Goal: Task Accomplishment & Management: Manage account settings

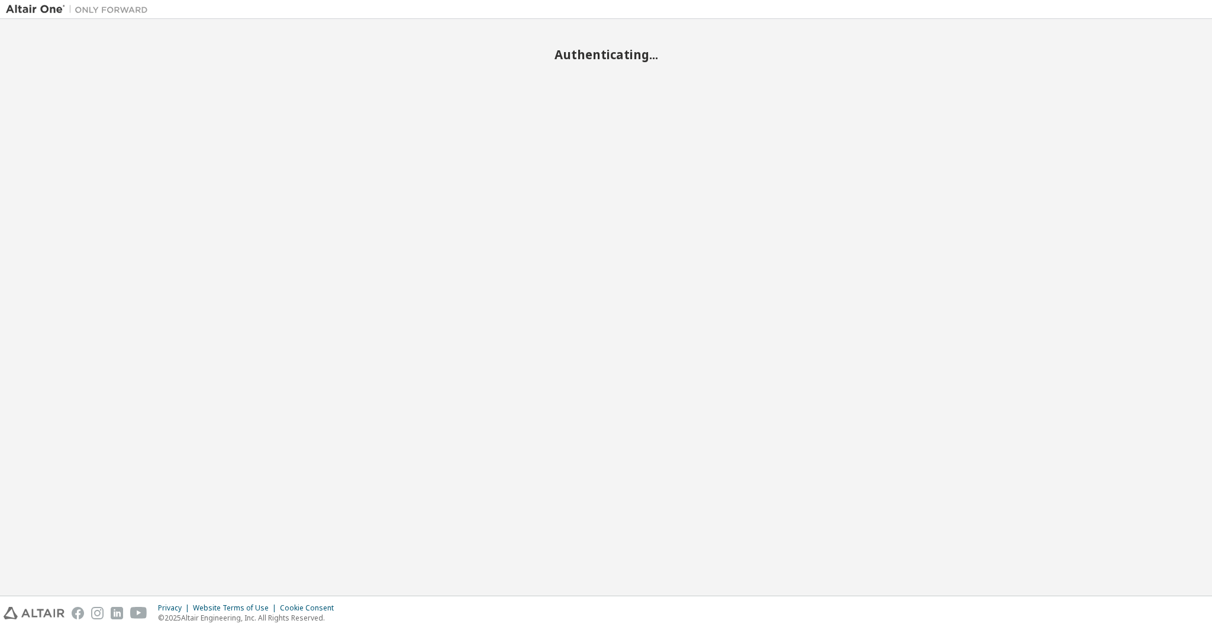
click at [700, 351] on div "Authenticating..." at bounding box center [606, 307] width 1200 height 565
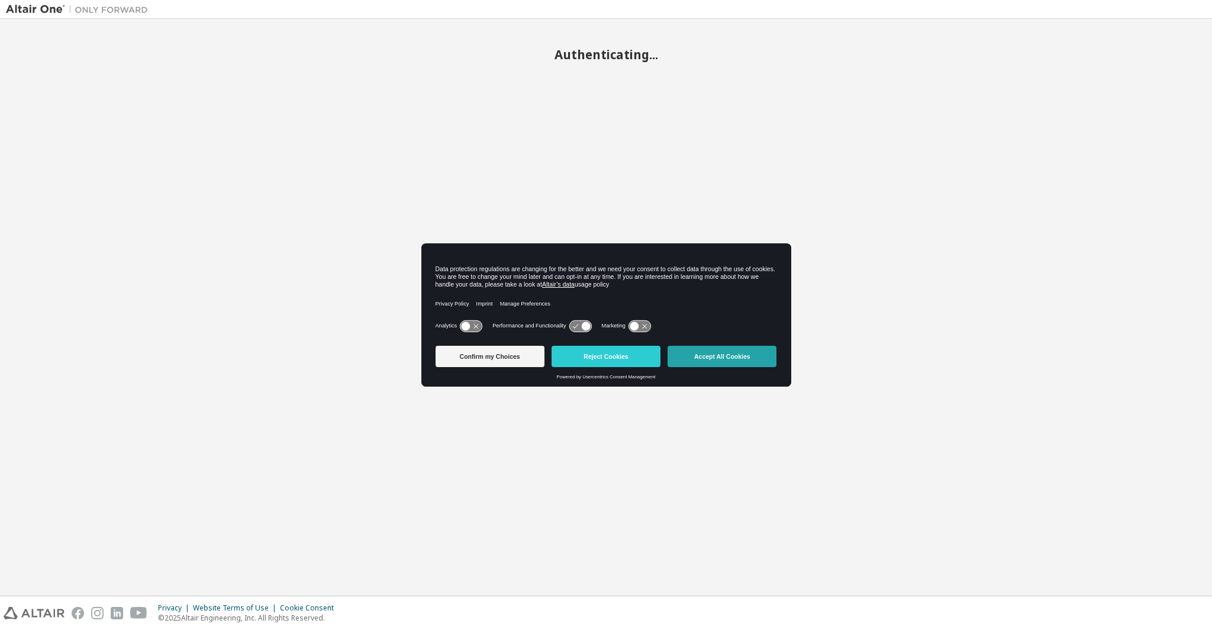
click at [716, 358] on button "Accept All Cookies" at bounding box center [722, 356] width 109 height 21
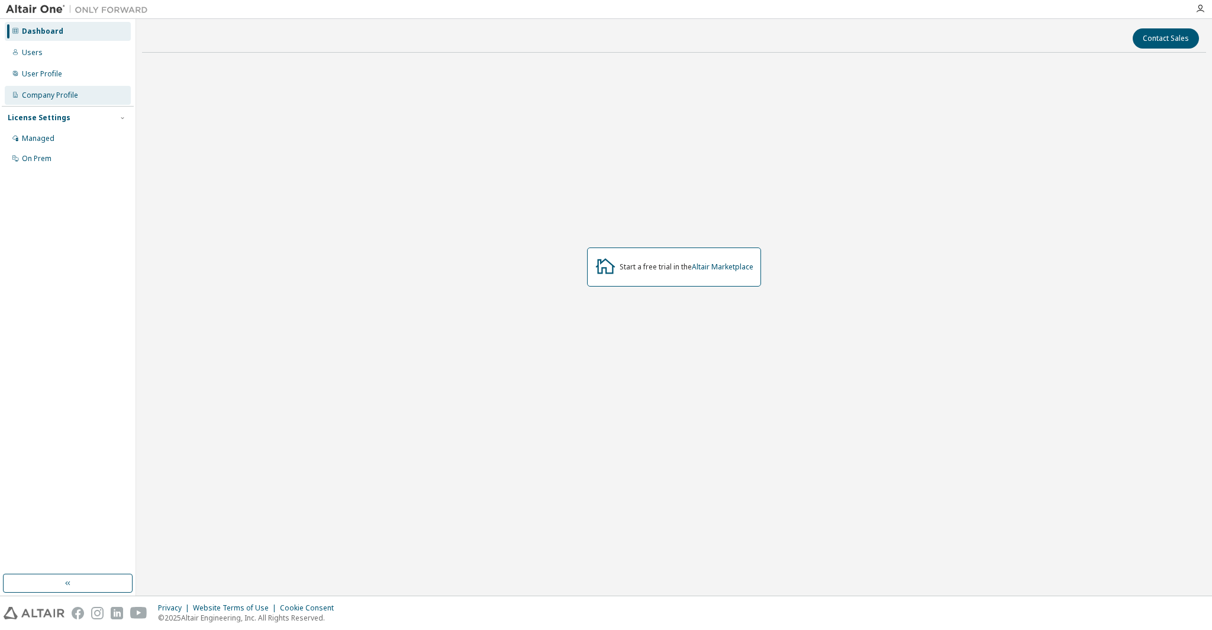
click at [72, 88] on div "Company Profile" at bounding box center [68, 95] width 126 height 19
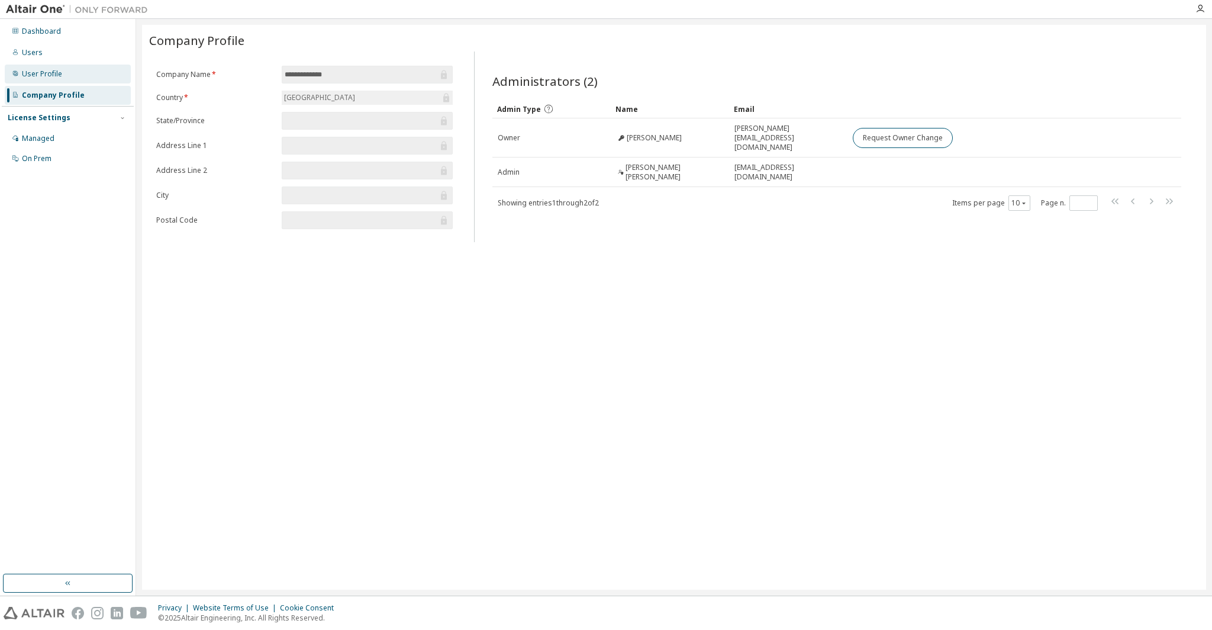
click at [45, 70] on div "User Profile" at bounding box center [42, 73] width 40 height 9
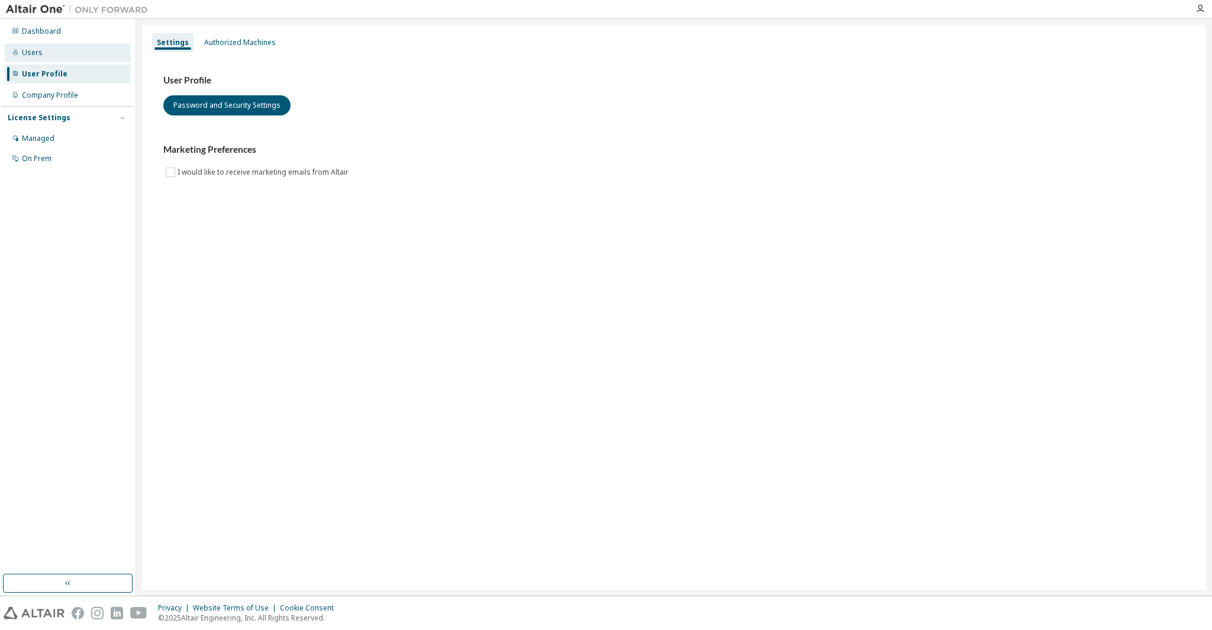
click at [38, 56] on div "Users" at bounding box center [32, 52] width 21 height 9
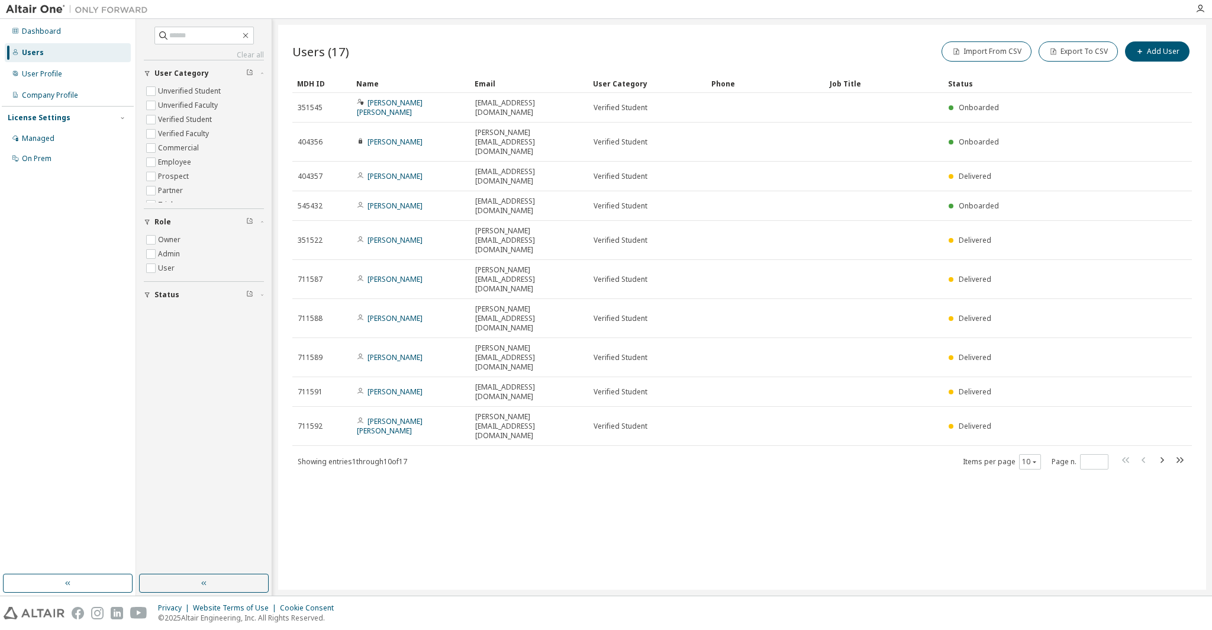
click at [639, 448] on div "Users (17) Import From CSV Export To CSV Add User Clear Load Save Save As Field…" at bounding box center [742, 307] width 928 height 565
click at [1154, 53] on button "Add User" at bounding box center [1157, 51] width 65 height 20
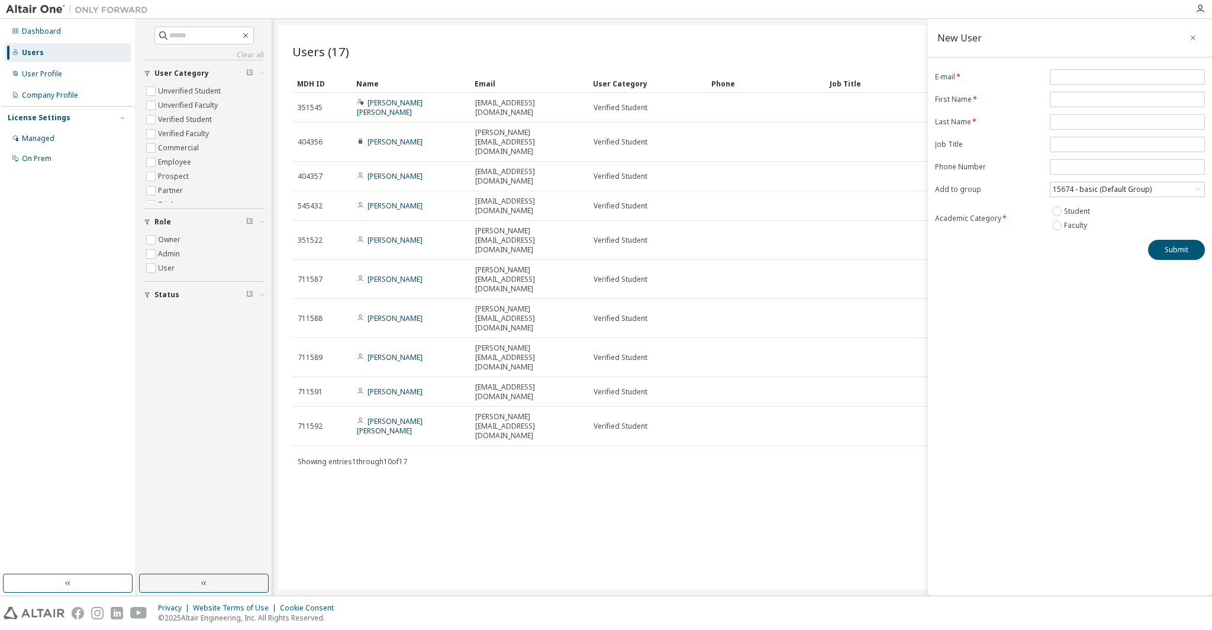
click at [1196, 36] on icon "button" at bounding box center [1193, 37] width 8 height 9
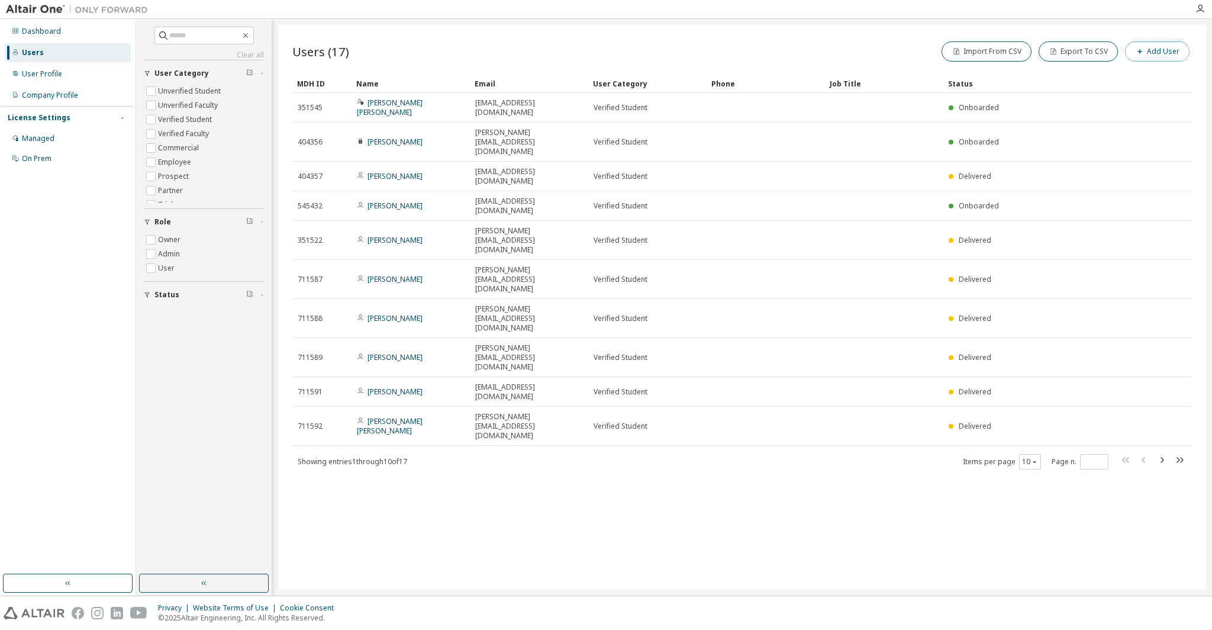
click at [1151, 53] on button "Add User" at bounding box center [1157, 51] width 65 height 20
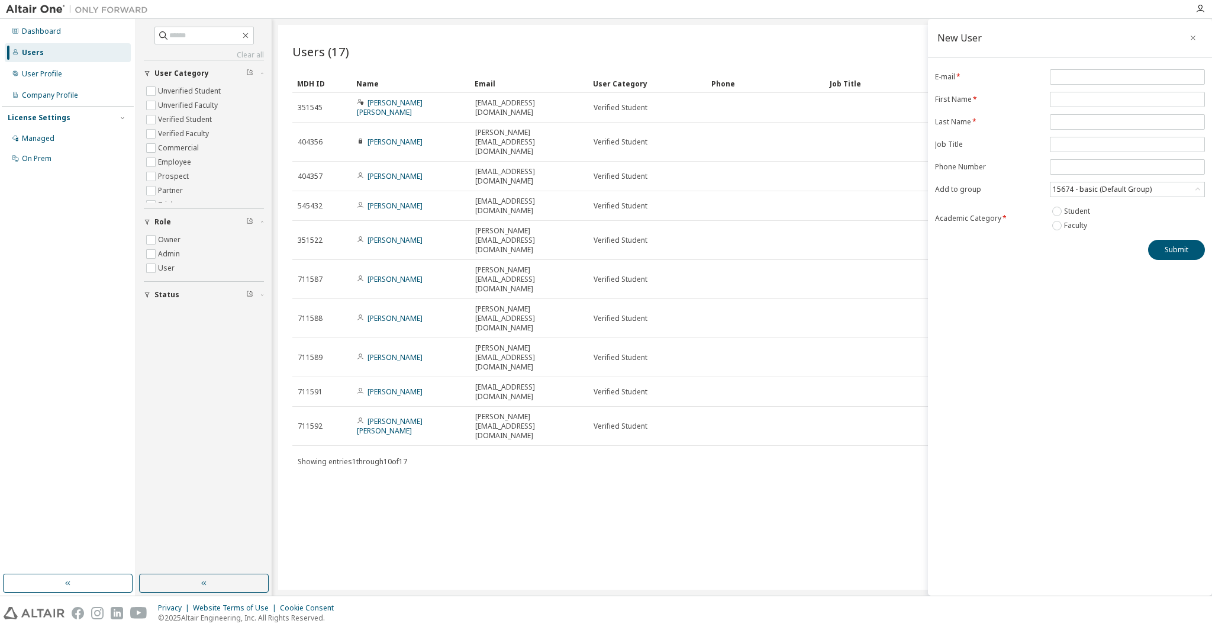
click at [545, 427] on div "Users (17) Import From CSV Export To CSV Add User Clear Load Save Save As Field…" at bounding box center [742, 307] width 928 height 565
click at [1193, 43] on button "button" at bounding box center [1193, 37] width 19 height 19
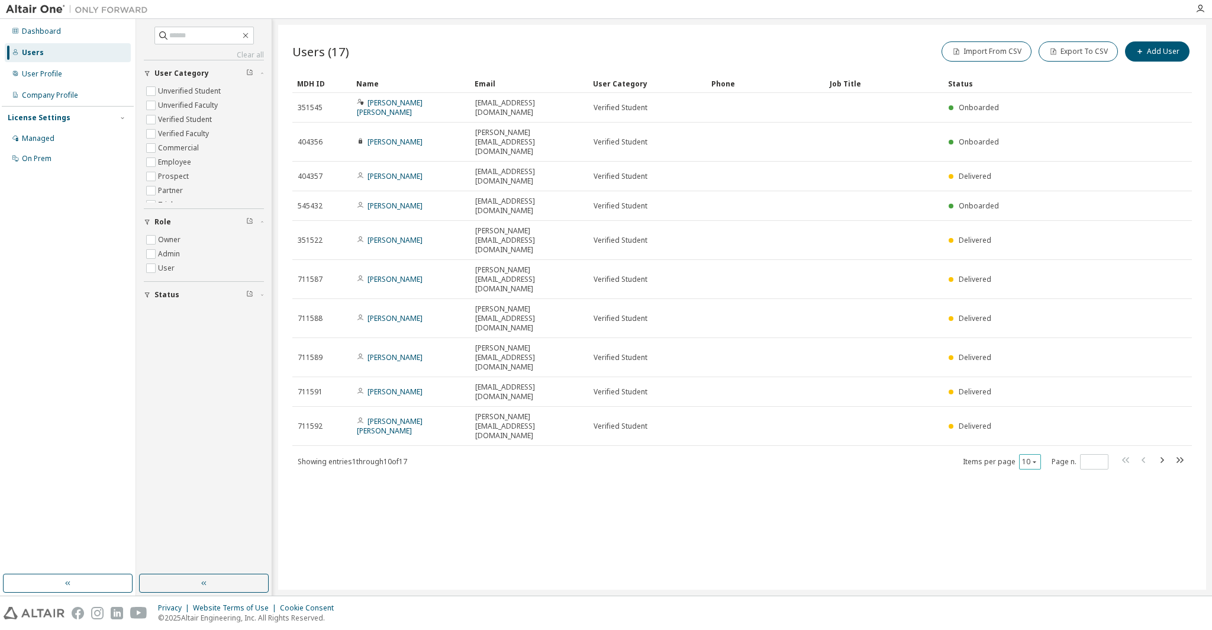
click at [1037, 458] on icon "button" at bounding box center [1034, 461] width 7 height 7
click at [1029, 338] on div "20" at bounding box center [1066, 340] width 95 height 14
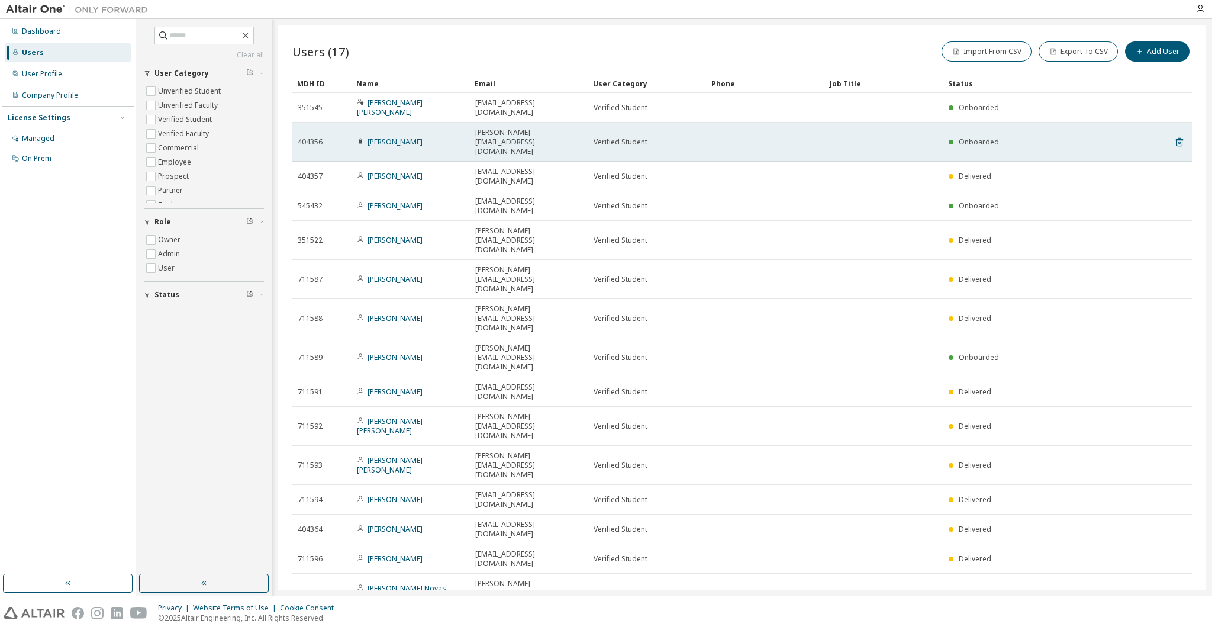
drag, startPoint x: 293, startPoint y: 120, endPoint x: 1189, endPoint y: 125, distance: 895.6
click at [1189, 125] on tr "404356 Alvaro Blanco alvaro.blanflo@alum.uca.es Verified Student Onboarded" at bounding box center [742, 142] width 900 height 39
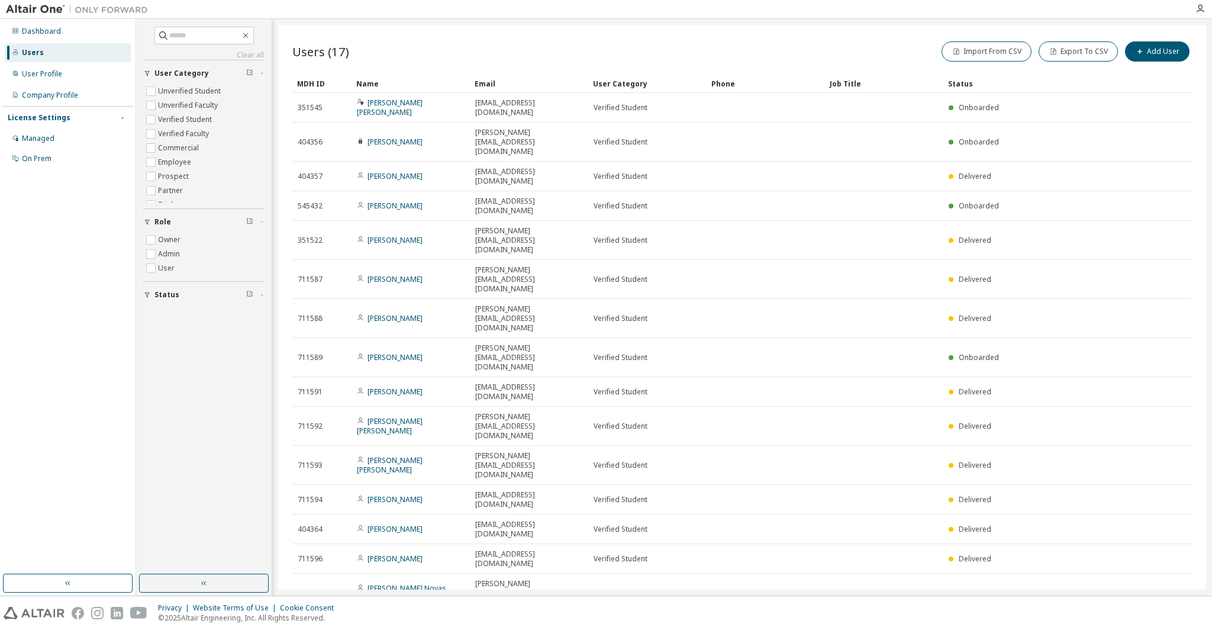
click at [1201, 122] on div "Users (17) Import From CSV Export To CSV Add User Clear Load Save Save As Field…" at bounding box center [742, 307] width 928 height 565
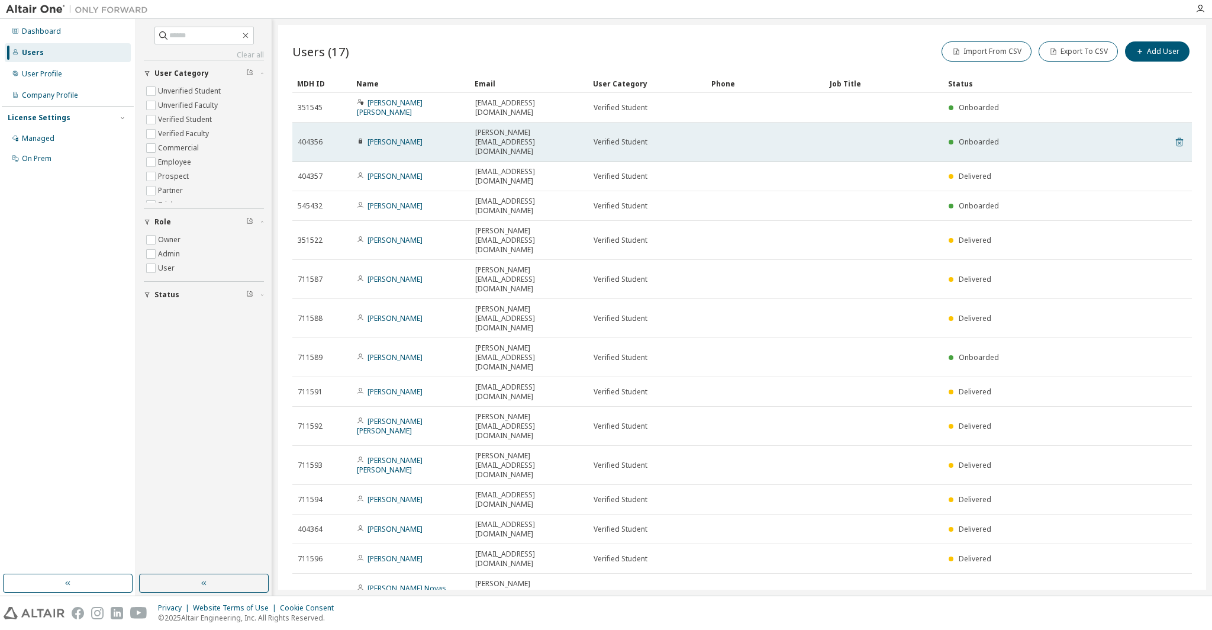
click at [1181, 135] on icon at bounding box center [1179, 142] width 11 height 14
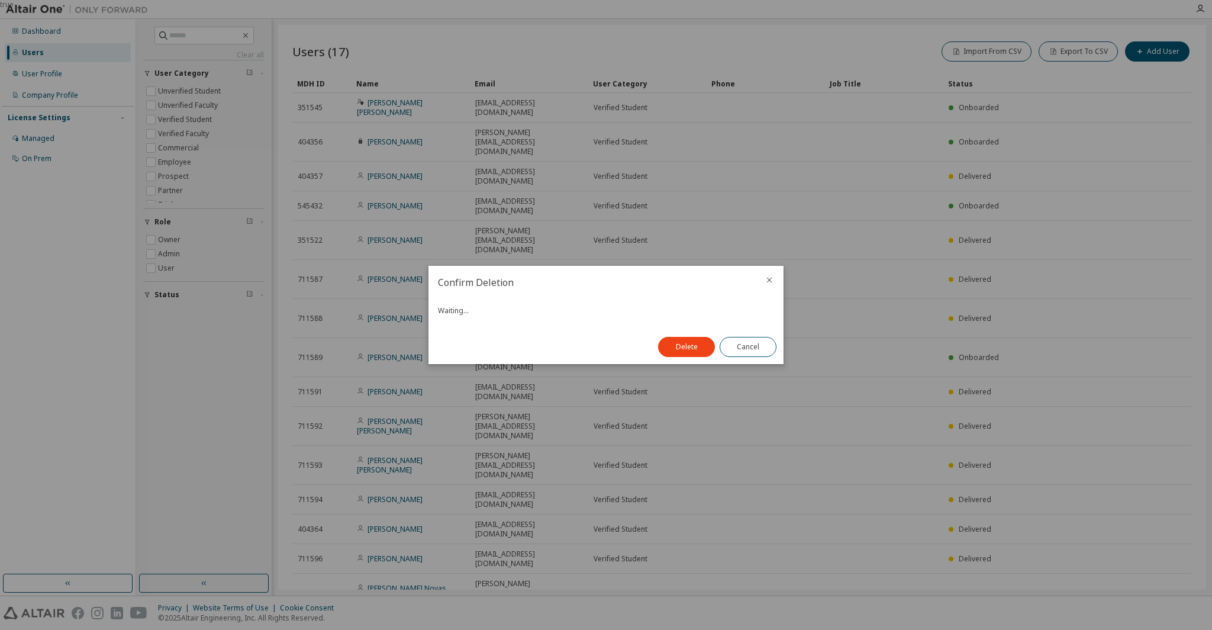
click at [765, 279] on icon "close" at bounding box center [769, 279] width 9 height 9
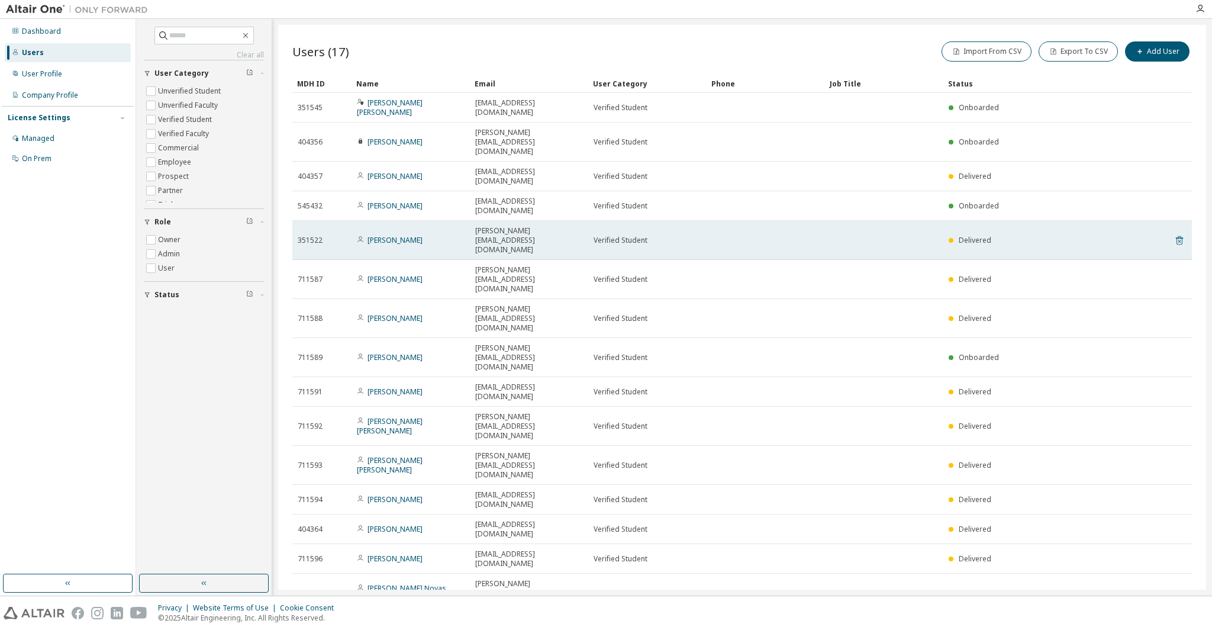
click at [1177, 233] on icon at bounding box center [1179, 240] width 11 height 14
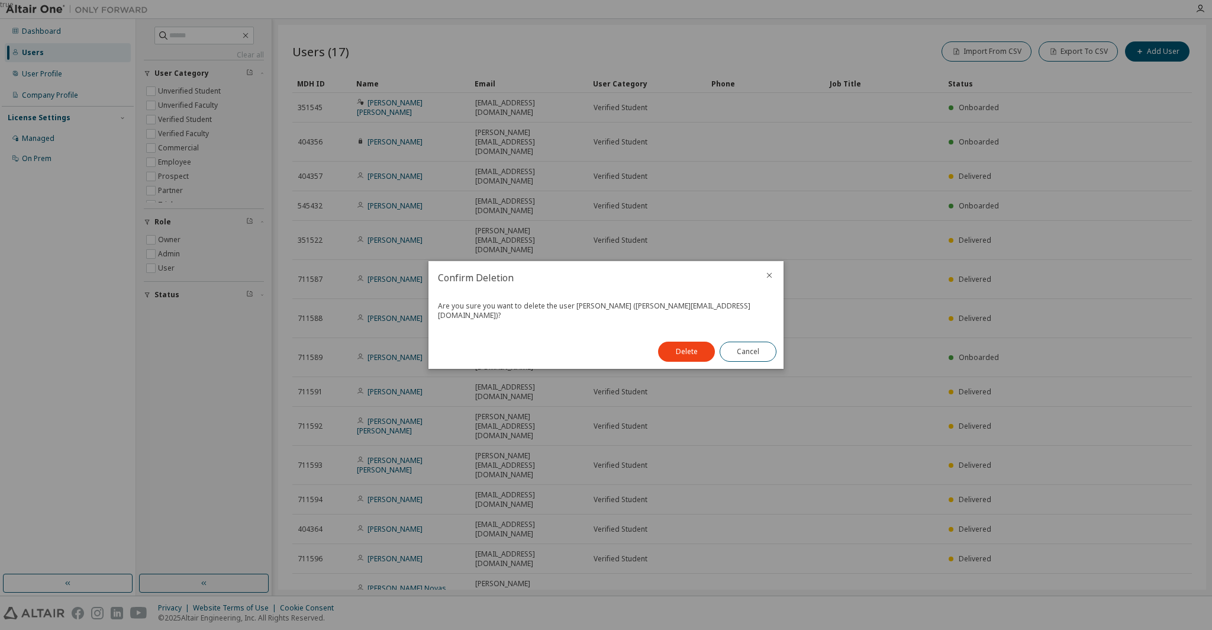
click at [767, 275] on icon "close" at bounding box center [769, 275] width 9 height 9
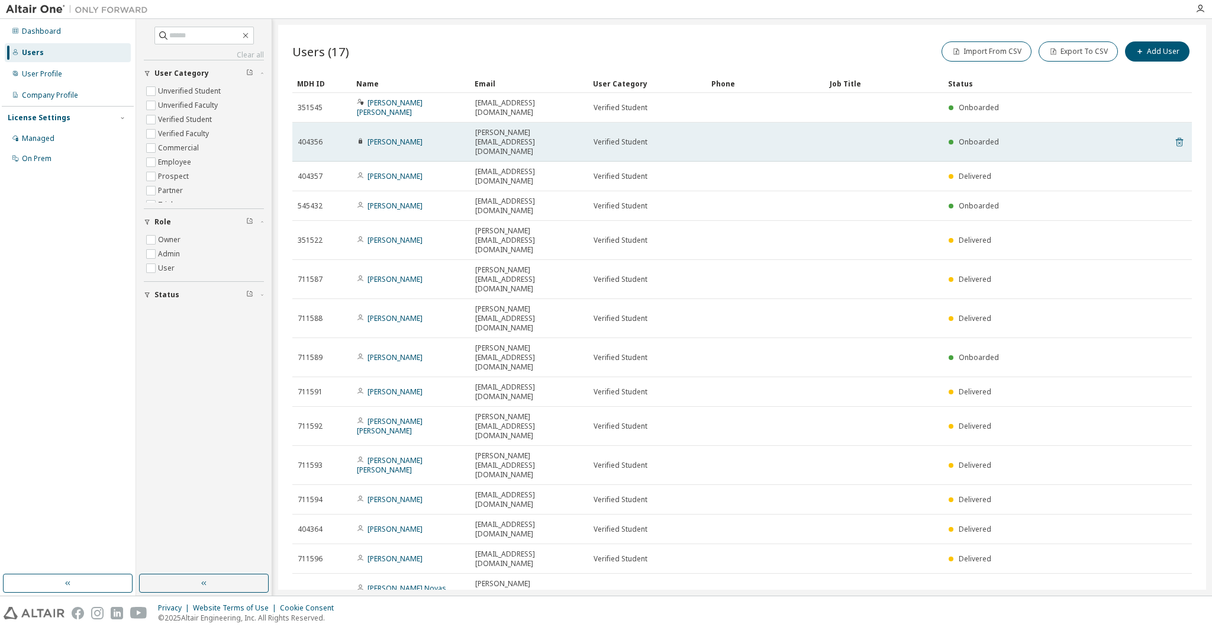
click at [1180, 135] on icon at bounding box center [1179, 142] width 11 height 14
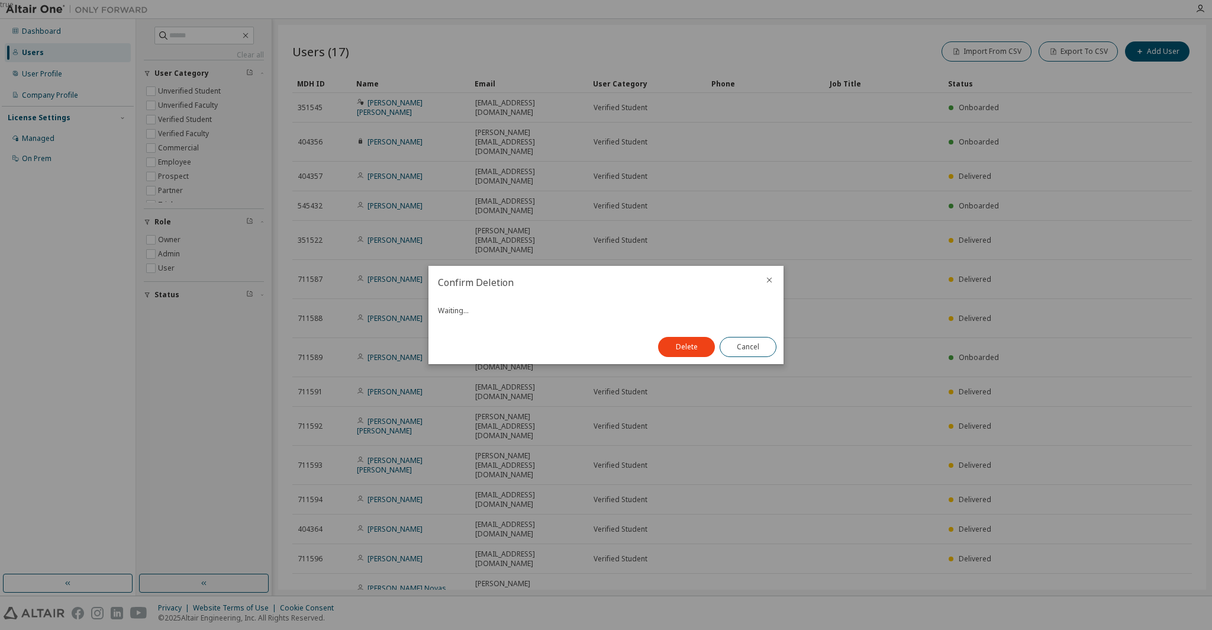
click at [767, 278] on icon "close" at bounding box center [769, 280] width 5 height 5
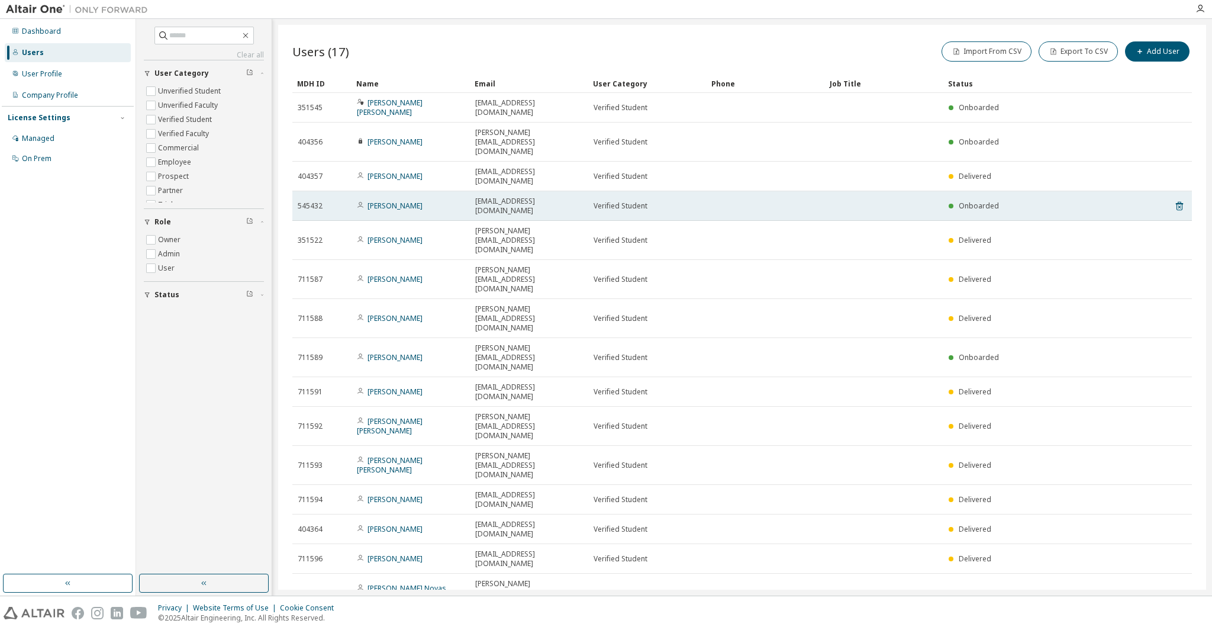
click at [710, 191] on td at bounding box center [766, 206] width 118 height 30
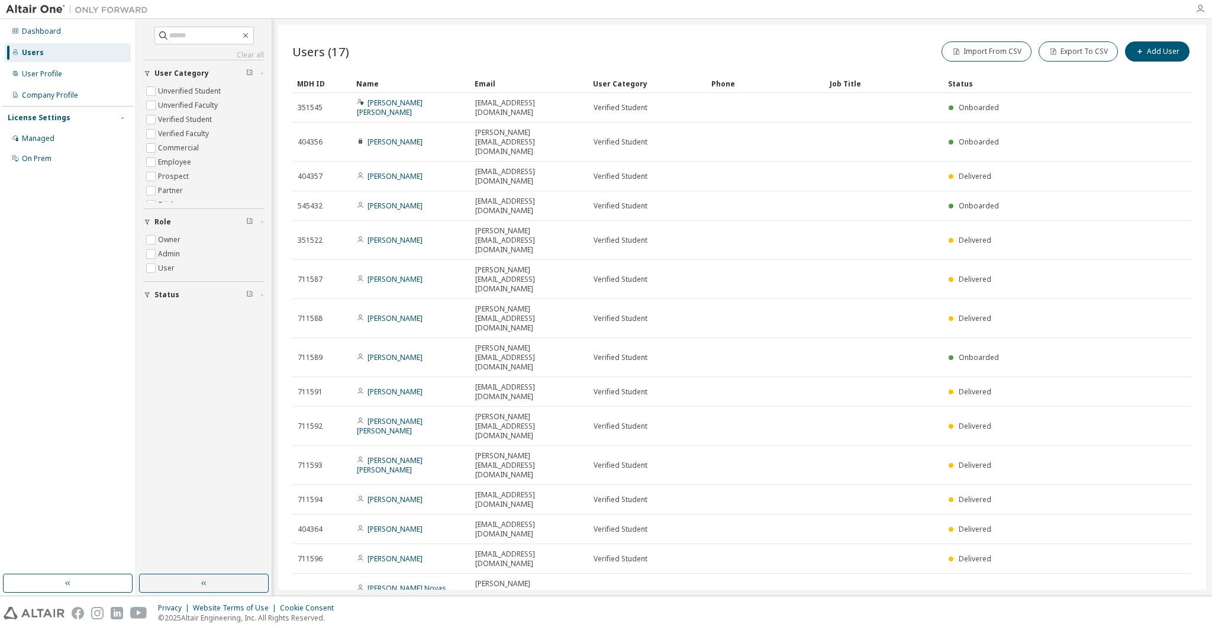
click at [1200, 10] on icon "button" at bounding box center [1200, 8] width 9 height 9
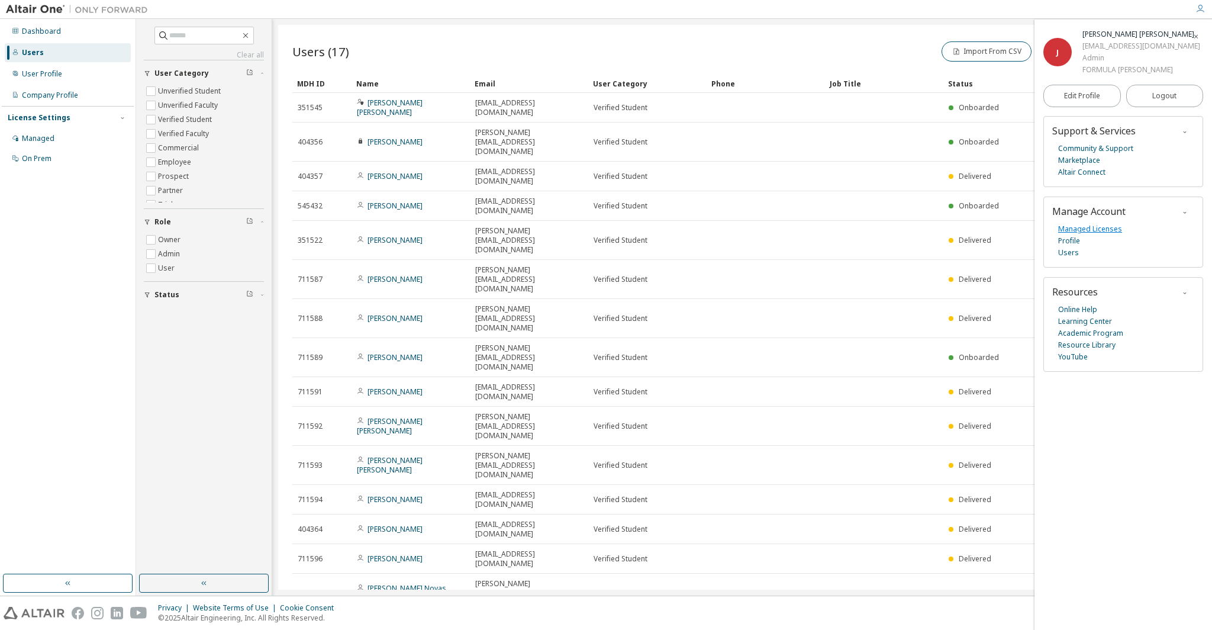
click at [1091, 235] on link "Managed Licenses" at bounding box center [1090, 229] width 64 height 12
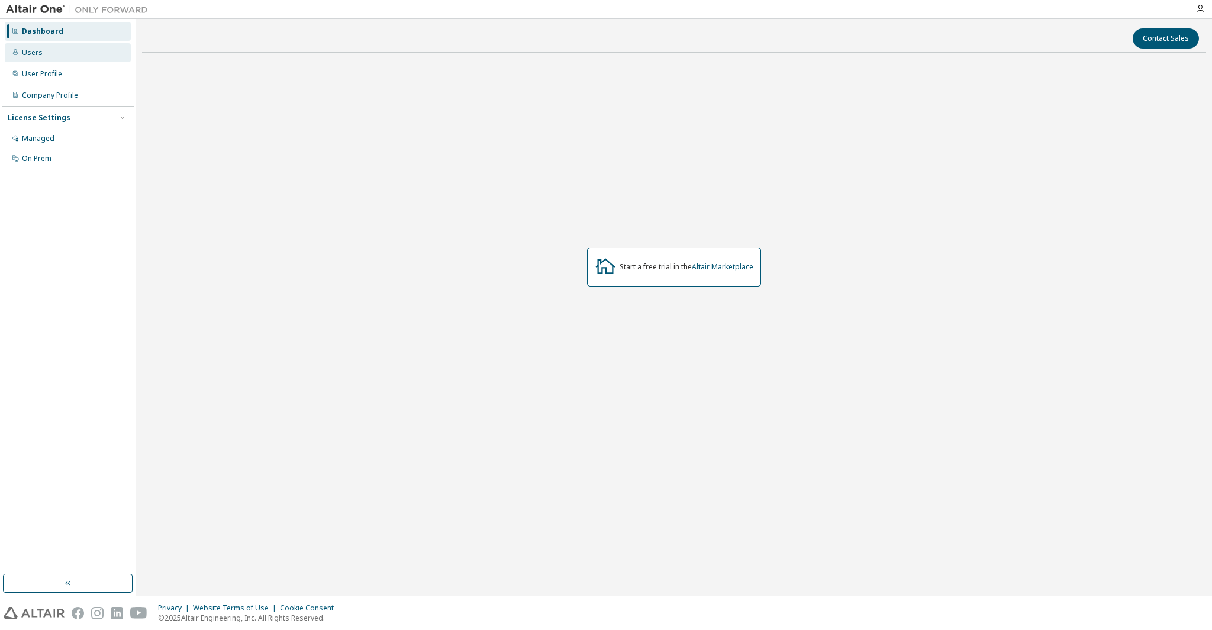
click at [31, 56] on div "Users" at bounding box center [32, 52] width 21 height 9
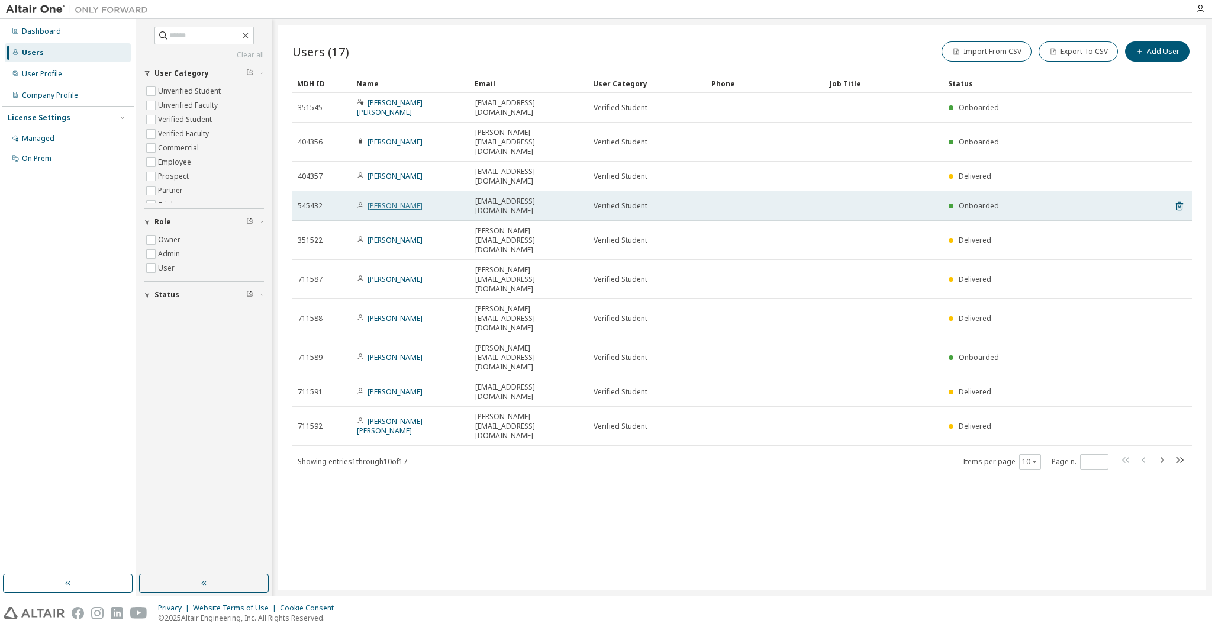
click at [410, 201] on link "[PERSON_NAME]" at bounding box center [395, 206] width 55 height 10
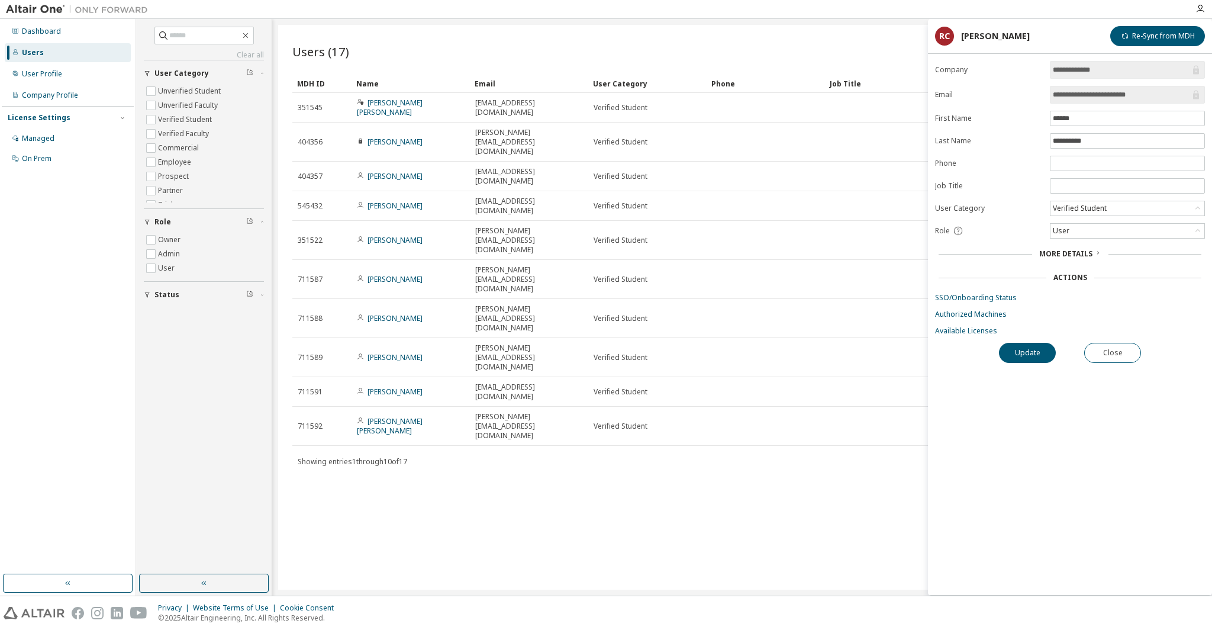
click at [1078, 251] on span "More Details" at bounding box center [1065, 254] width 53 height 10
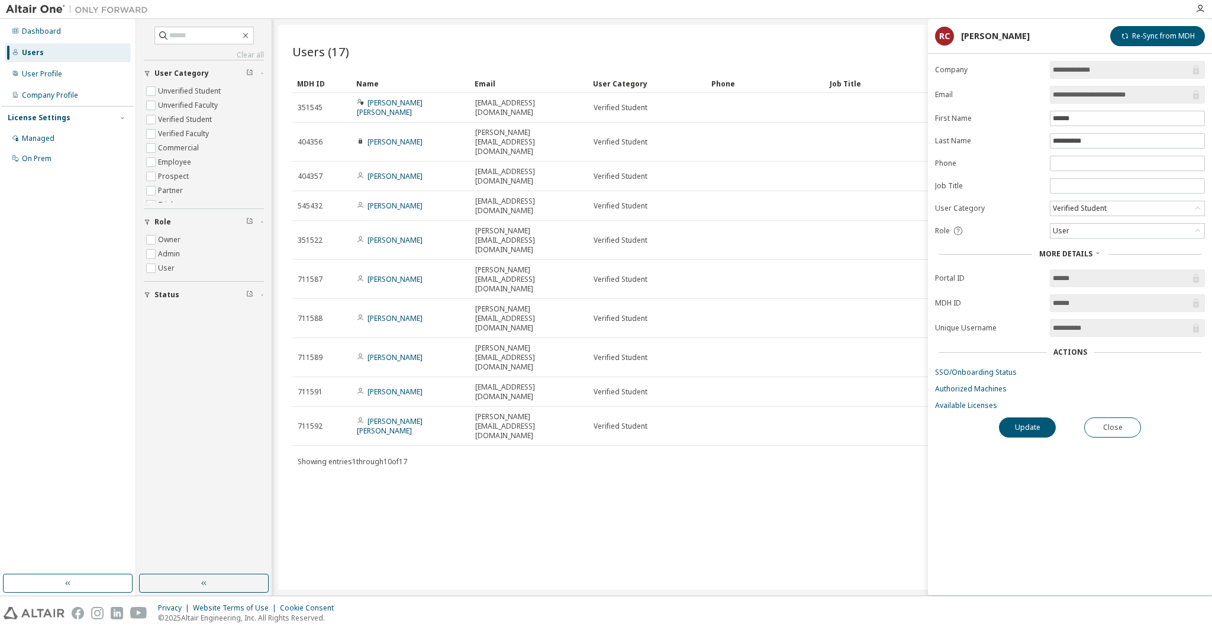
click at [1068, 252] on span "More Details" at bounding box center [1065, 254] width 53 height 10
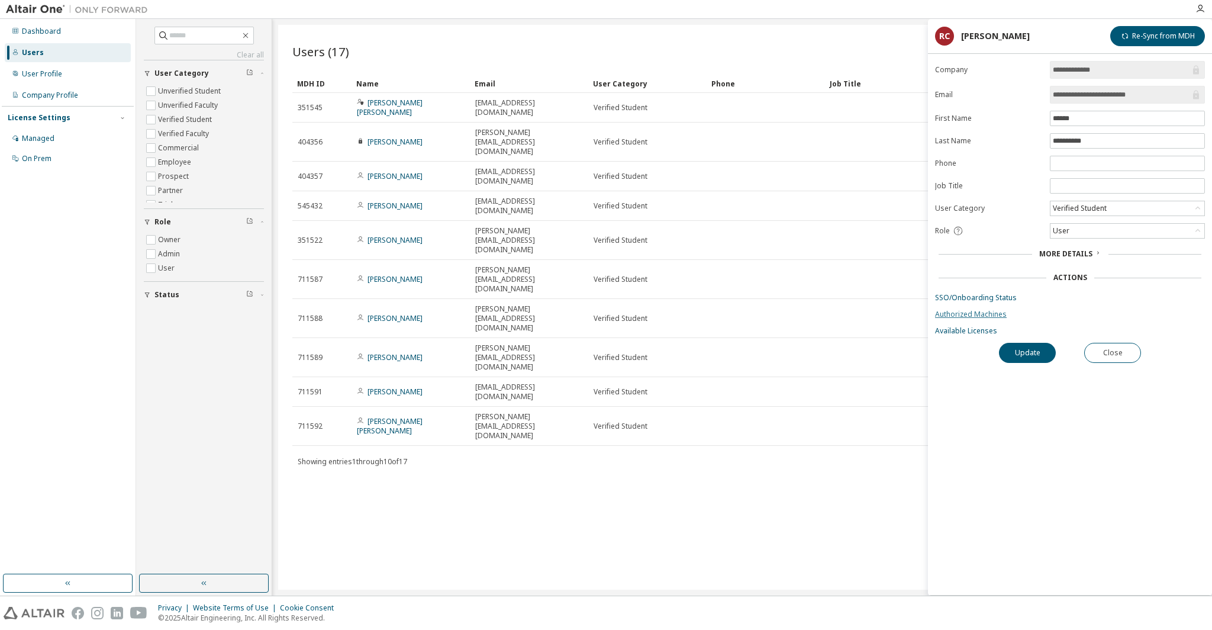
click at [947, 310] on link "Authorized Machines" at bounding box center [1070, 314] width 270 height 9
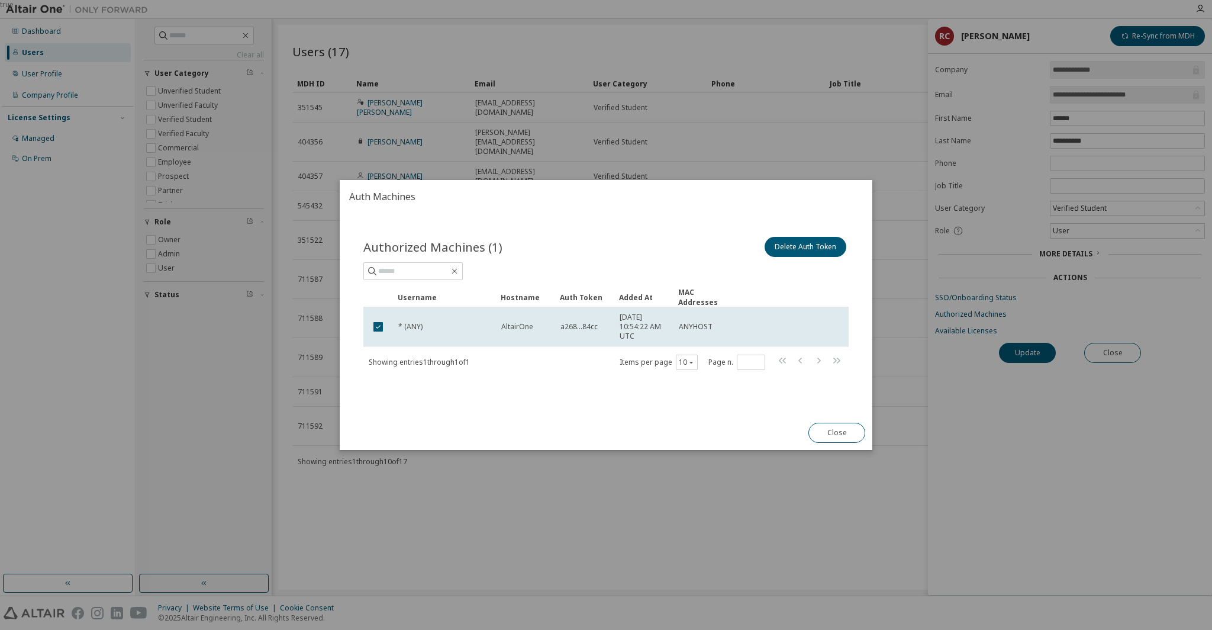
click at [485, 411] on div "Authorized Machines (1) Delete Auth Token Clear Load Save Save As Field Operato…" at bounding box center [606, 314] width 533 height 202
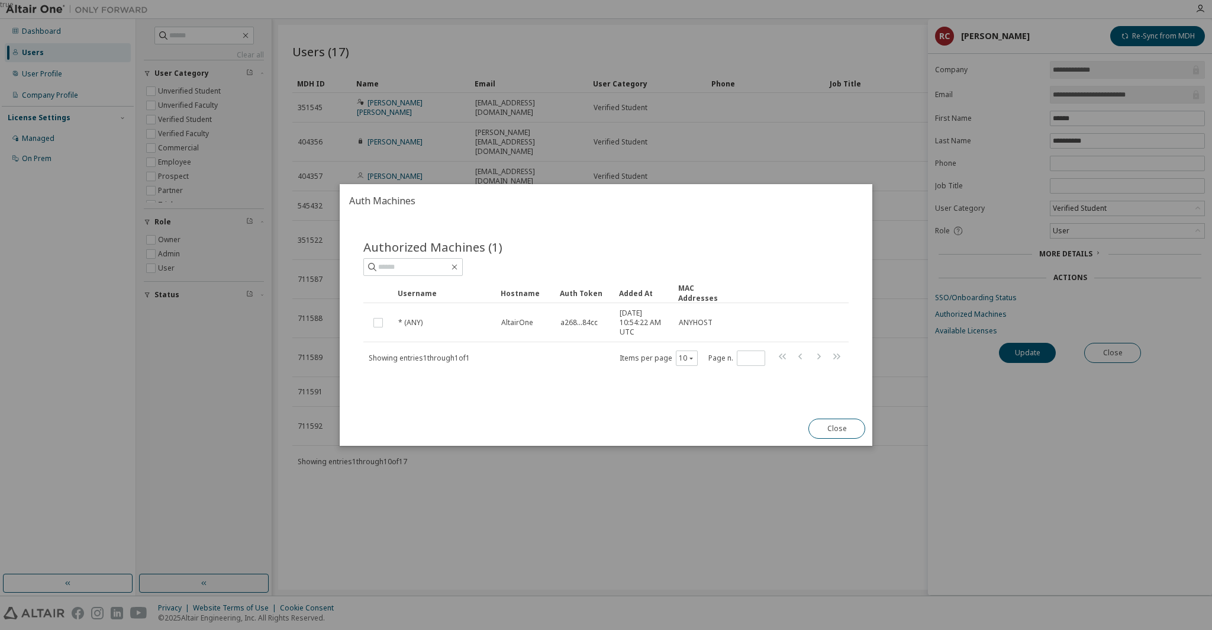
click at [490, 508] on div "true" at bounding box center [606, 315] width 1212 height 630
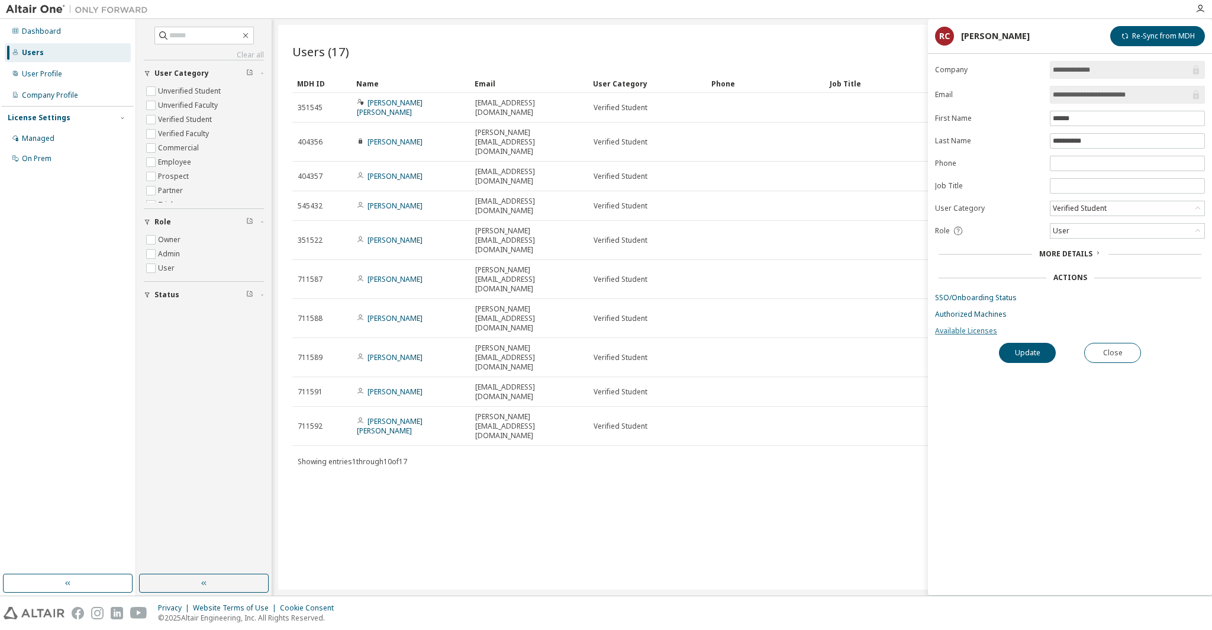
click at [951, 330] on link "Available Licenses" at bounding box center [1070, 330] width 270 height 9
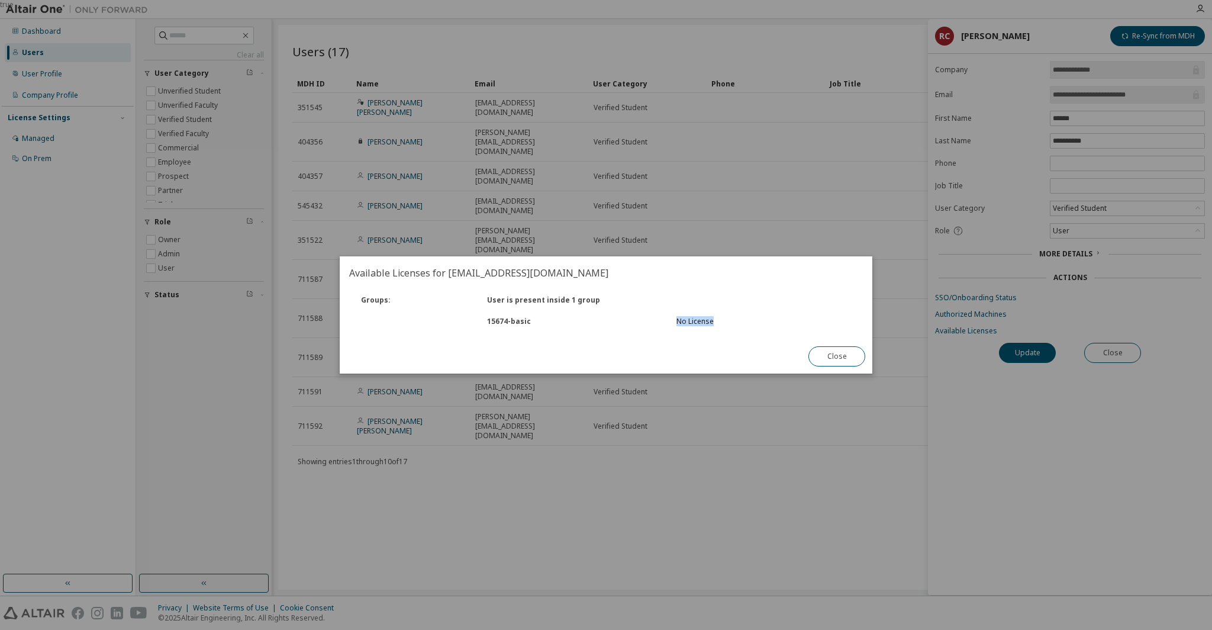
drag, startPoint x: 672, startPoint y: 323, endPoint x: 727, endPoint y: 325, distance: 54.5
click at [727, 325] on div "No License" at bounding box center [763, 321] width 189 height 9
click at [727, 325] on div "No License" at bounding box center [764, 321] width 175 height 9
click at [637, 434] on div "true" at bounding box center [606, 315] width 1212 height 630
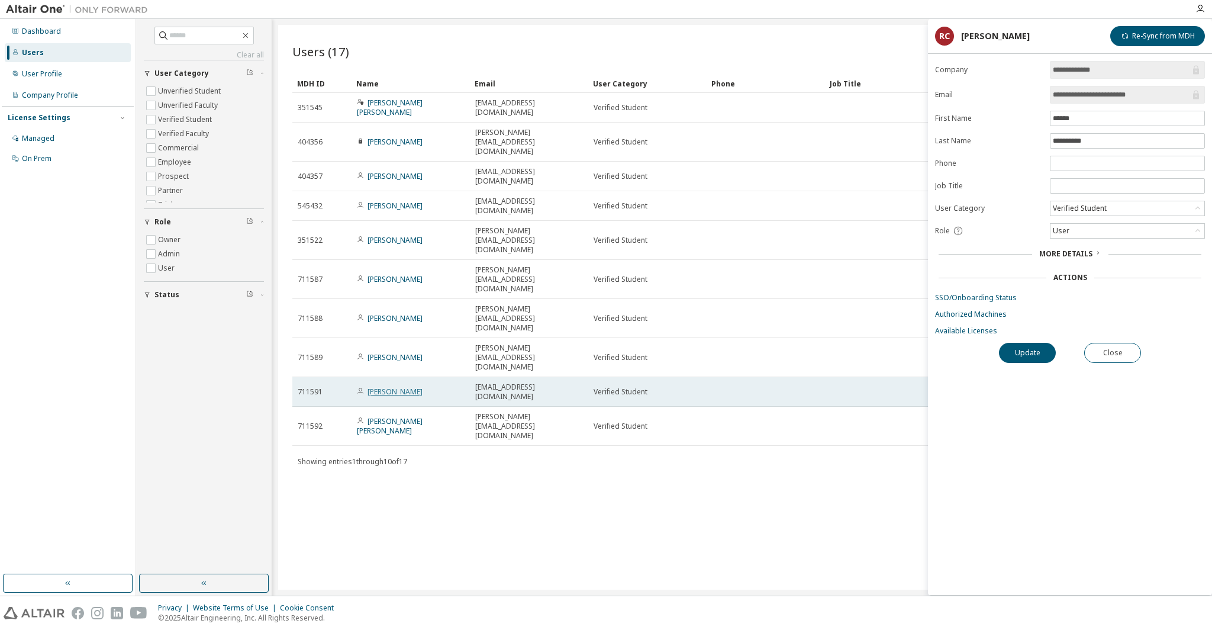
click at [391, 387] on link "[PERSON_NAME]" at bounding box center [395, 392] width 55 height 10
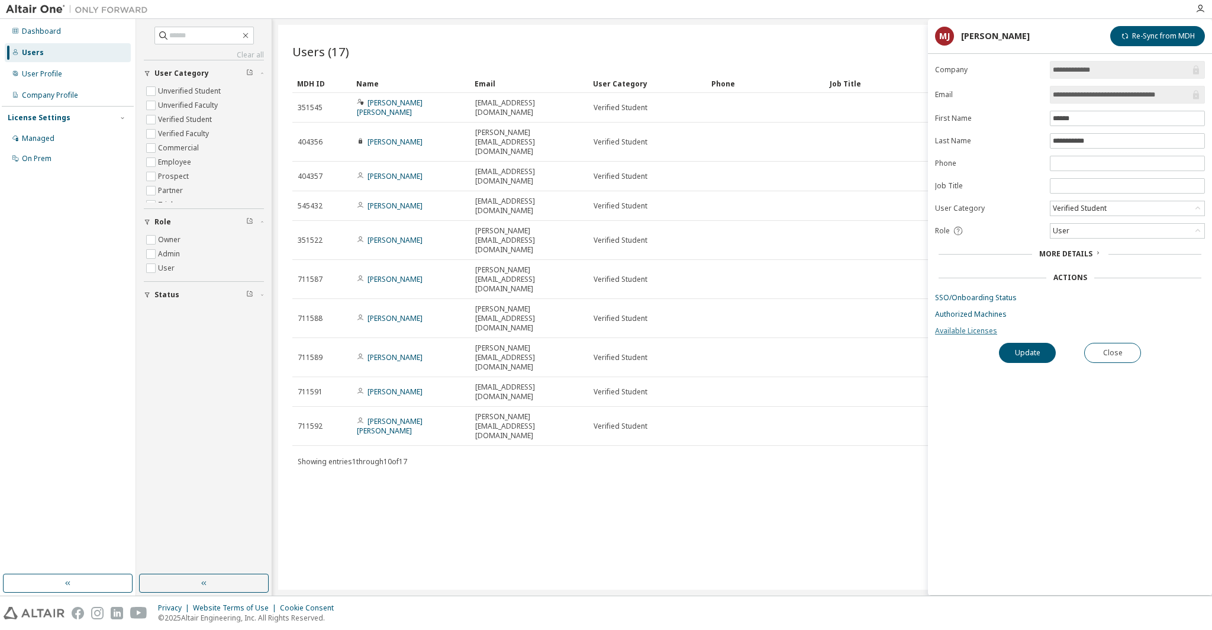
click at [957, 326] on link "Available Licenses" at bounding box center [1070, 330] width 270 height 9
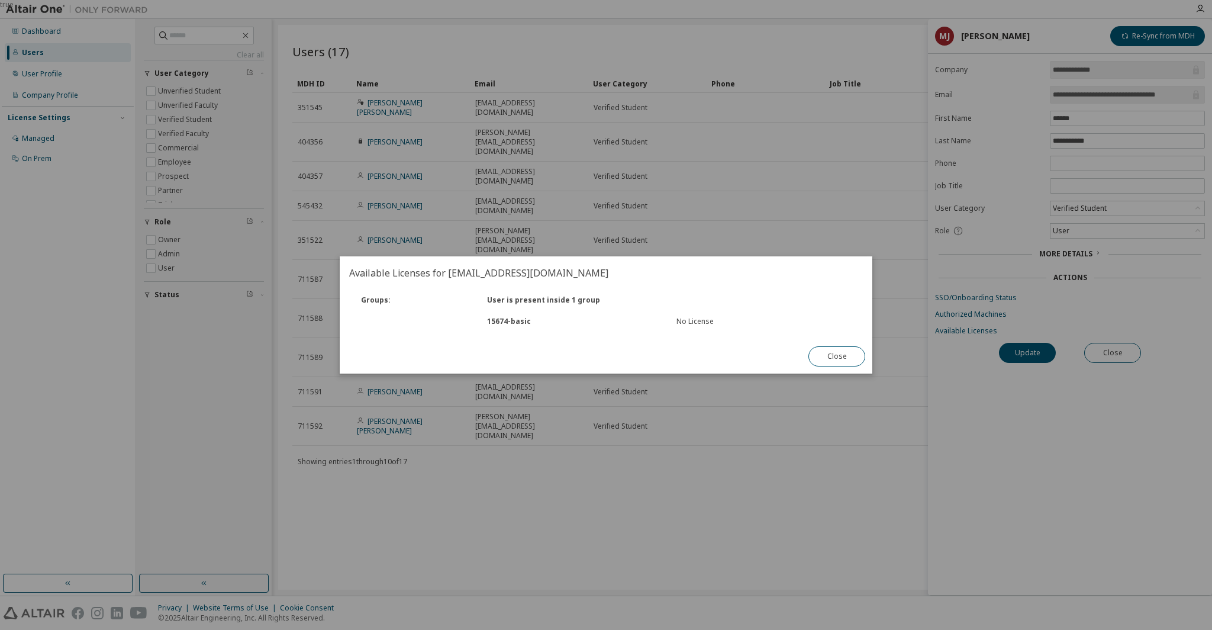
click at [493, 469] on div "true" at bounding box center [606, 315] width 1212 height 630
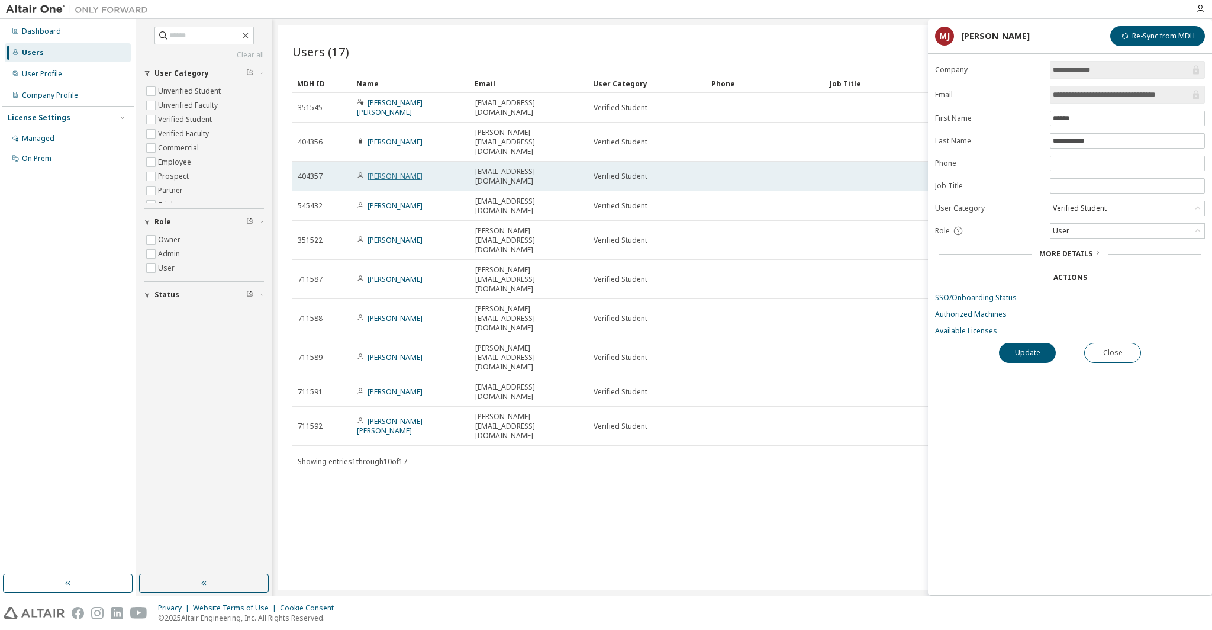
click at [379, 171] on link "[PERSON_NAME]" at bounding box center [395, 176] width 55 height 10
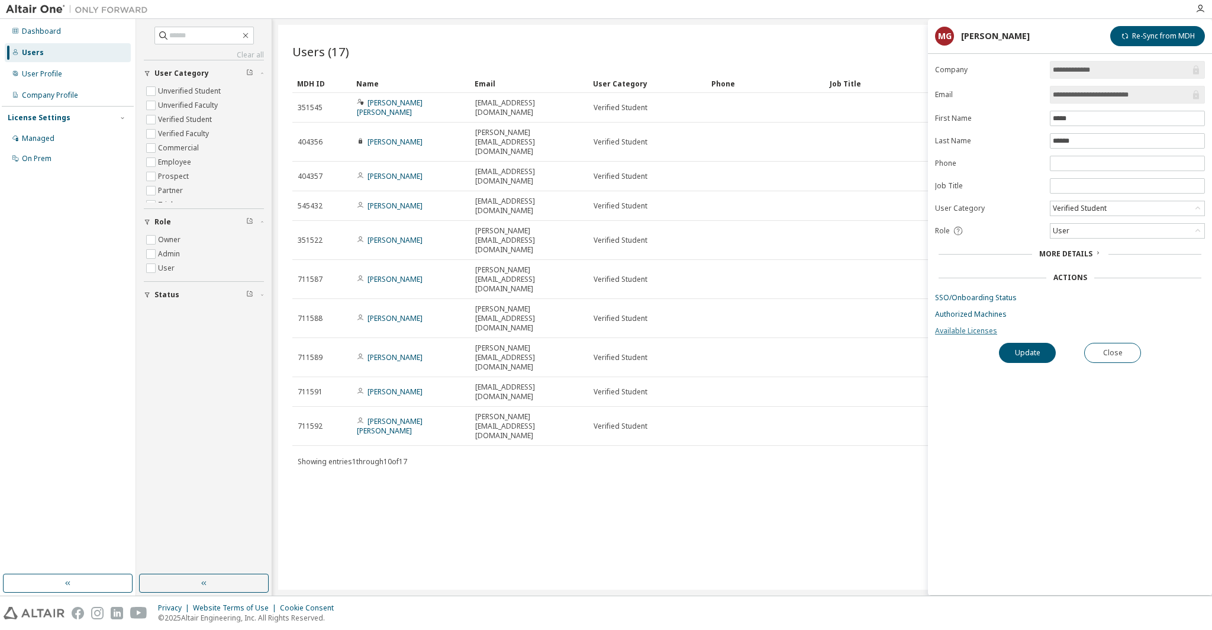
click at [938, 330] on link "Available Licenses" at bounding box center [1070, 330] width 270 height 9
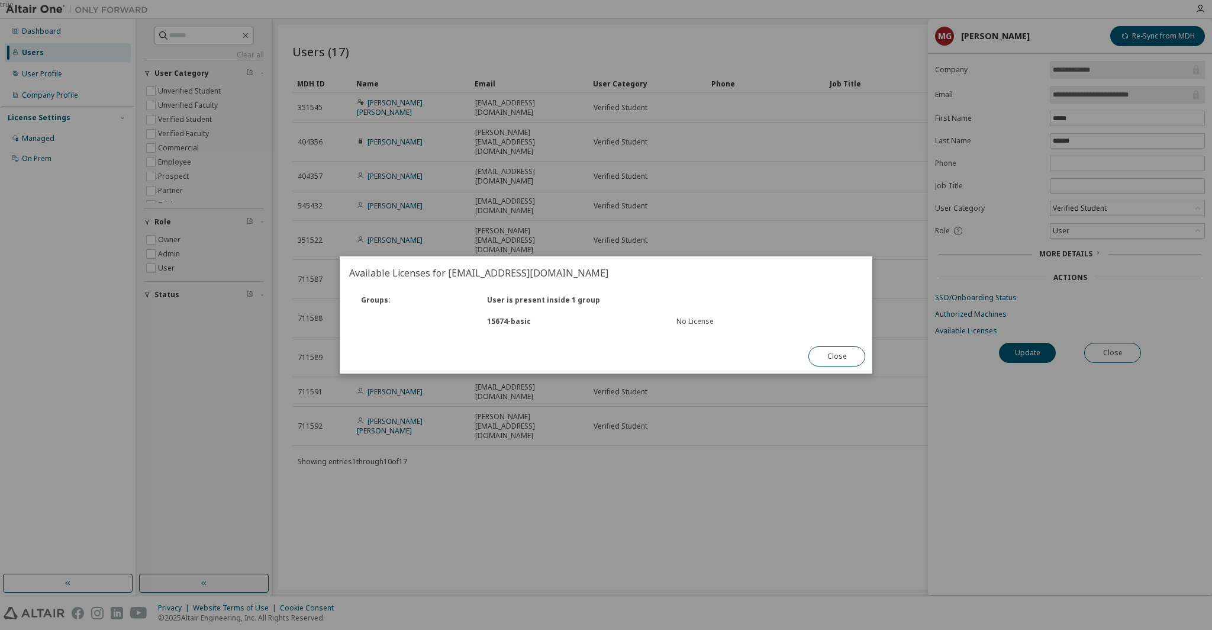
click at [496, 470] on div "true" at bounding box center [606, 315] width 1212 height 630
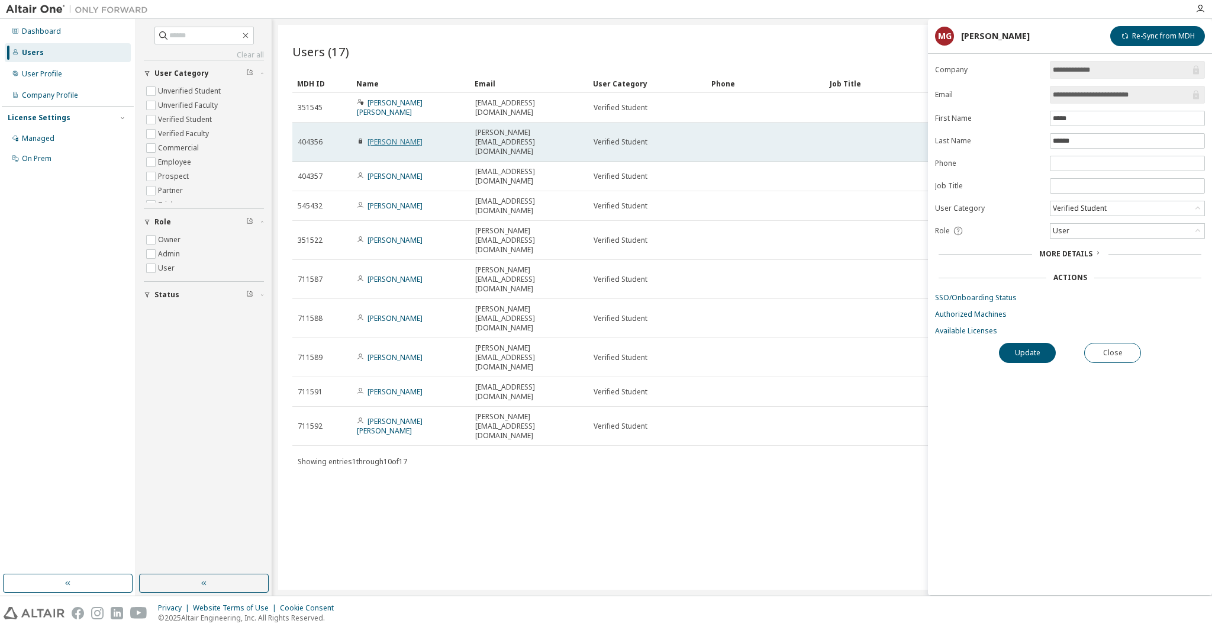
click at [385, 137] on link "[PERSON_NAME]" at bounding box center [395, 142] width 55 height 10
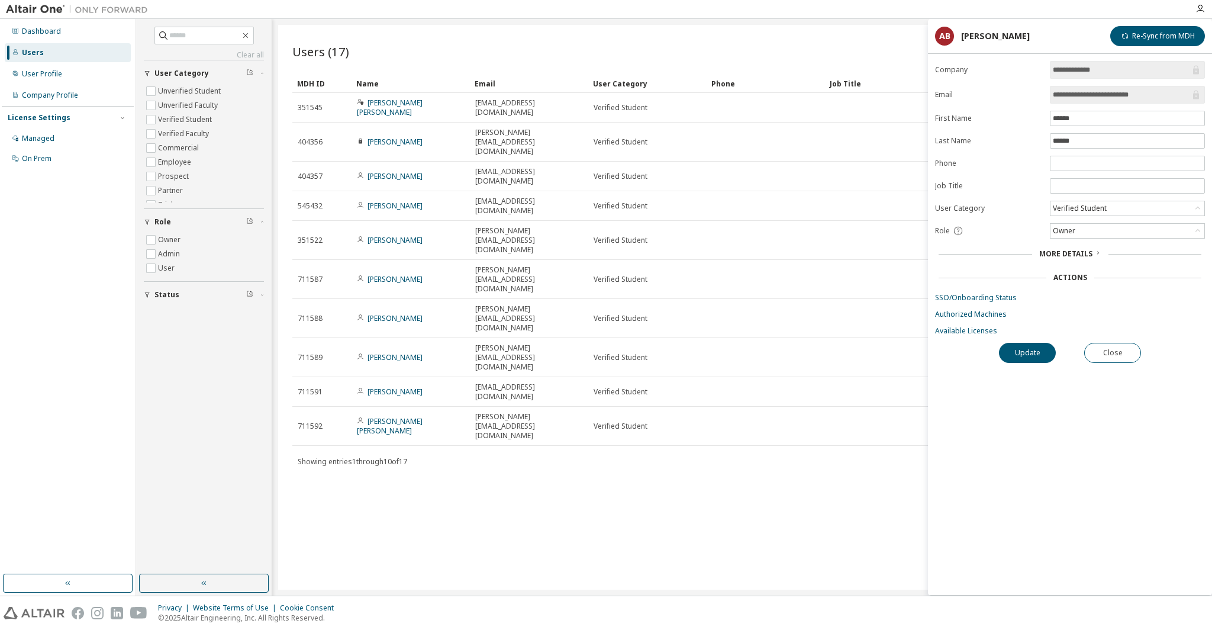
click at [940, 334] on div "**********" at bounding box center [1070, 328] width 284 height 534
click at [949, 333] on link "Available Licenses" at bounding box center [1070, 330] width 270 height 9
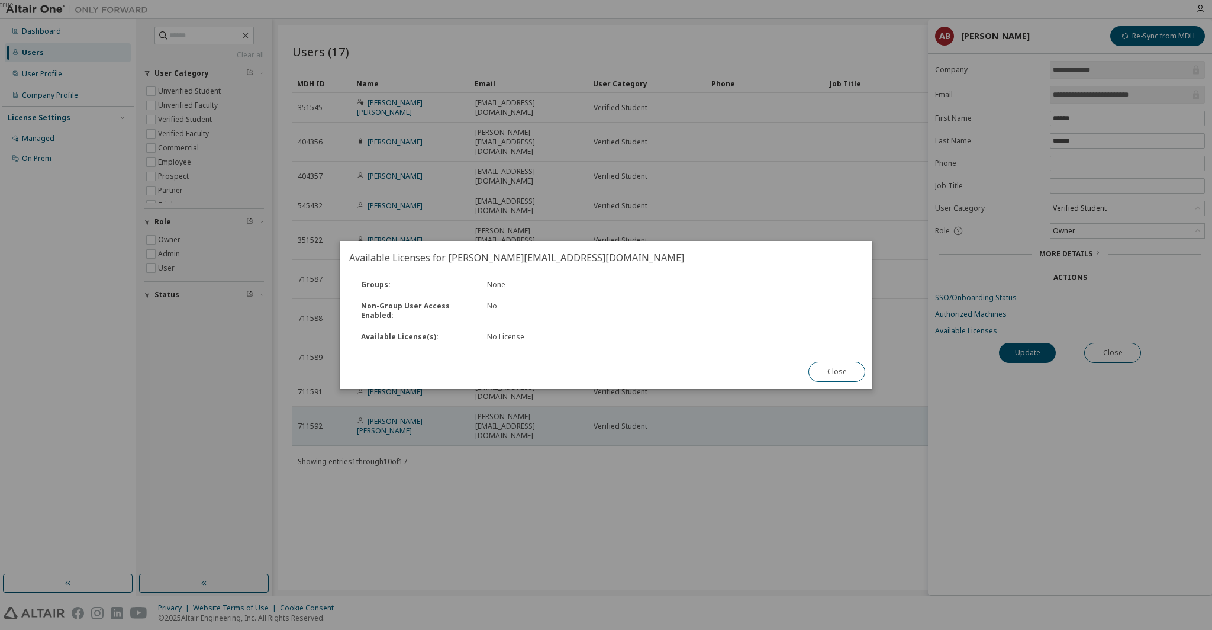
drag, startPoint x: 497, startPoint y: 427, endPoint x: 474, endPoint y: 285, distance: 143.9
click at [497, 424] on div "true" at bounding box center [606, 315] width 1212 height 630
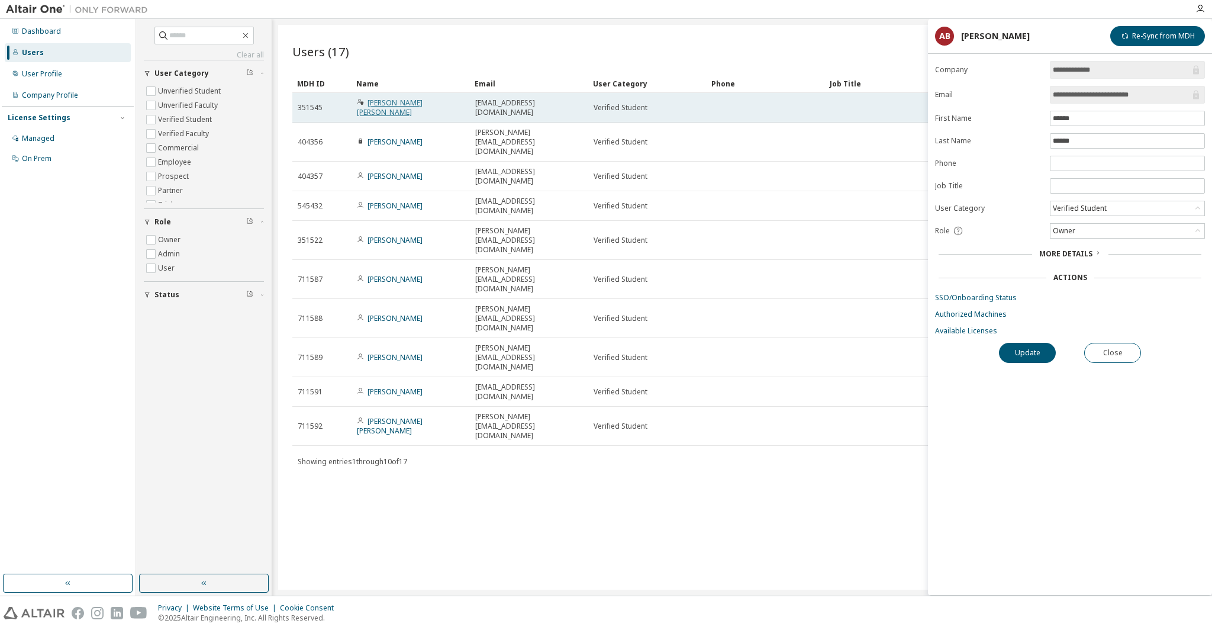
click at [400, 103] on link "[PERSON_NAME] [PERSON_NAME]" at bounding box center [390, 108] width 66 height 20
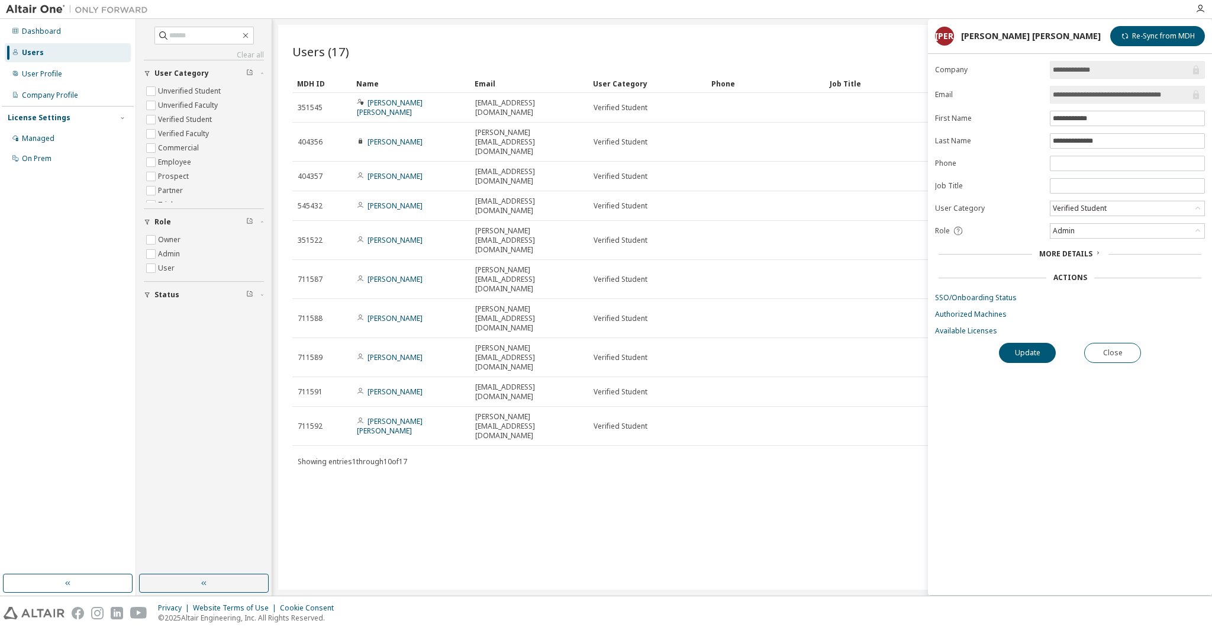
click at [949, 333] on div "**********" at bounding box center [1070, 328] width 284 height 534
click at [942, 330] on link "Available Licenses" at bounding box center [1070, 330] width 270 height 9
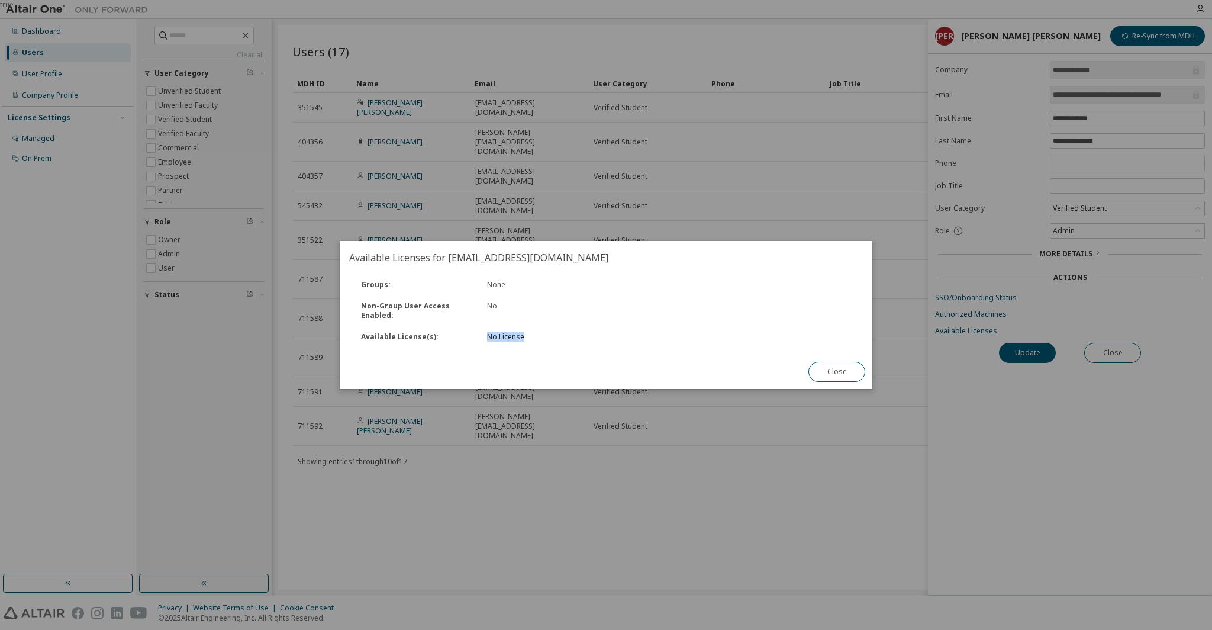
drag, startPoint x: 500, startPoint y: 343, endPoint x: 594, endPoint y: 339, distance: 94.8
click at [594, 339] on div "Available License(s) : No License" at bounding box center [606, 336] width 516 height 21
click at [594, 339] on div "No License" at bounding box center [574, 336] width 175 height 9
click at [496, 446] on div "true" at bounding box center [606, 315] width 1212 height 630
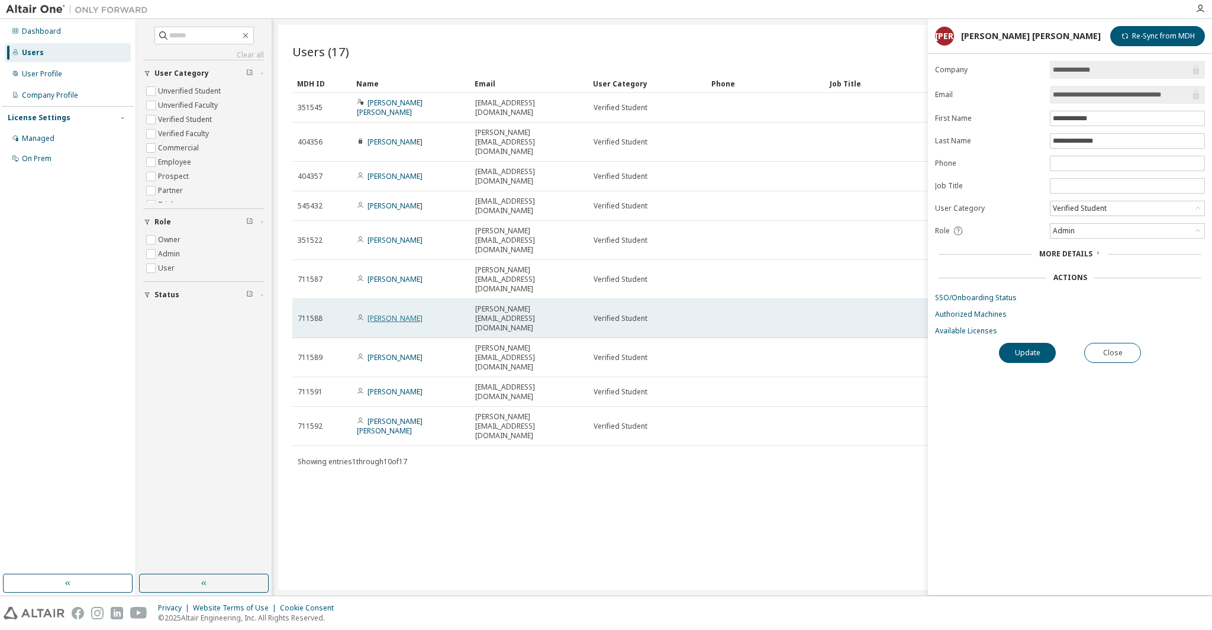
click at [388, 313] on link "[PERSON_NAME]" at bounding box center [395, 318] width 55 height 10
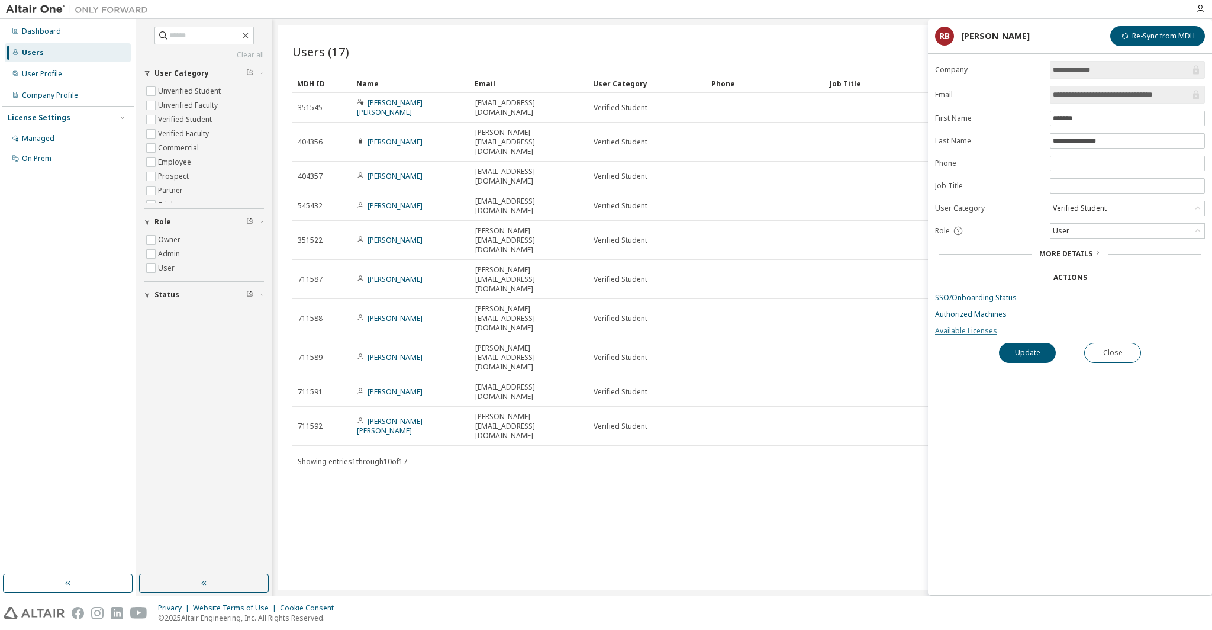
click at [958, 326] on link "Available Licenses" at bounding box center [1070, 330] width 270 height 9
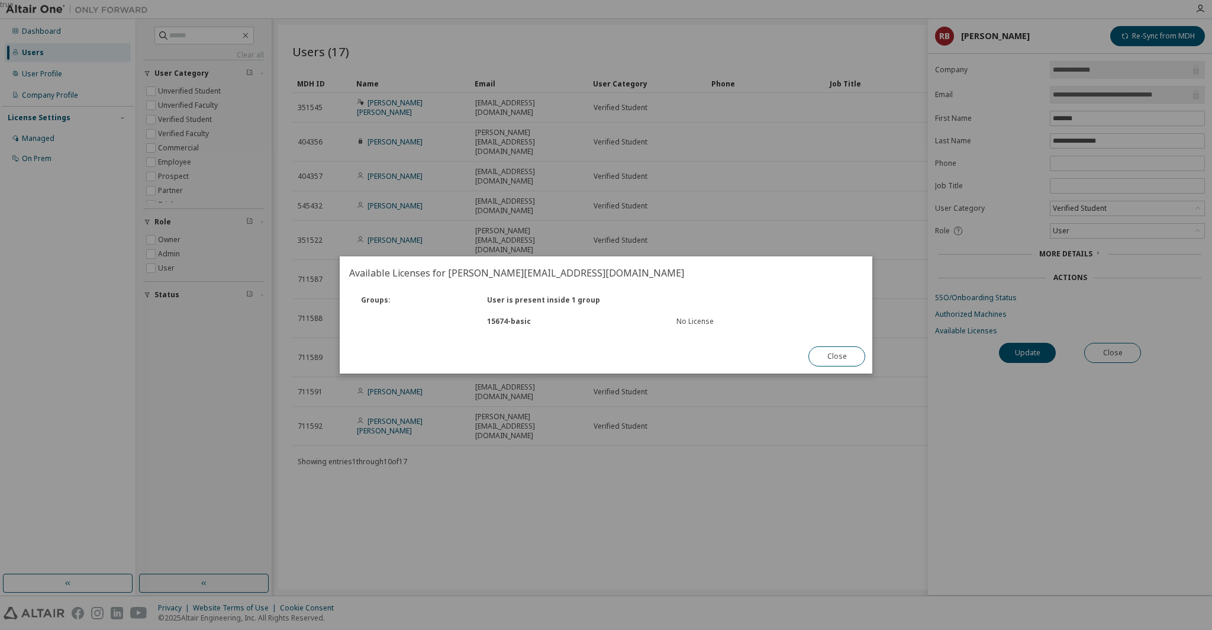
click at [455, 435] on div "true" at bounding box center [606, 315] width 1212 height 630
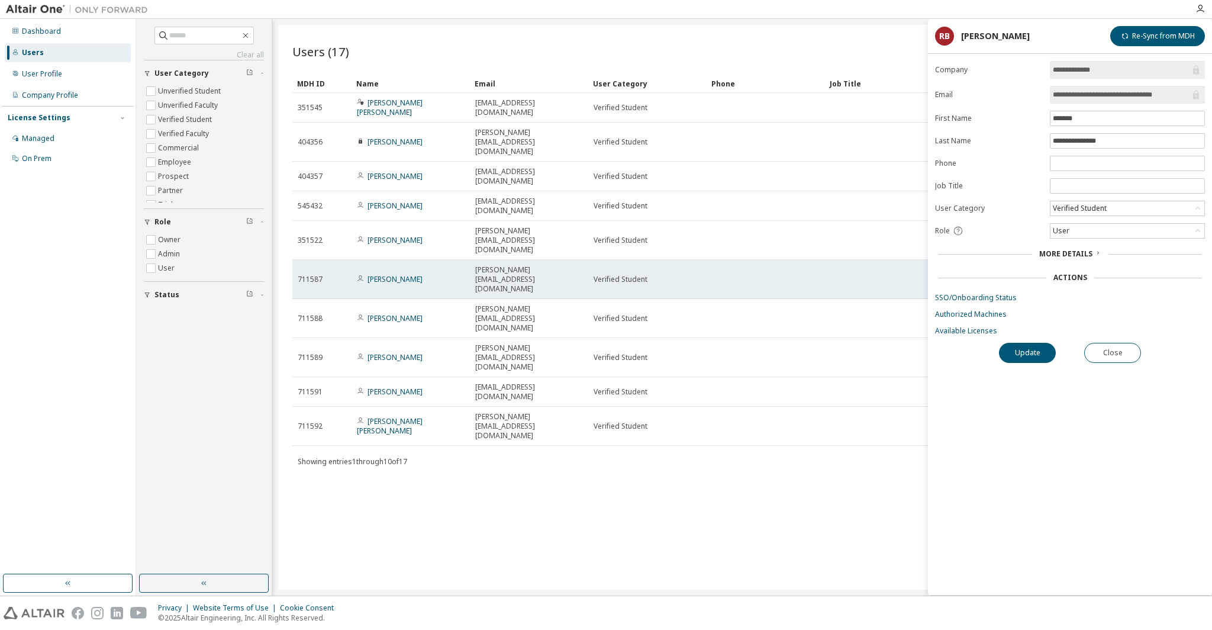
click at [393, 260] on td "[PERSON_NAME]" at bounding box center [411, 279] width 118 height 39
click at [400, 274] on link "[PERSON_NAME]" at bounding box center [395, 279] width 55 height 10
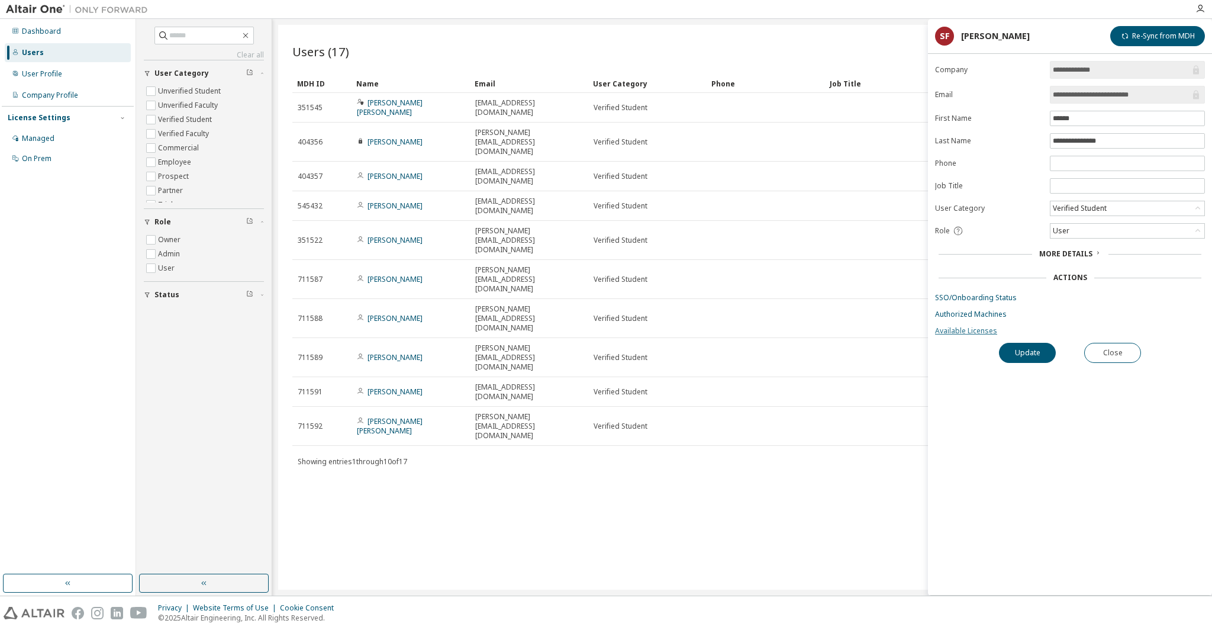
click at [957, 329] on link "Available Licenses" at bounding box center [1070, 330] width 270 height 9
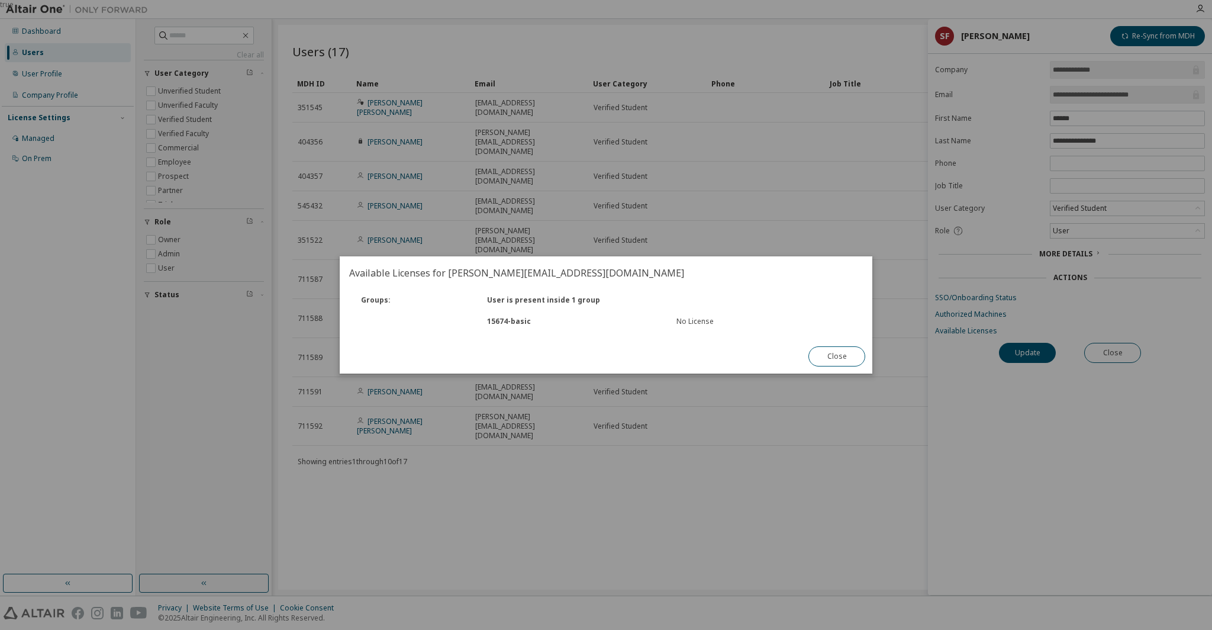
click at [503, 417] on div "true" at bounding box center [606, 315] width 1212 height 630
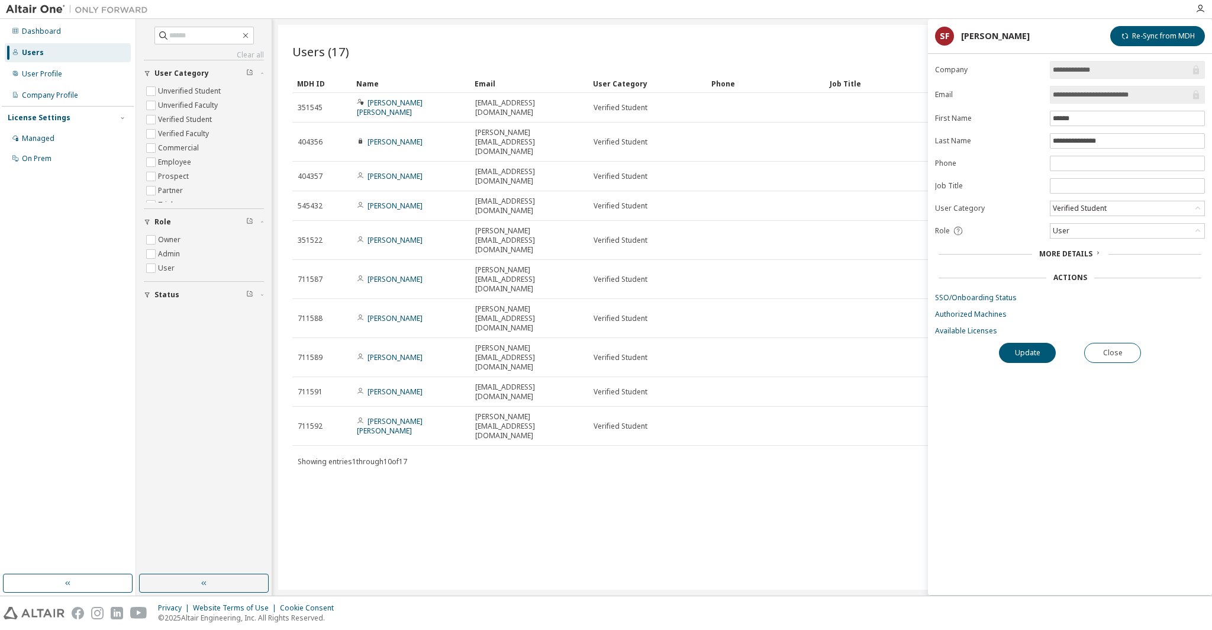
click at [588, 375] on div "Users (17) Import From CSV Export To CSV Add User Clear Load Save Save As Field…" at bounding box center [742, 307] width 928 height 565
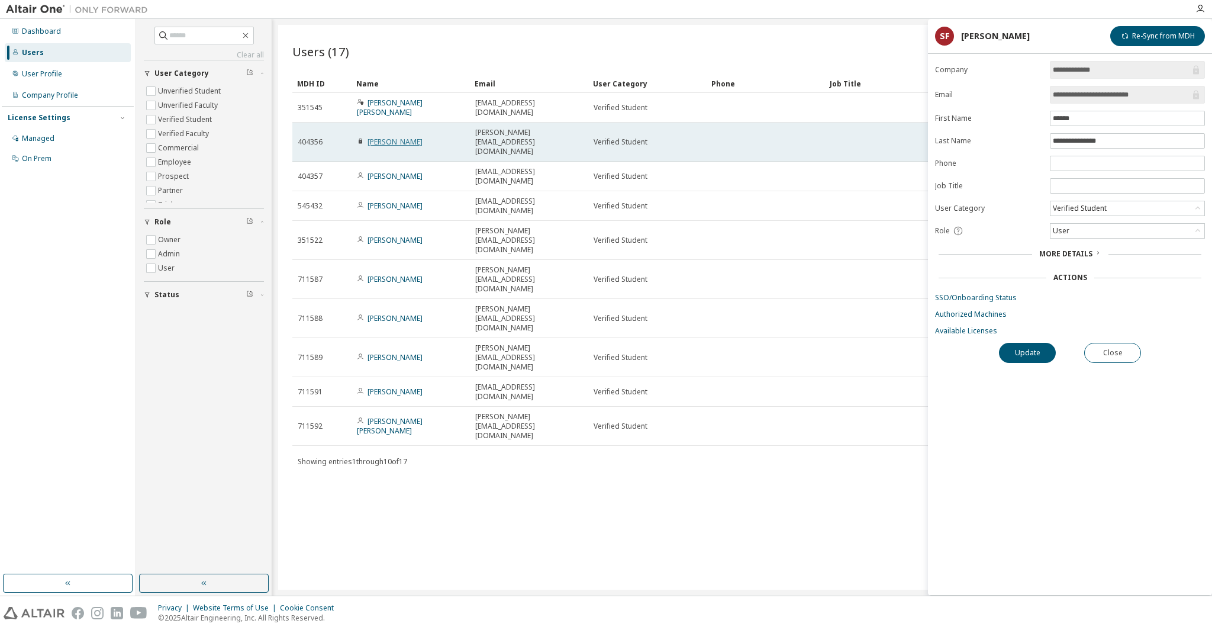
click at [381, 137] on link "Alvaro Blanco" at bounding box center [395, 142] width 55 height 10
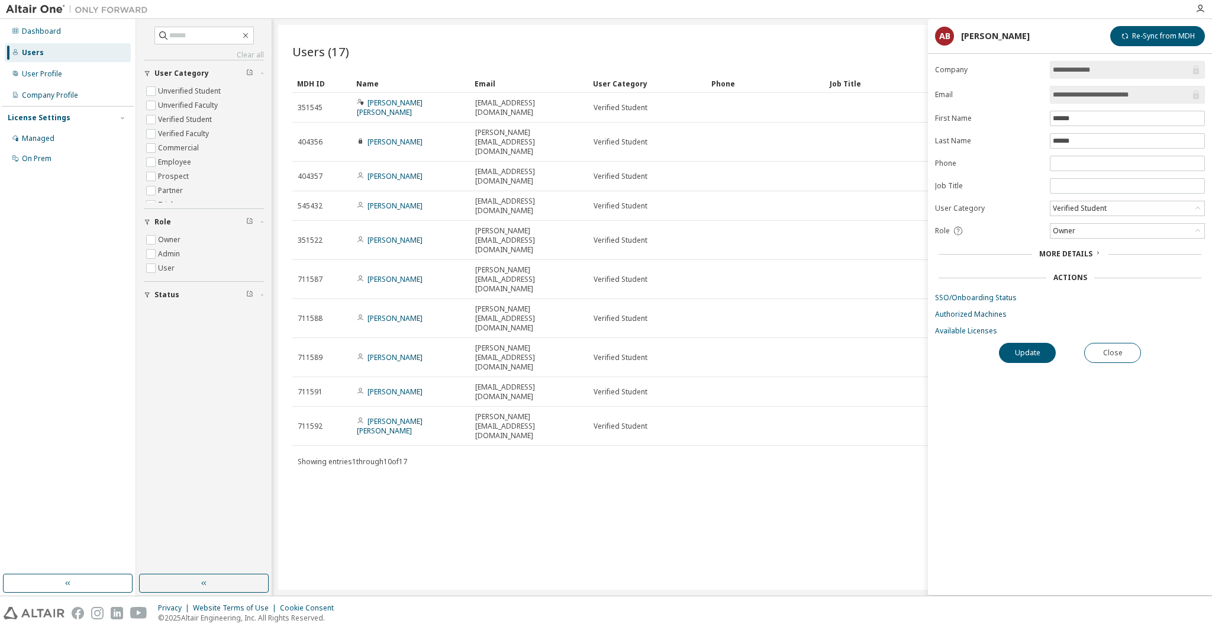
click at [388, 105] on link "[PERSON_NAME] [PERSON_NAME]" at bounding box center [390, 108] width 66 height 20
click at [957, 330] on link "Available Licenses" at bounding box center [1070, 330] width 270 height 9
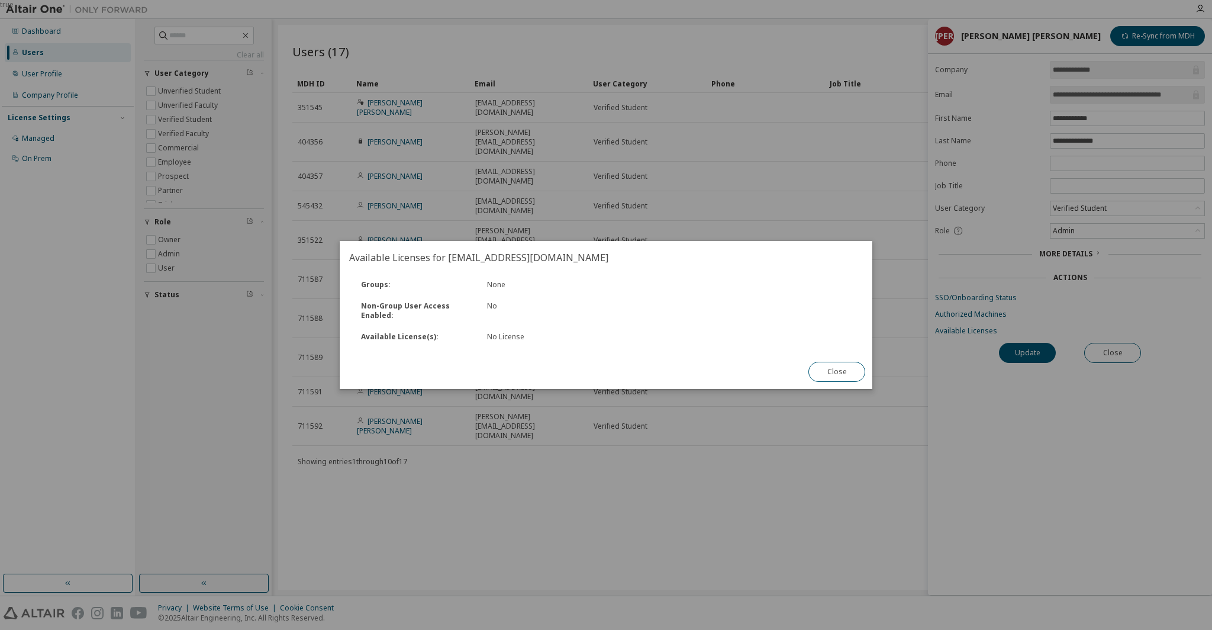
click at [372, 446] on div "true" at bounding box center [606, 315] width 1212 height 630
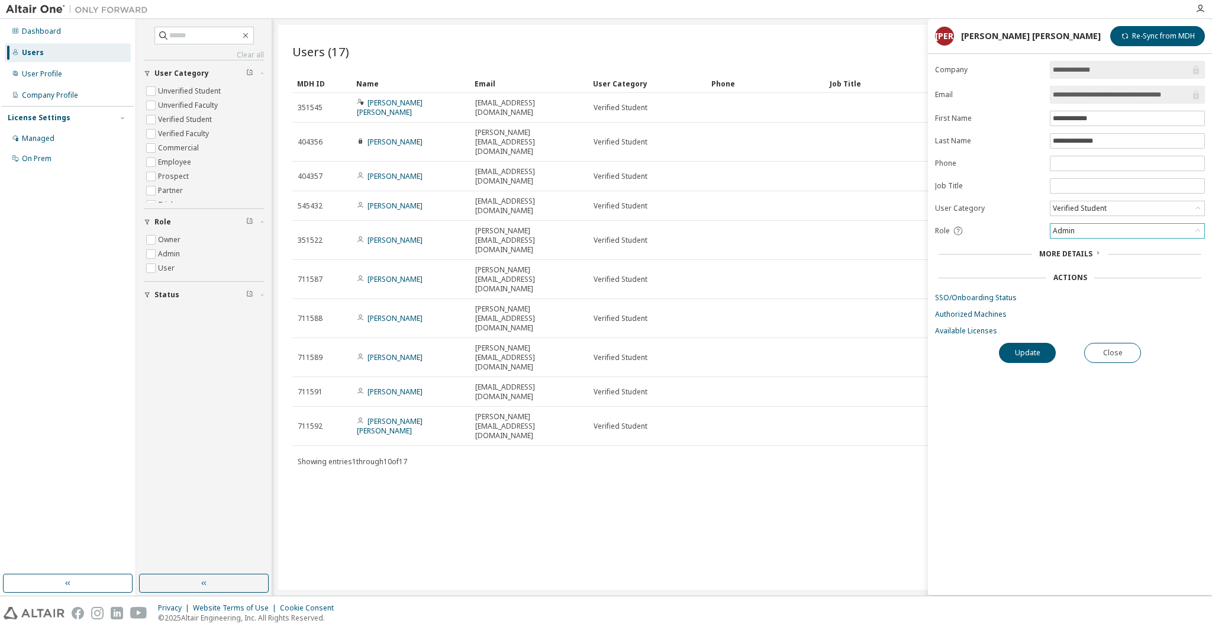
click at [1064, 226] on div "Admin" at bounding box center [1063, 230] width 25 height 13
click at [1084, 259] on li "Owner" at bounding box center [1127, 259] width 152 height 15
click at [1027, 346] on button "Update" at bounding box center [1027, 353] width 57 height 20
click at [733, 46] on div "Users (17) Import From CSV Export To CSV Add User" at bounding box center [742, 51] width 900 height 25
click at [1120, 354] on button "Close" at bounding box center [1112, 353] width 57 height 20
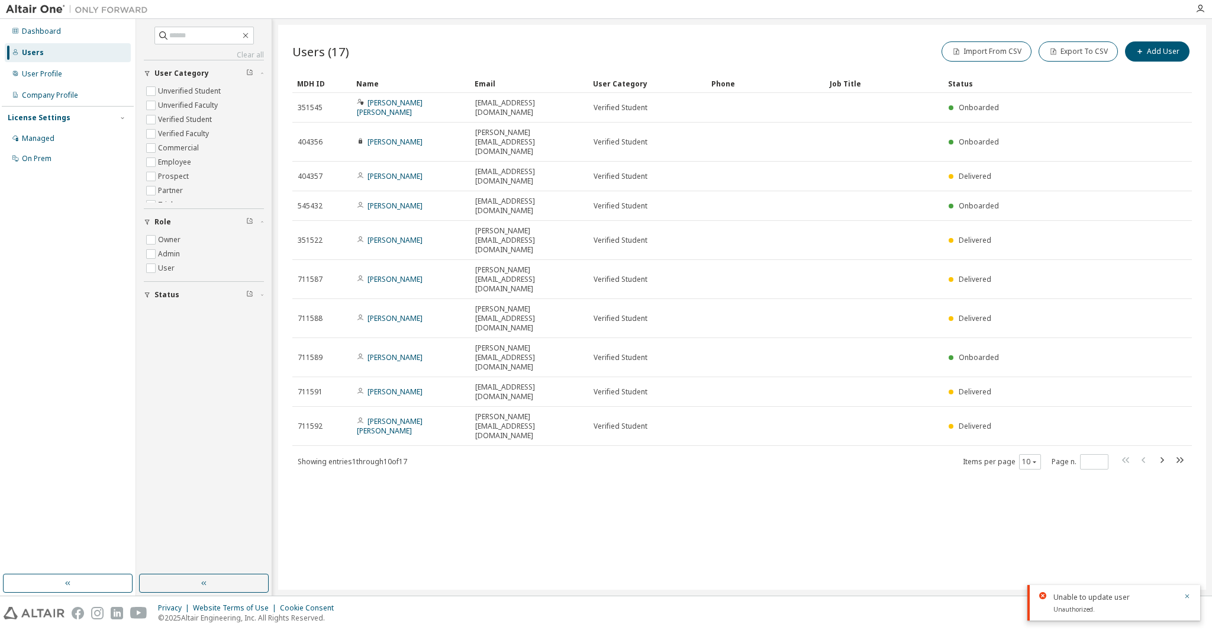
click at [772, 375] on div "Users (17) Import From CSV Export To CSV Add User Clear Load Save Save As Field…" at bounding box center [742, 307] width 928 height 565
click at [1029, 457] on button "10" at bounding box center [1030, 461] width 16 height 9
click at [1025, 339] on div "20" at bounding box center [1066, 340] width 95 height 14
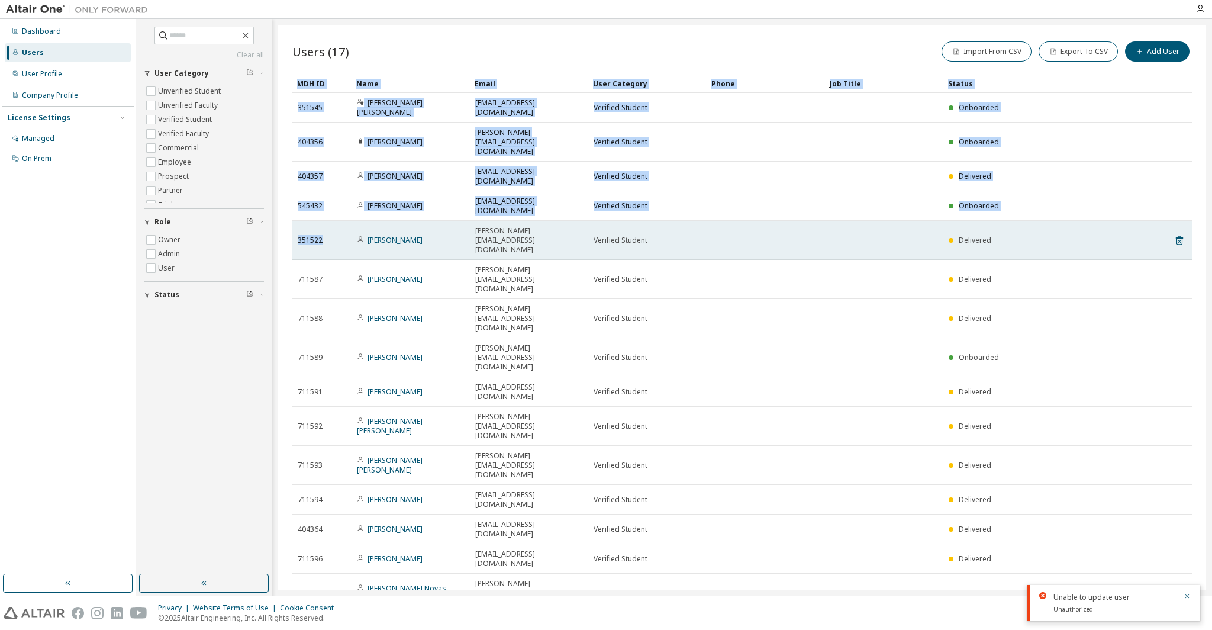
drag, startPoint x: 283, startPoint y: 185, endPoint x: 325, endPoint y: 186, distance: 42.0
click at [325, 186] on div "Users (17) Import From CSV Export To CSV Add User Clear Load Save Save As Field…" at bounding box center [742, 307] width 928 height 565
click at [325, 236] on div "351522" at bounding box center [322, 240] width 49 height 9
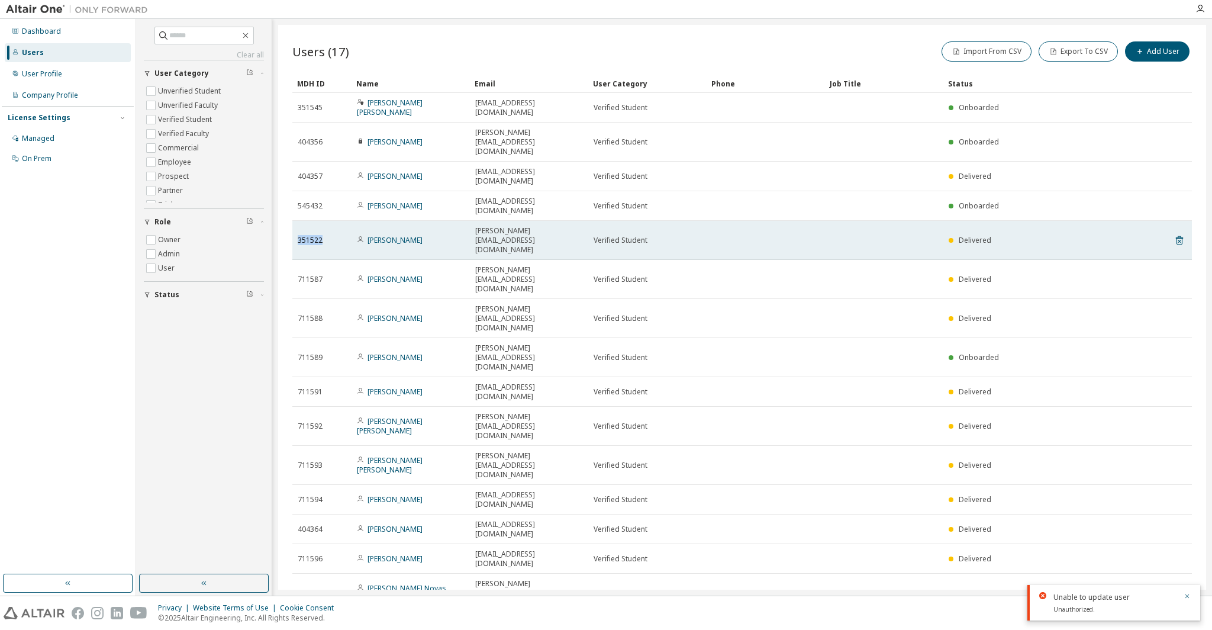
drag, startPoint x: 325, startPoint y: 186, endPoint x: 295, endPoint y: 188, distance: 30.2
click at [295, 221] on td "351522" at bounding box center [321, 240] width 59 height 39
click at [327, 236] on div "351522" at bounding box center [322, 240] width 49 height 9
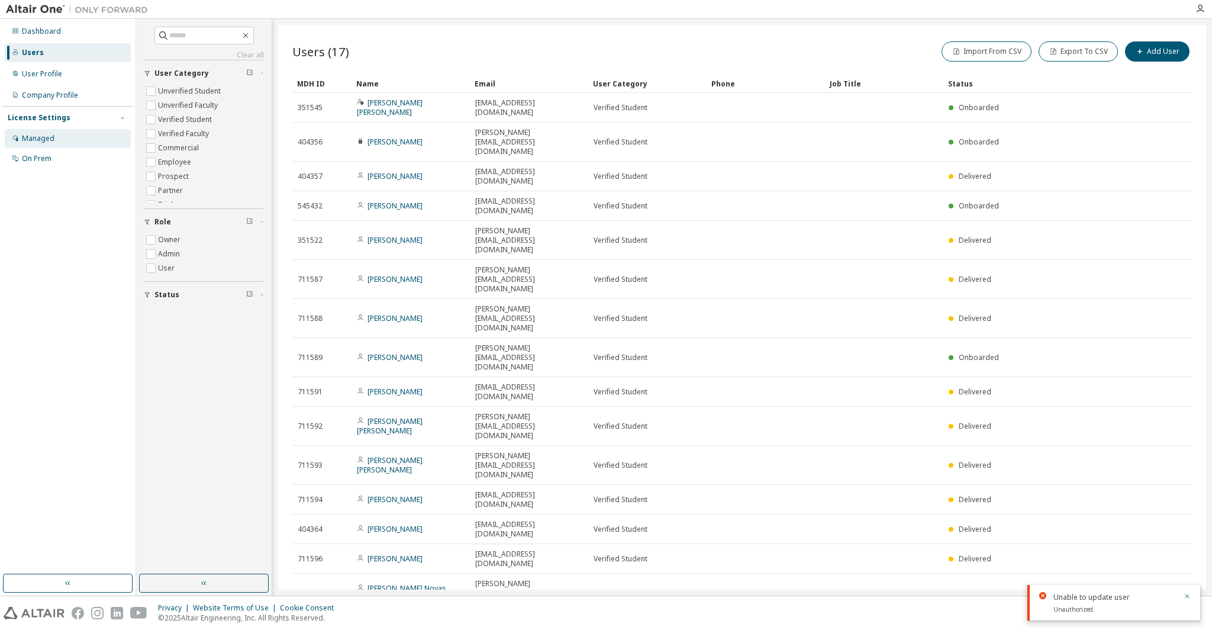
click at [75, 134] on div "Managed" at bounding box center [68, 138] width 126 height 19
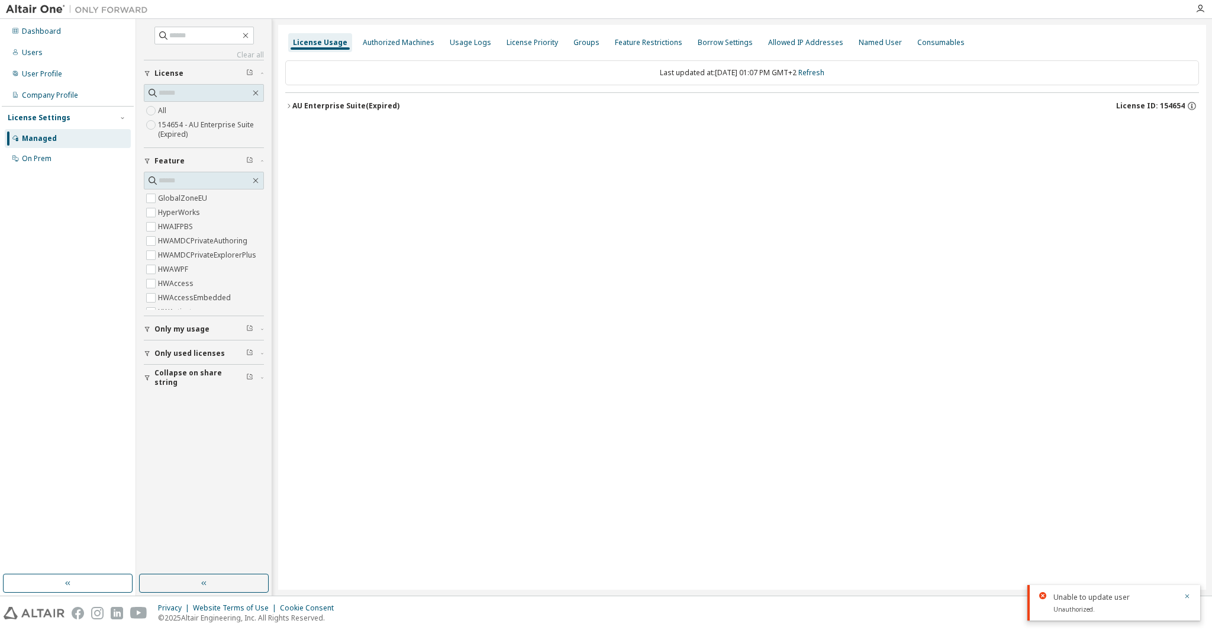
click at [342, 107] on div "AU Enterprise Suite (Expired)" at bounding box center [345, 105] width 107 height 9
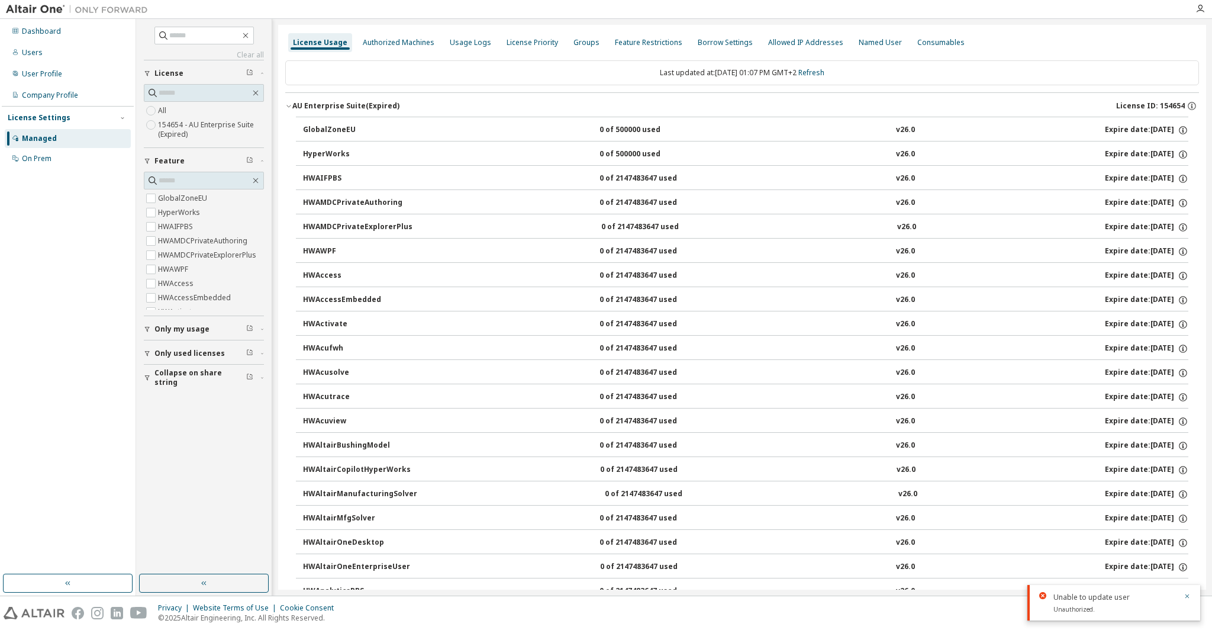
click at [326, 107] on div "AU Enterprise Suite (Expired)" at bounding box center [345, 105] width 107 height 9
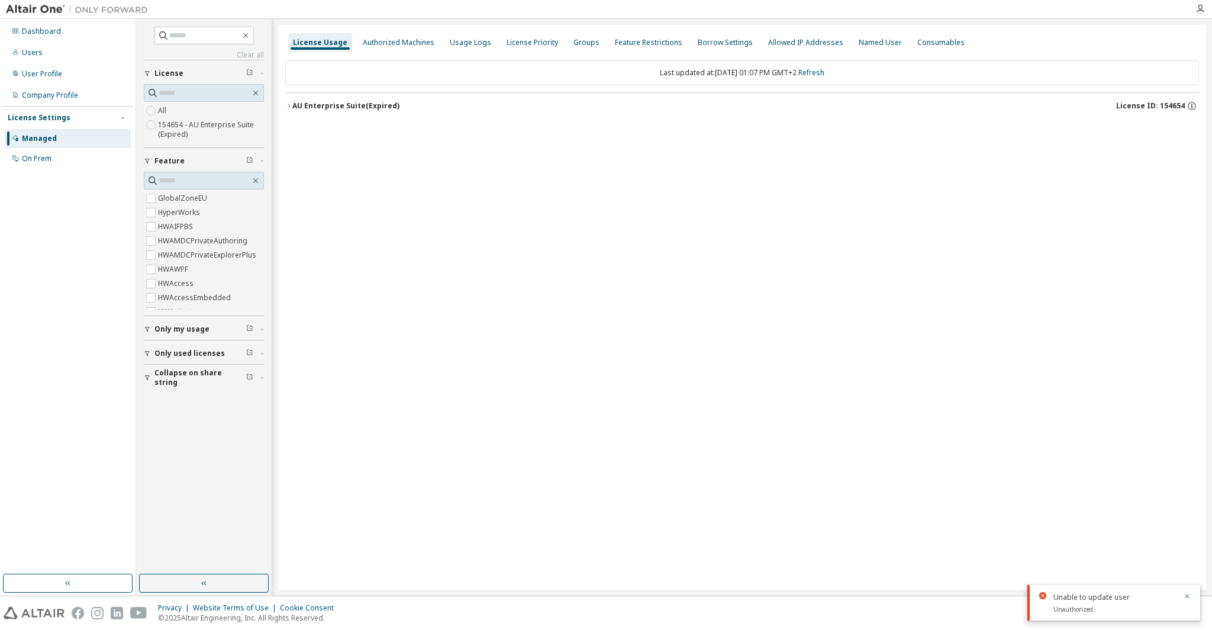
click at [326, 107] on div "AU Enterprise Suite (Expired)" at bounding box center [345, 105] width 107 height 9
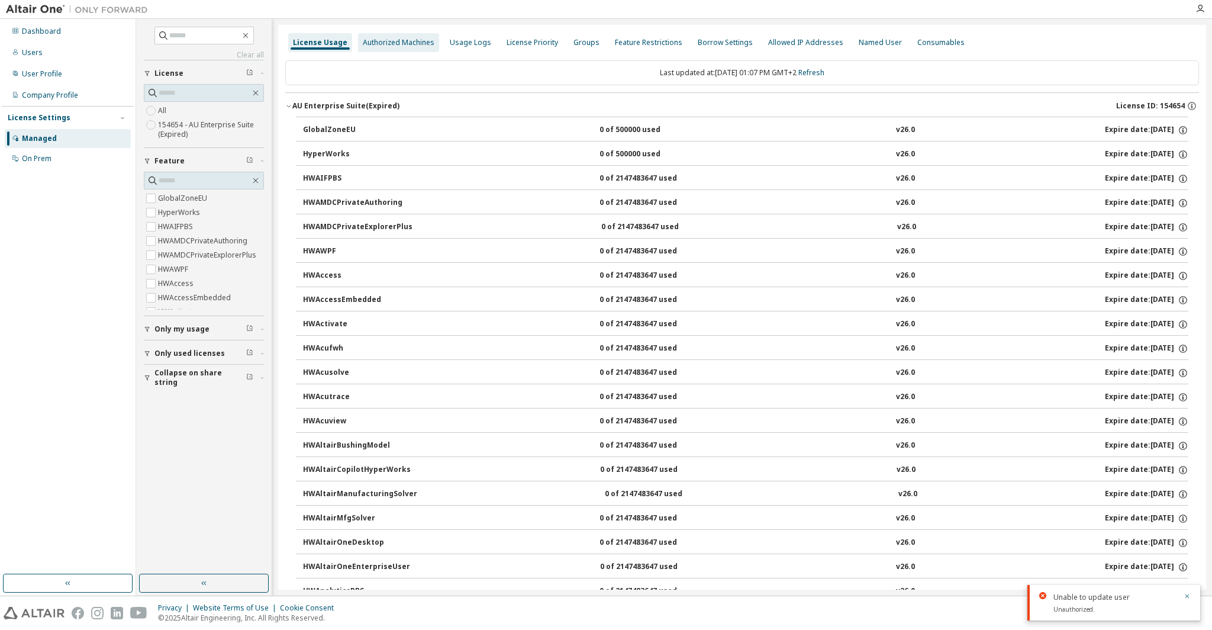
click at [400, 37] on div "Authorized Machines" at bounding box center [398, 42] width 81 height 19
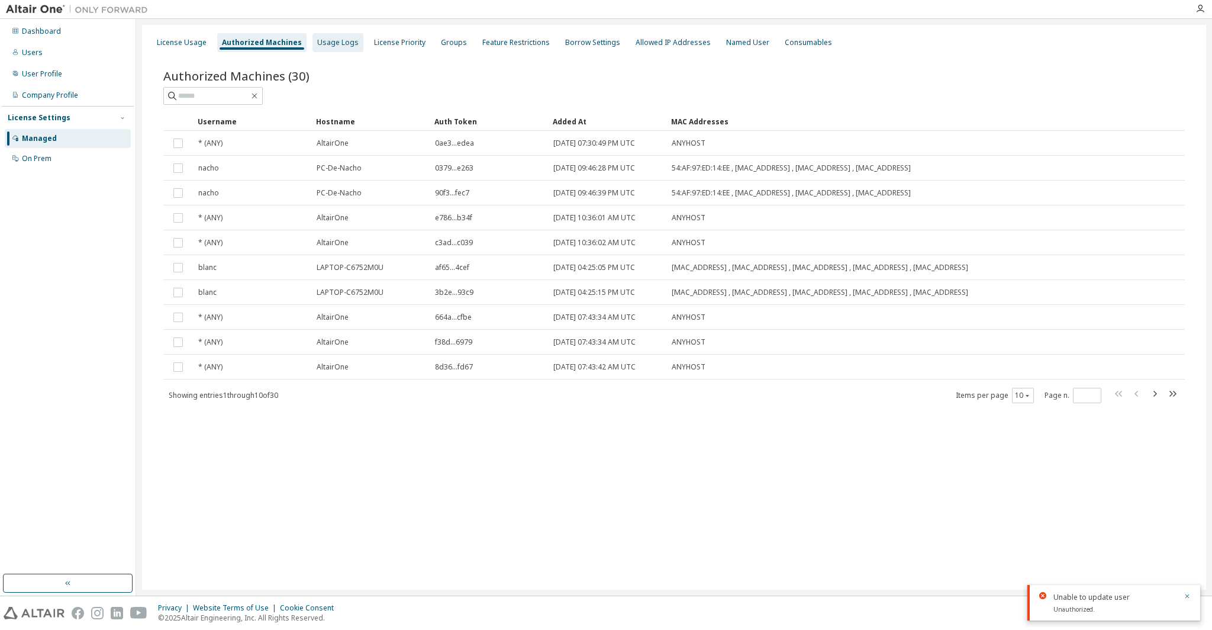
click at [334, 43] on div "Usage Logs" at bounding box center [337, 42] width 41 height 9
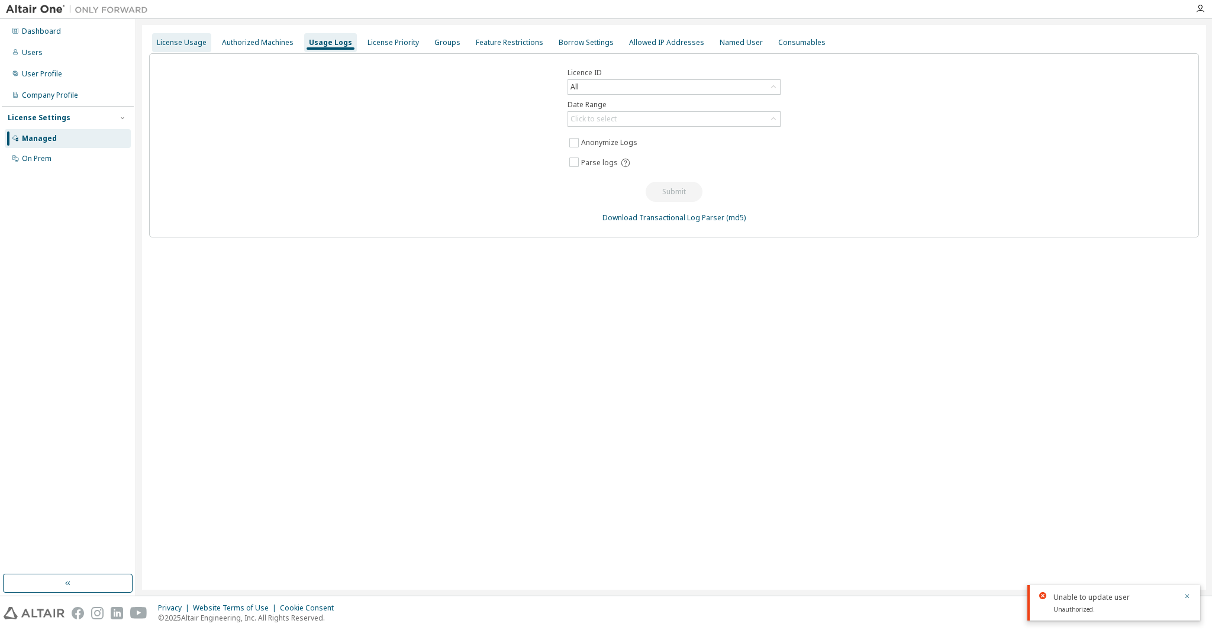
click at [187, 40] on div "License Usage" at bounding box center [182, 42] width 50 height 9
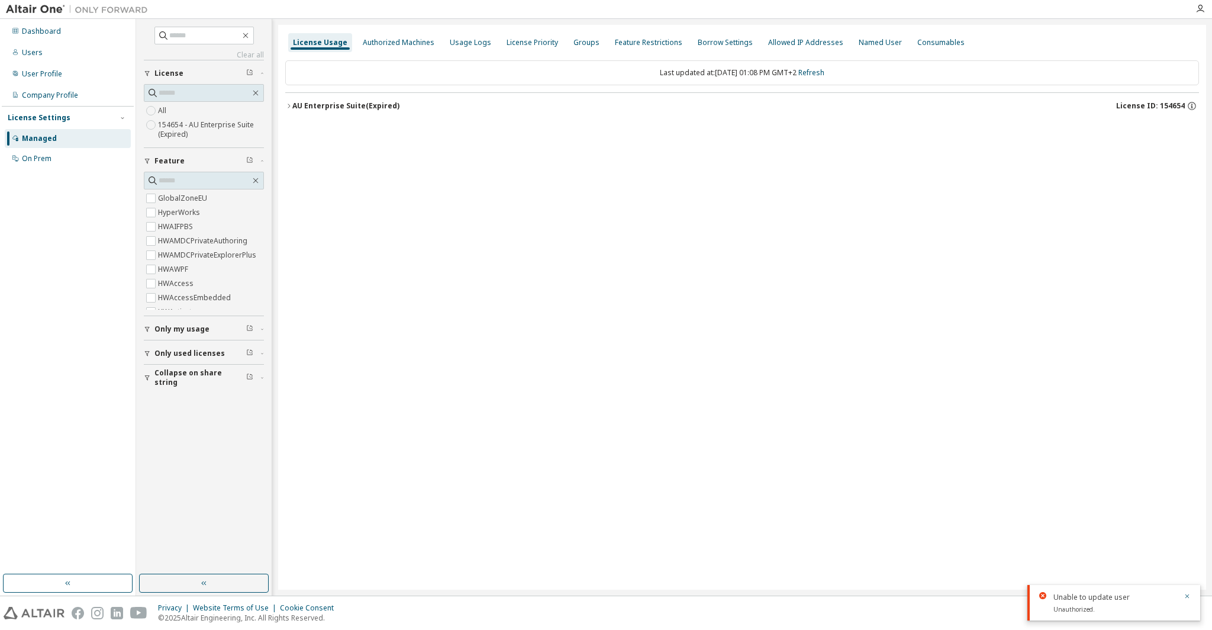
click at [300, 105] on div "AU Enterprise Suite (Expired)" at bounding box center [345, 105] width 107 height 9
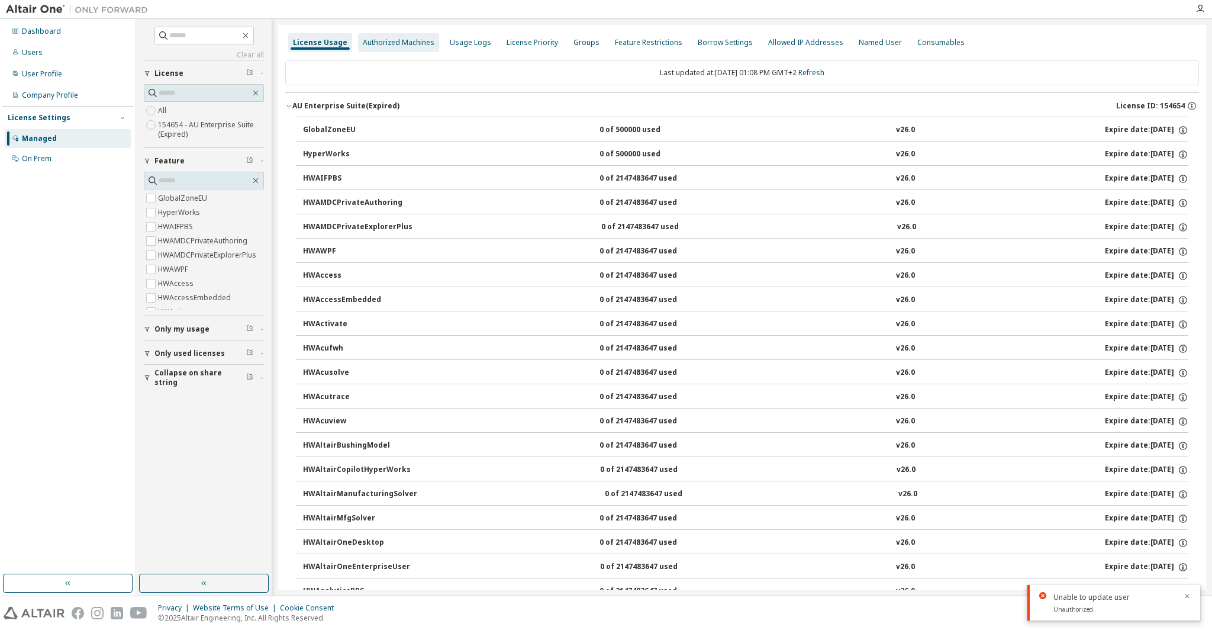
click at [412, 37] on div "Authorized Machines" at bounding box center [398, 42] width 81 height 19
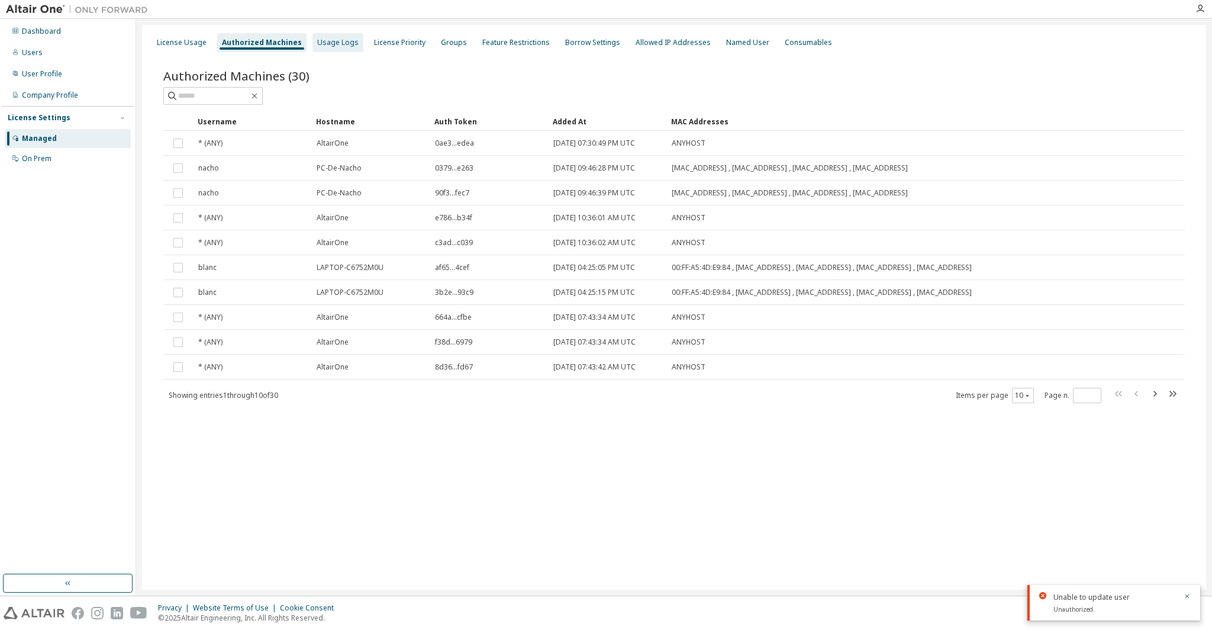
click at [327, 41] on div "Usage Logs" at bounding box center [337, 42] width 41 height 9
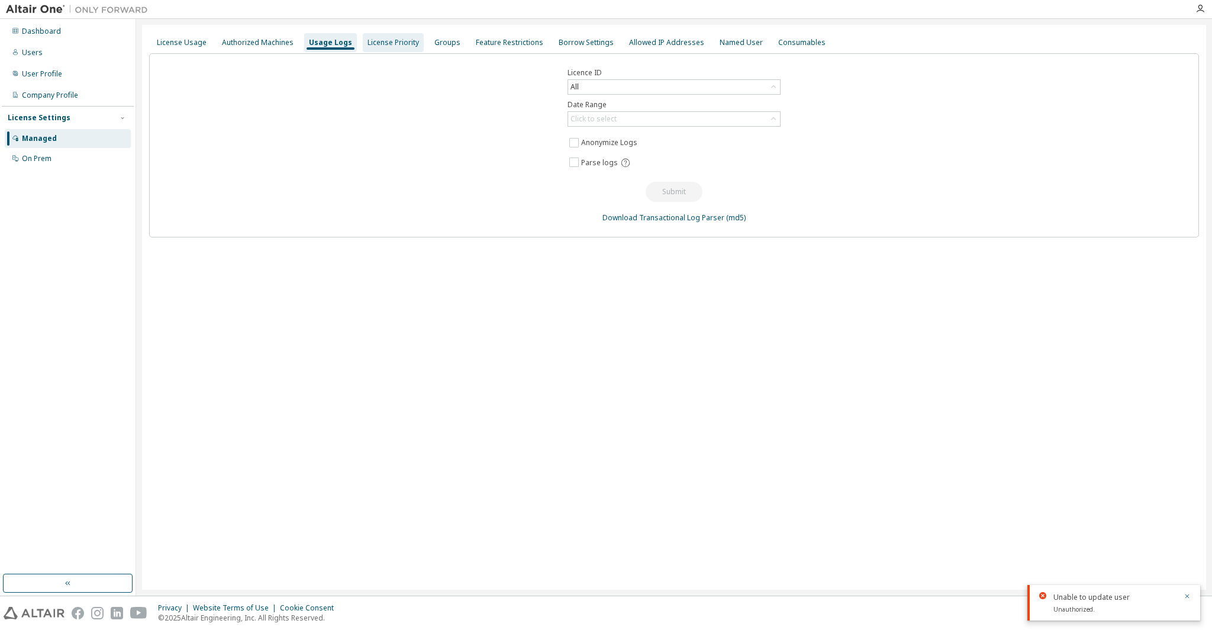
click at [392, 41] on div "License Priority" at bounding box center [393, 42] width 51 height 9
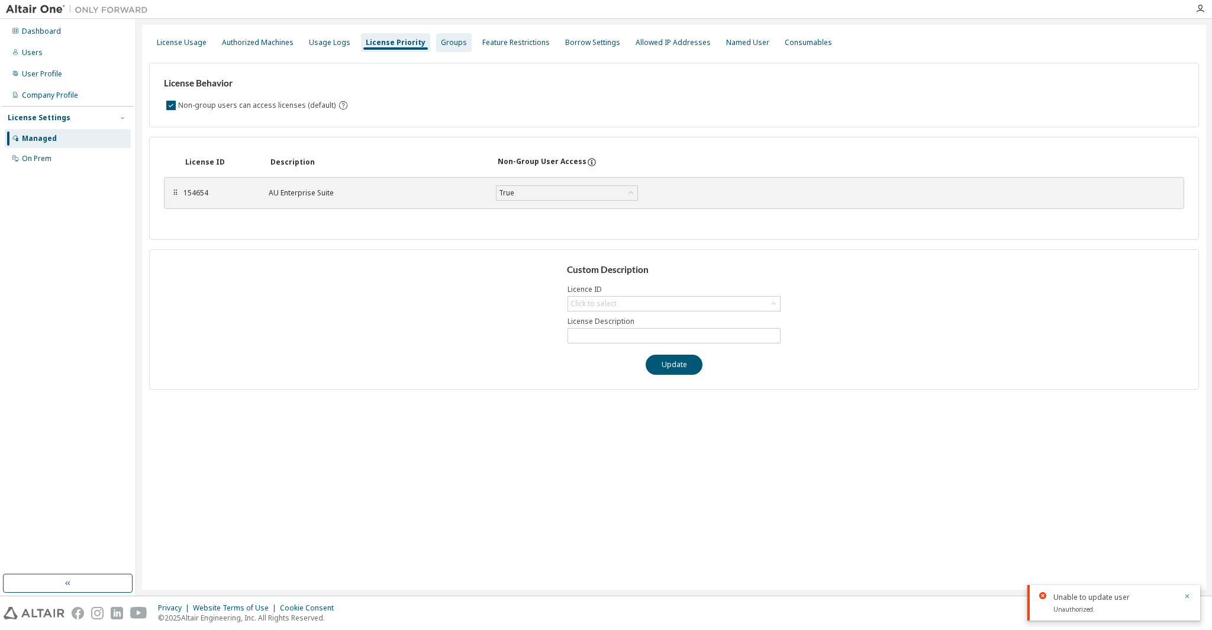
click at [441, 46] on div "Groups" at bounding box center [454, 42] width 26 height 9
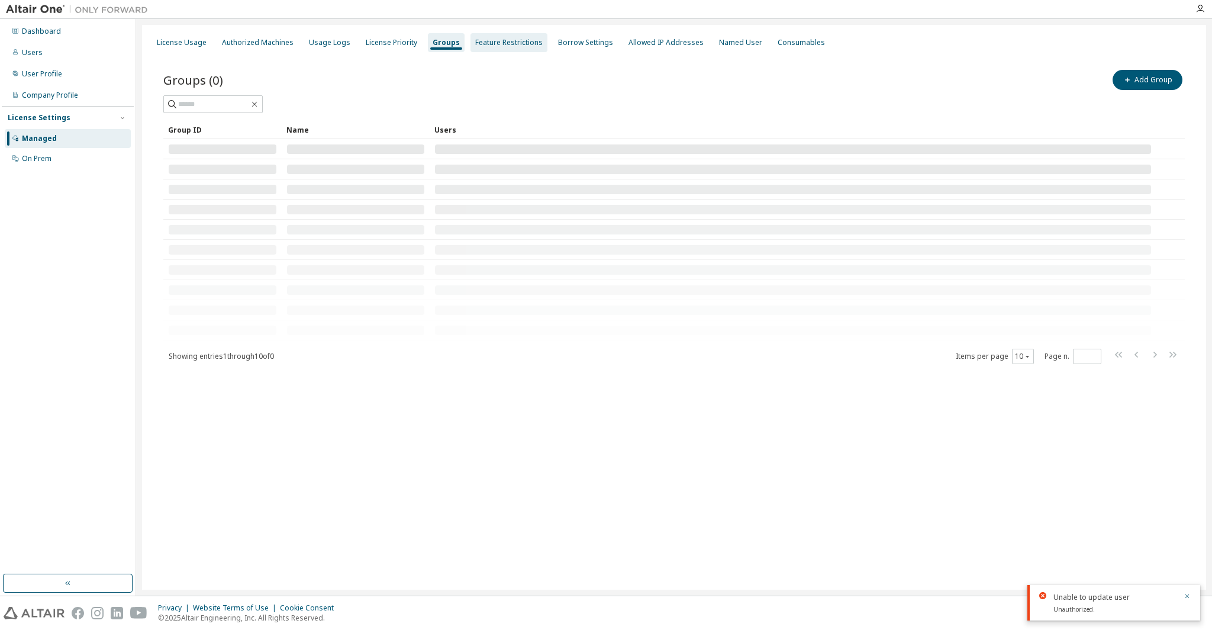
click at [504, 45] on div "Feature Restrictions" at bounding box center [508, 42] width 67 height 9
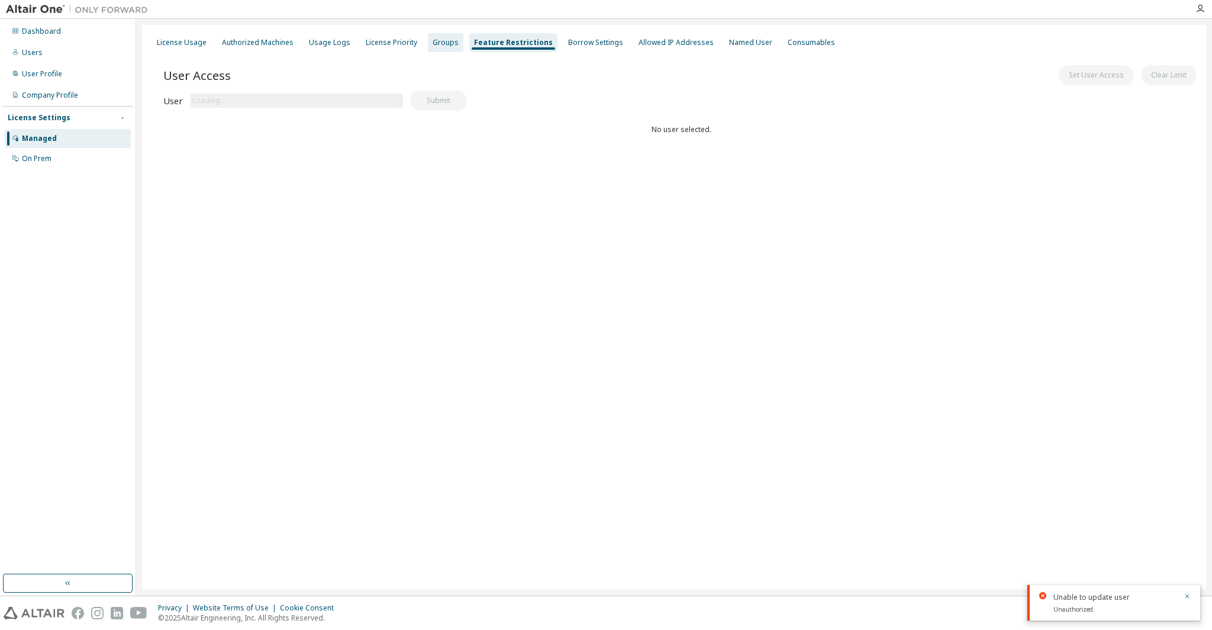
click at [428, 36] on div "Groups" at bounding box center [446, 42] width 36 height 19
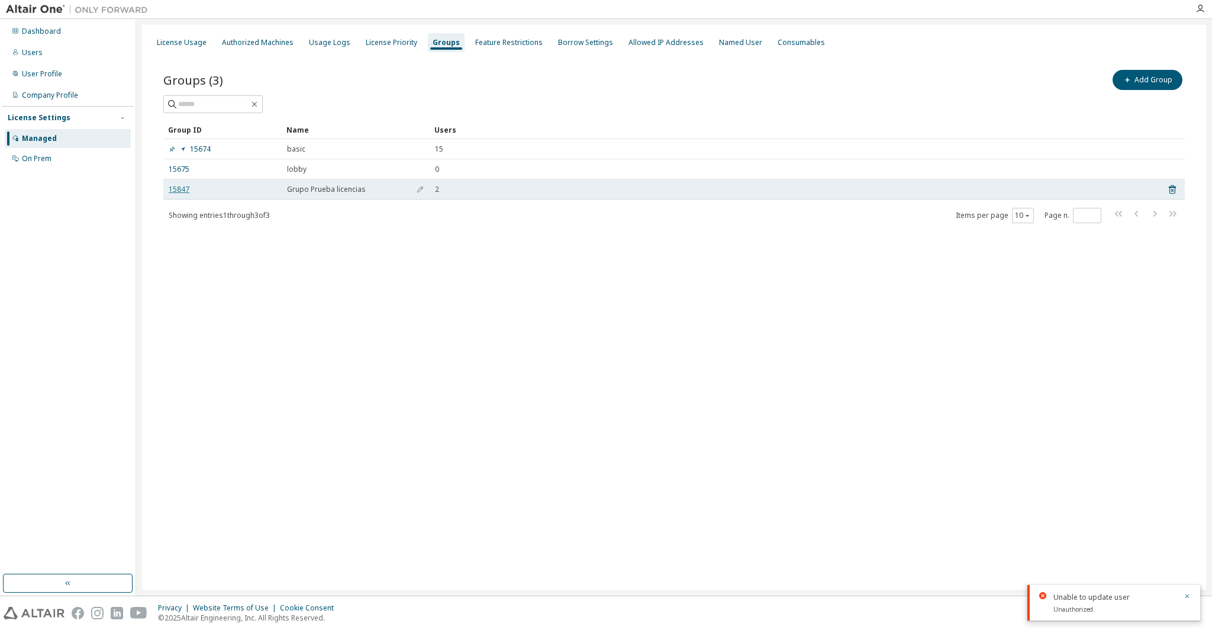
click at [178, 192] on link "15847" at bounding box center [179, 189] width 21 height 9
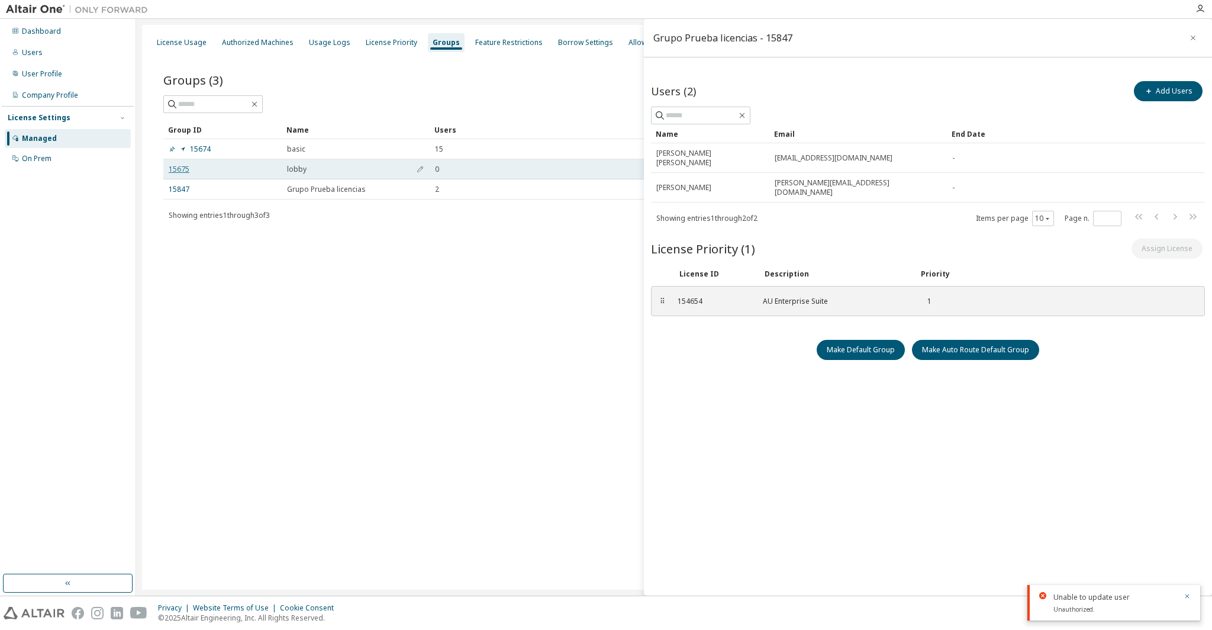
click at [176, 168] on link "15675" at bounding box center [179, 169] width 21 height 9
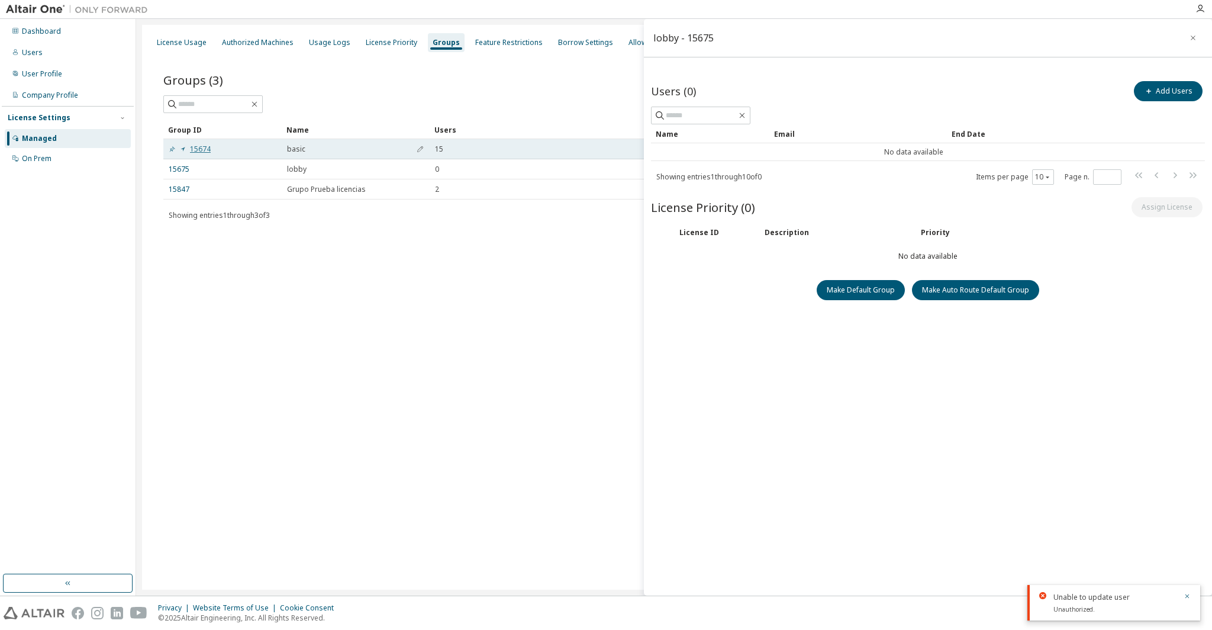
click at [184, 149] on icon at bounding box center [182, 149] width 7 height 7
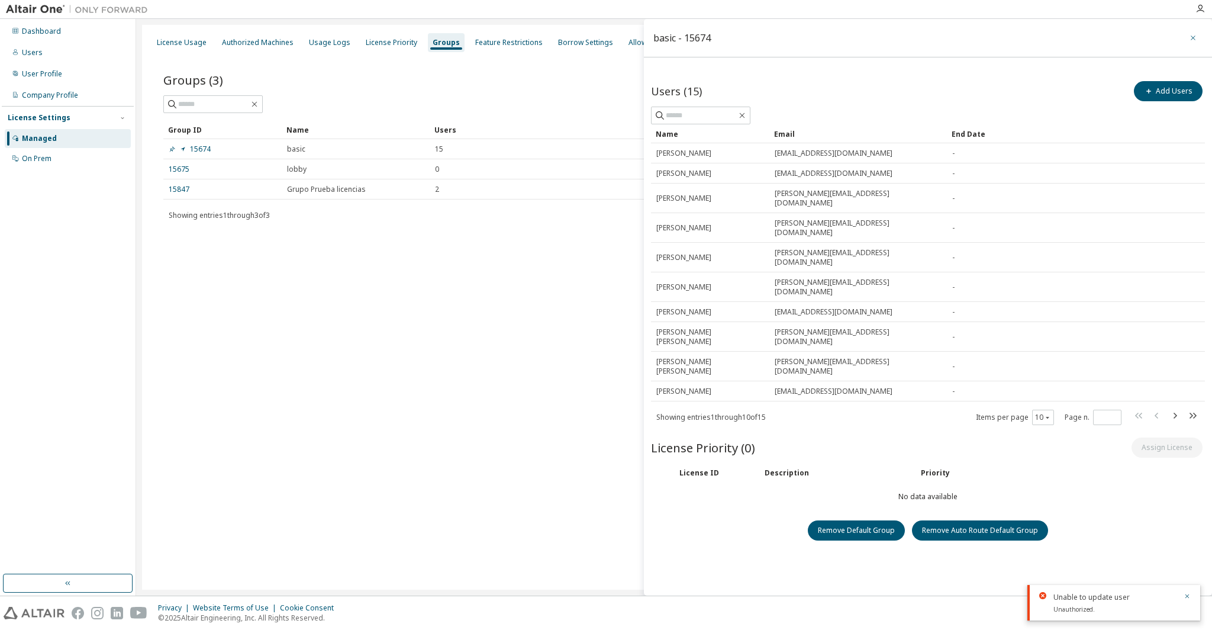
click at [1190, 40] on icon "button" at bounding box center [1193, 37] width 8 height 9
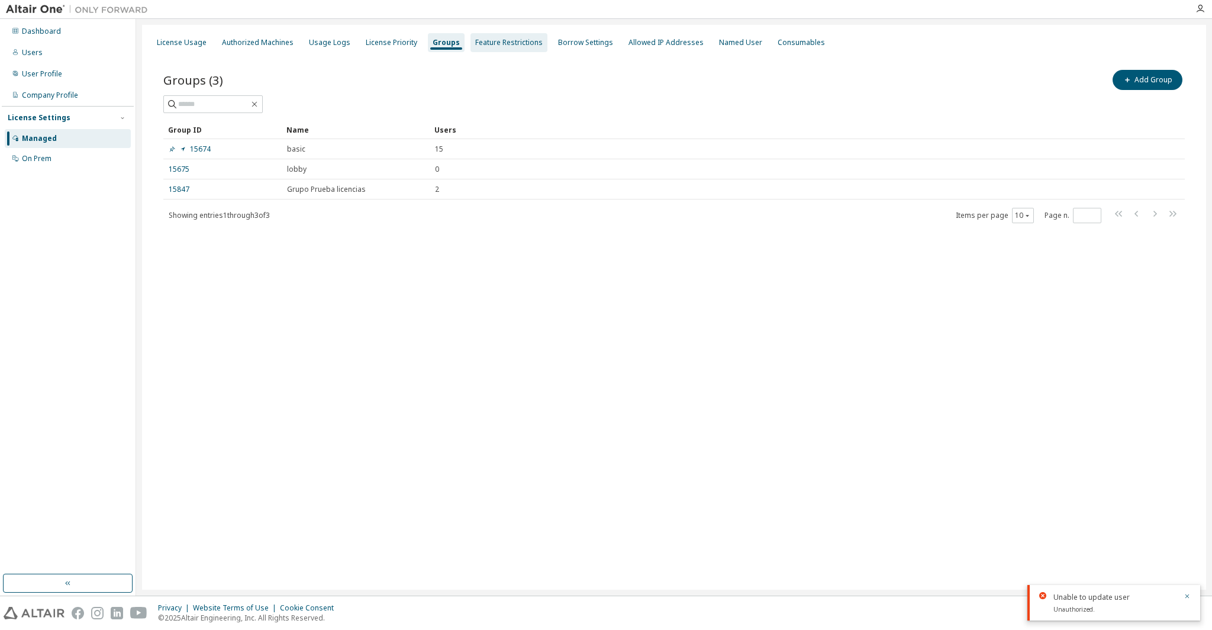
click at [475, 43] on div "Feature Restrictions" at bounding box center [508, 42] width 67 height 9
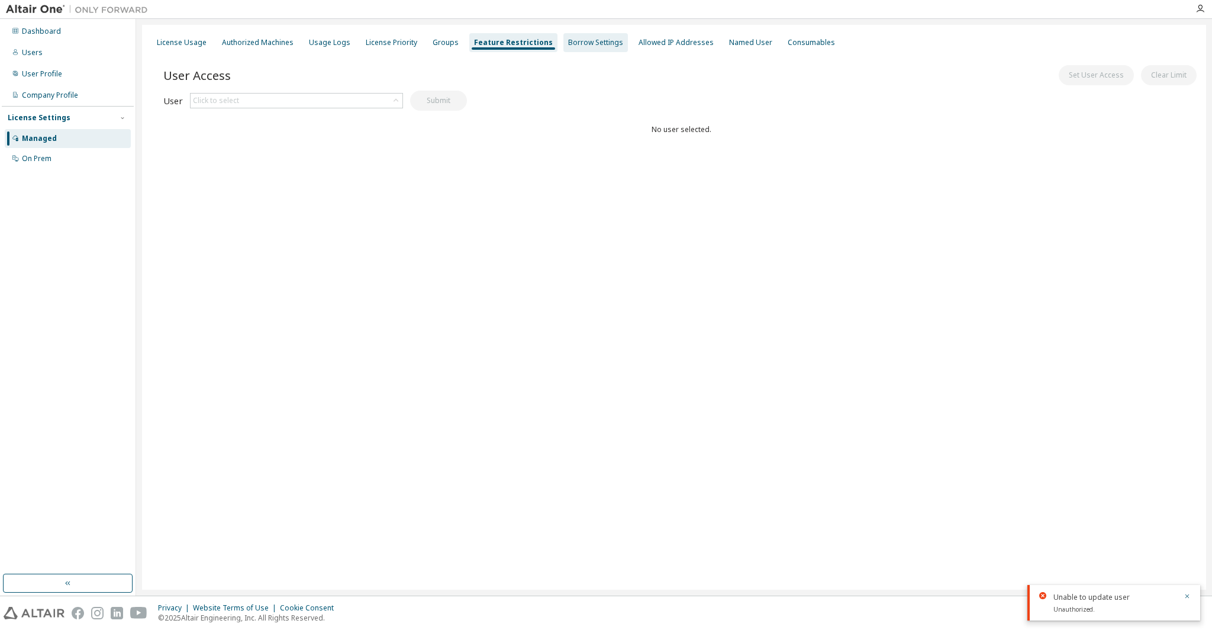
click at [568, 44] on div "Borrow Settings" at bounding box center [595, 42] width 55 height 9
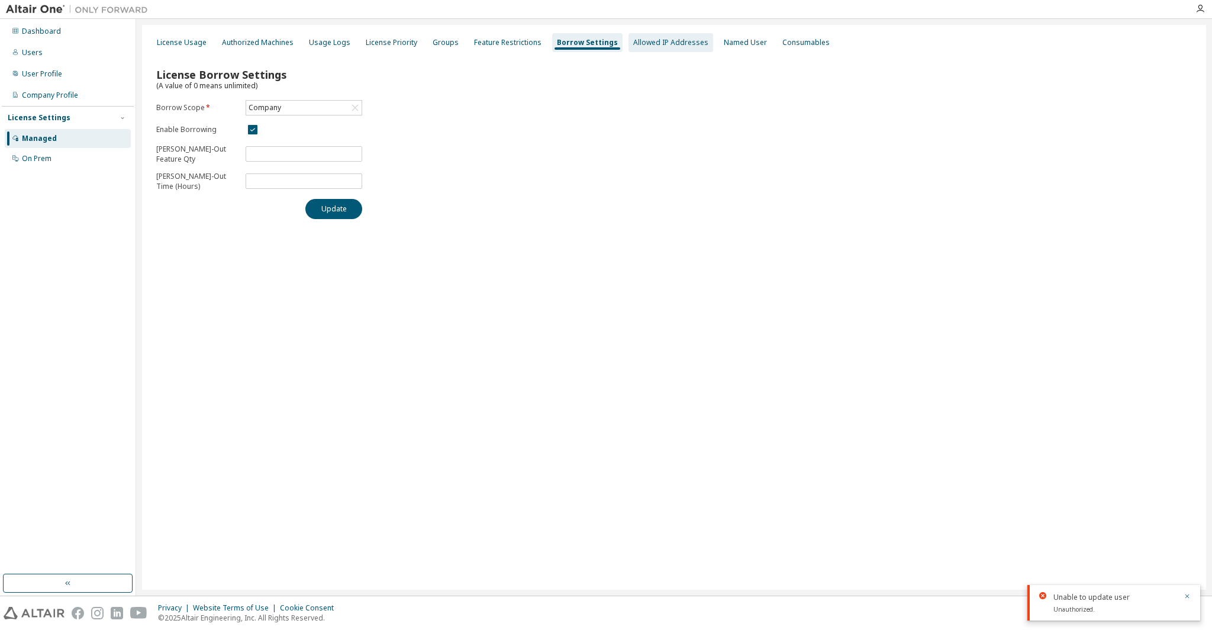
click at [629, 49] on div "Allowed IP Addresses" at bounding box center [671, 42] width 85 height 19
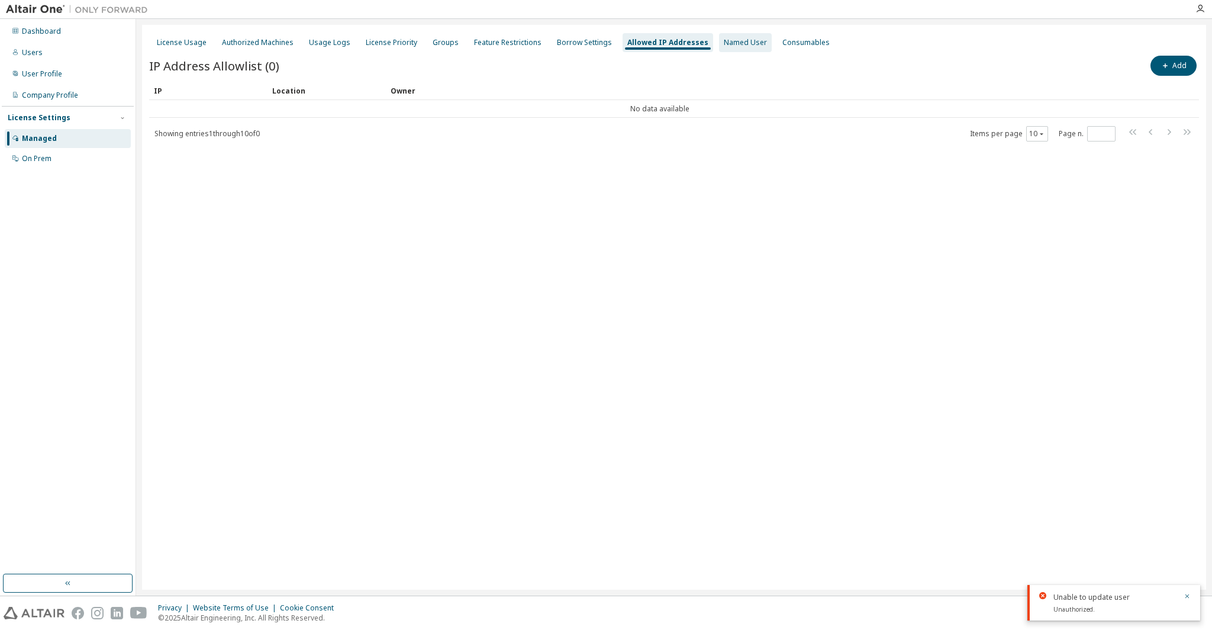
drag, startPoint x: 716, startPoint y: 45, endPoint x: 762, endPoint y: 44, distance: 46.2
click at [724, 45] on div "Named User" at bounding box center [745, 42] width 43 height 9
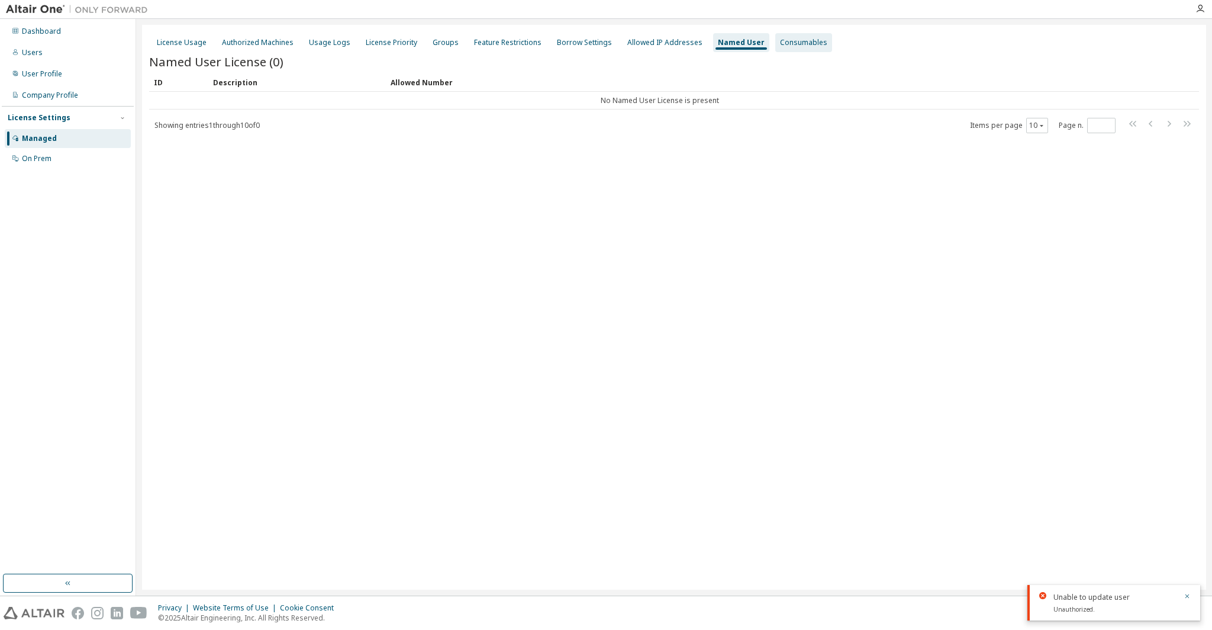
click at [780, 43] on div "Consumables" at bounding box center [803, 42] width 47 height 9
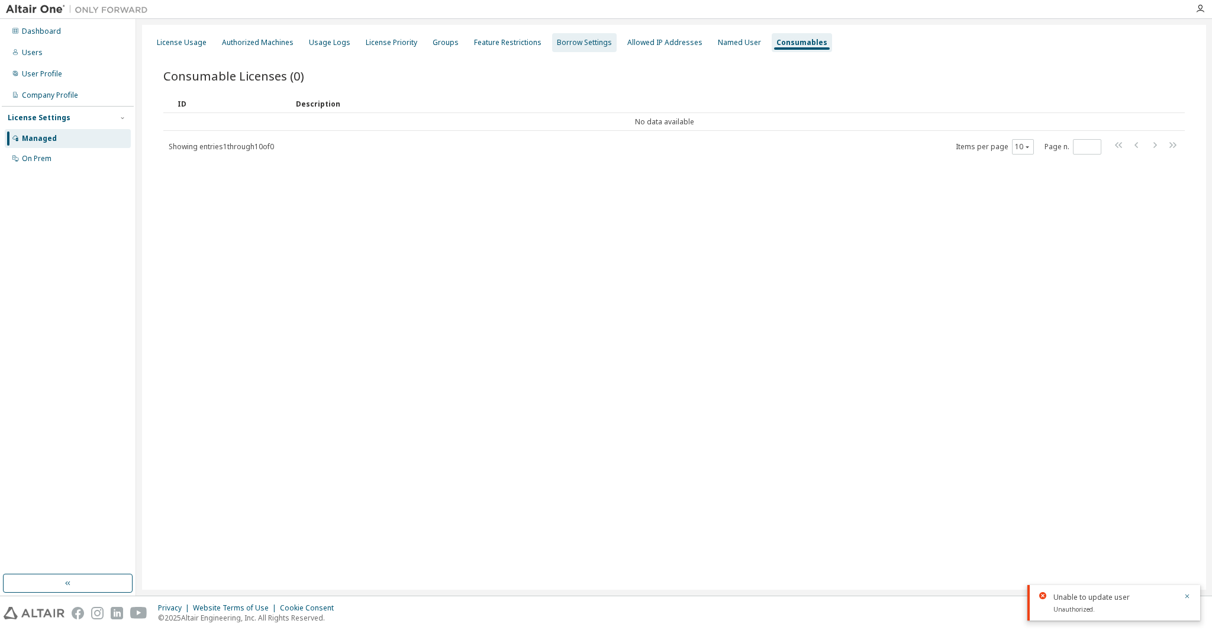
click at [557, 43] on div "Borrow Settings" at bounding box center [584, 42] width 55 height 9
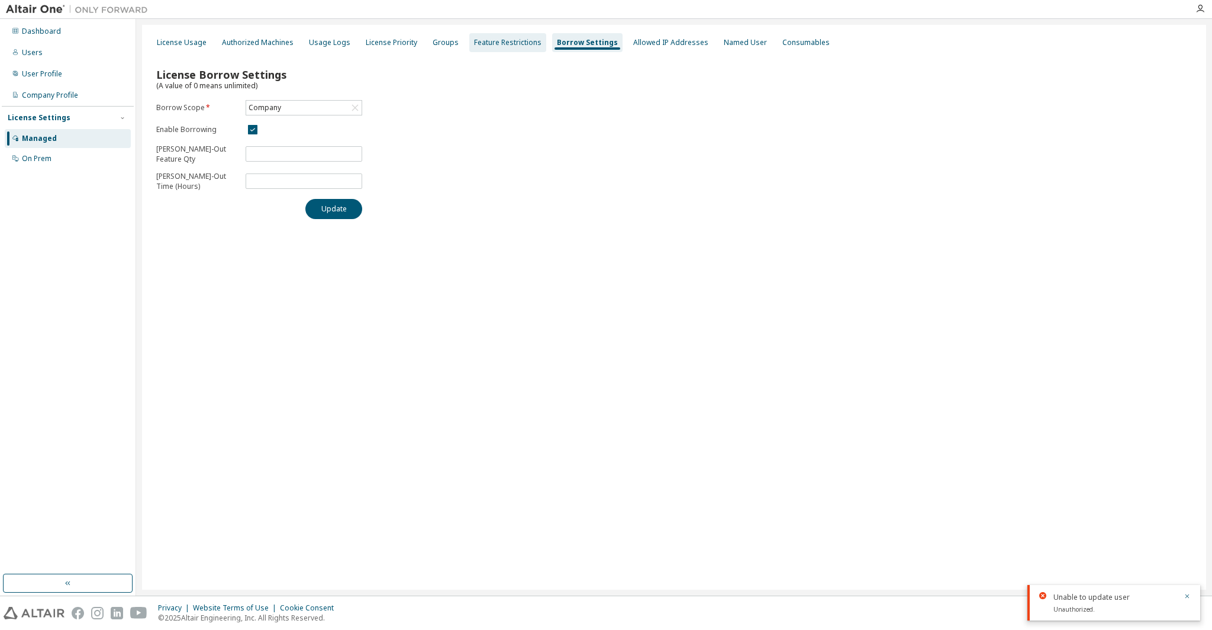
click at [490, 42] on div "Feature Restrictions" at bounding box center [507, 42] width 67 height 9
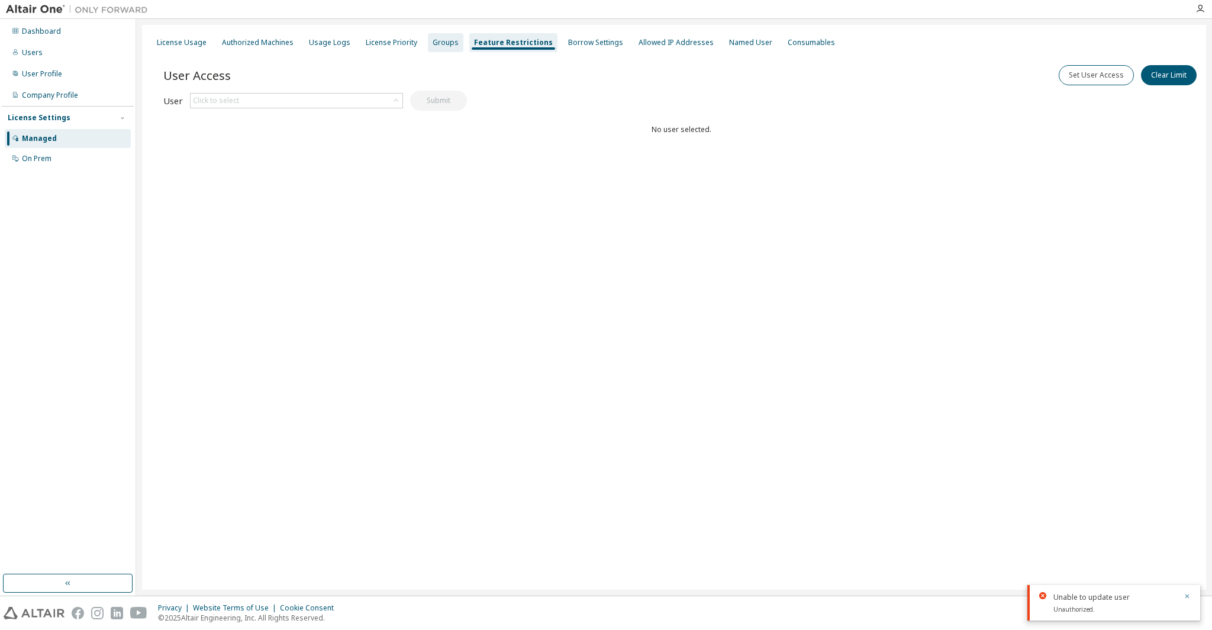
click at [433, 46] on div "Groups" at bounding box center [446, 42] width 26 height 9
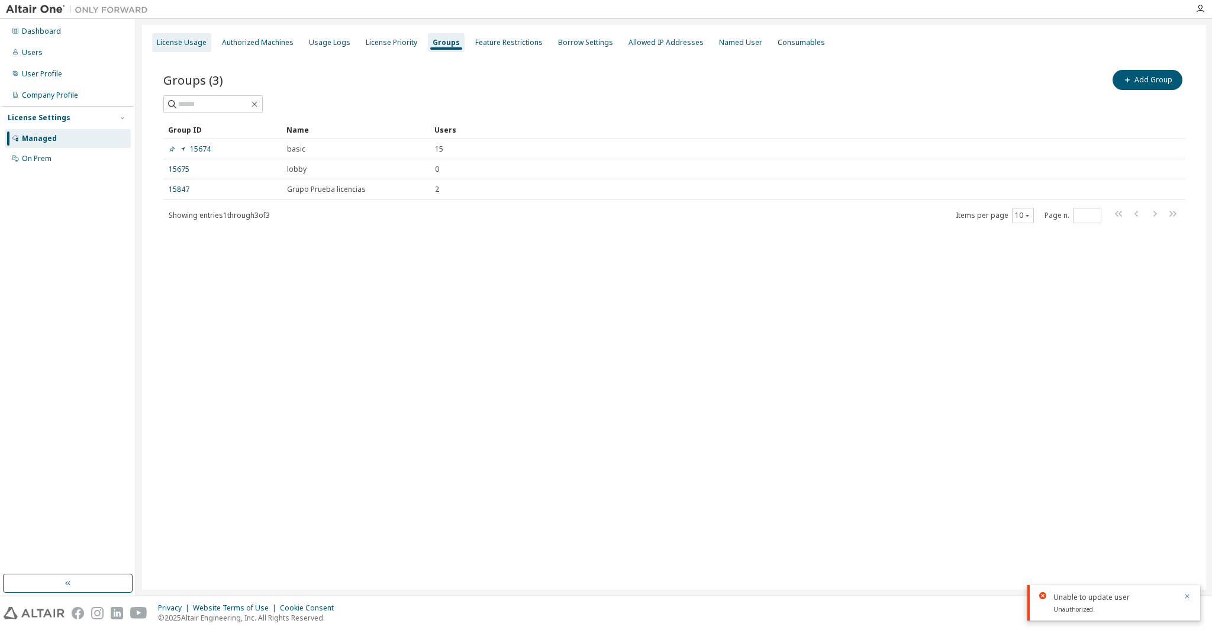
click at [176, 45] on div "License Usage" at bounding box center [182, 42] width 50 height 9
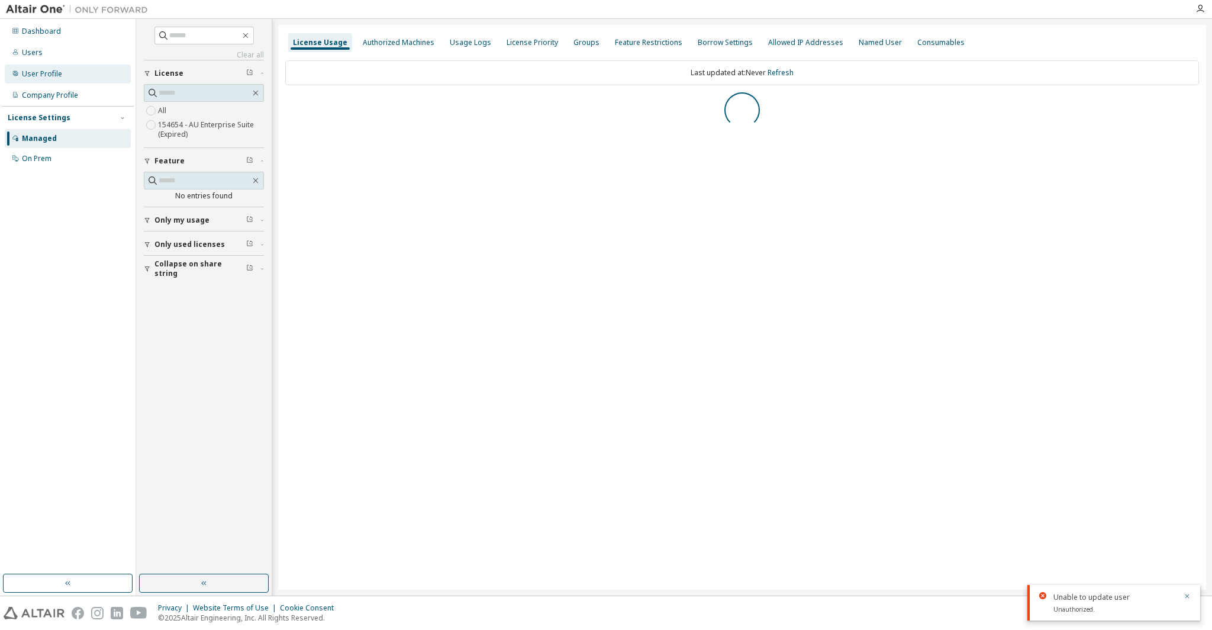
click at [71, 79] on div "User Profile" at bounding box center [68, 74] width 126 height 19
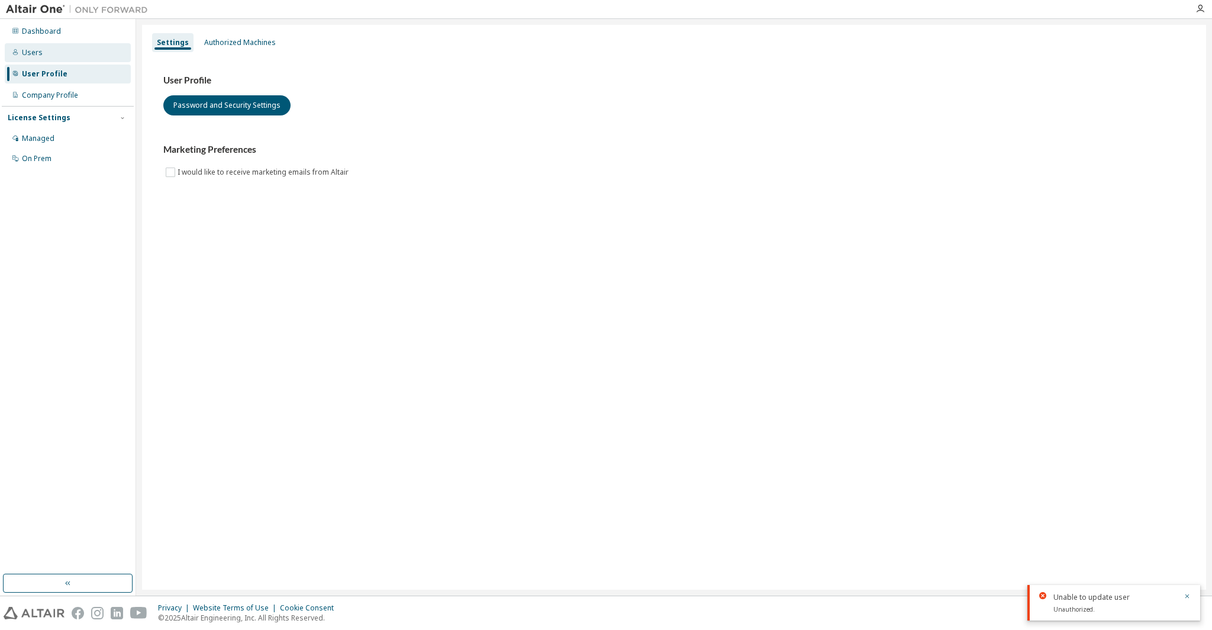
click at [43, 55] on div "Users" at bounding box center [68, 52] width 126 height 19
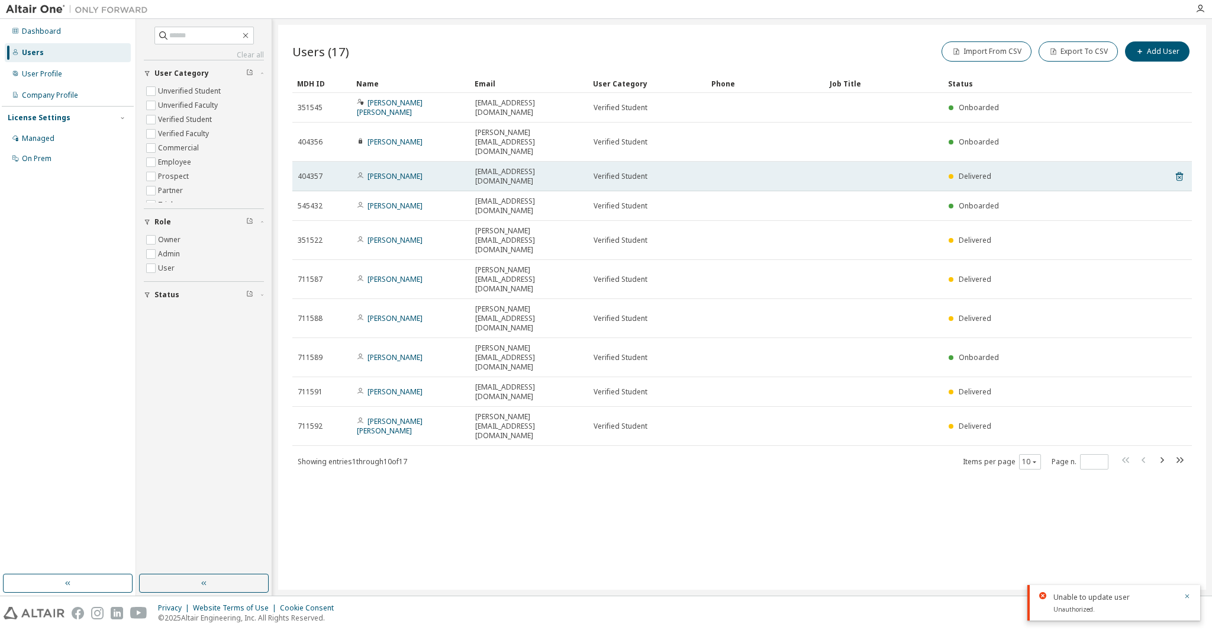
click at [739, 162] on td at bounding box center [766, 177] width 118 height 30
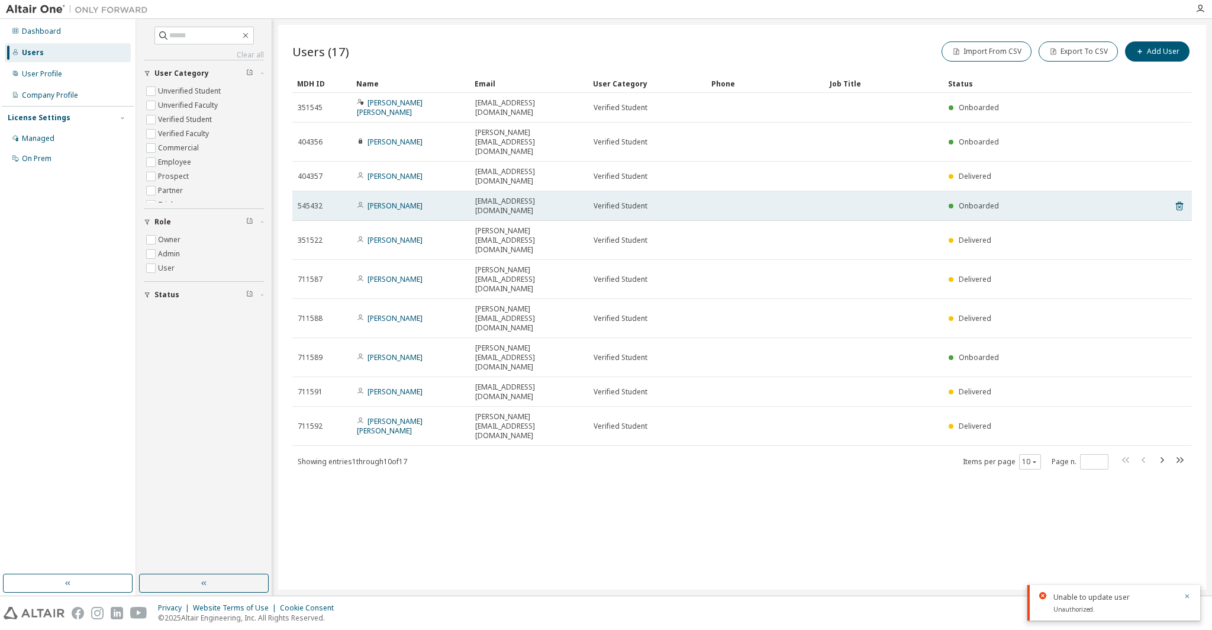
click at [392, 191] on td "[PERSON_NAME]" at bounding box center [411, 206] width 118 height 30
click at [388, 201] on link "[PERSON_NAME]" at bounding box center [395, 206] width 55 height 10
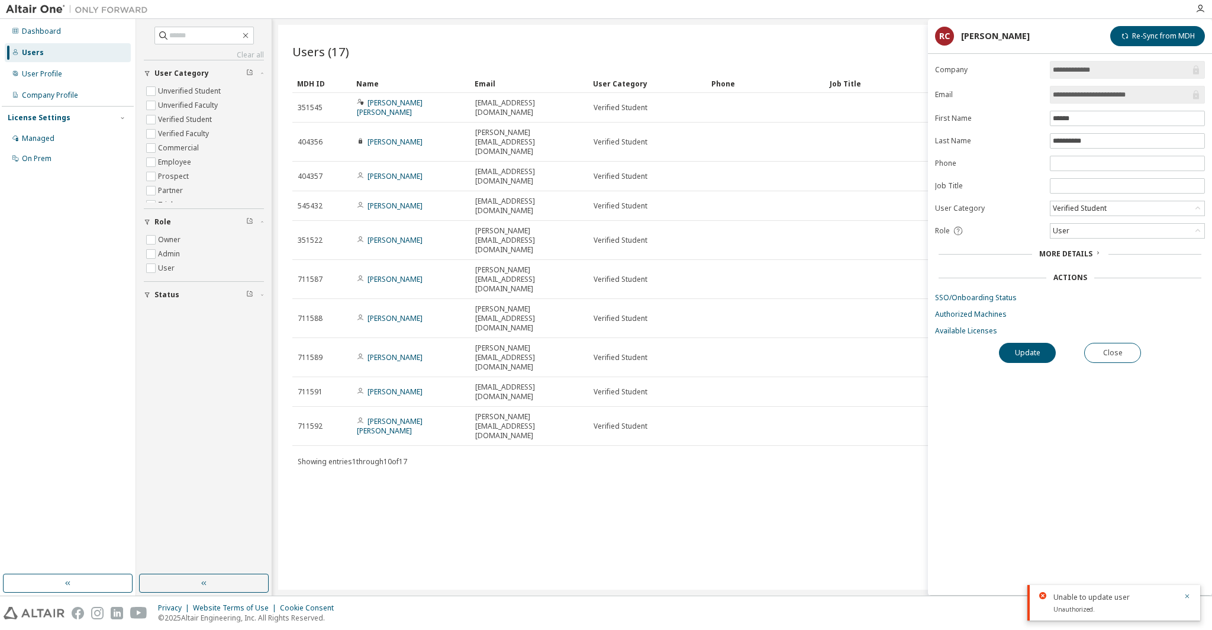
click at [1081, 75] on input "**********" at bounding box center [1121, 70] width 137 height 12
click at [1100, 89] on input "**********" at bounding box center [1121, 95] width 137 height 12
click at [1073, 209] on div "Verified Student" at bounding box center [1079, 208] width 57 height 13
click at [1006, 181] on label "Job Title" at bounding box center [989, 185] width 108 height 9
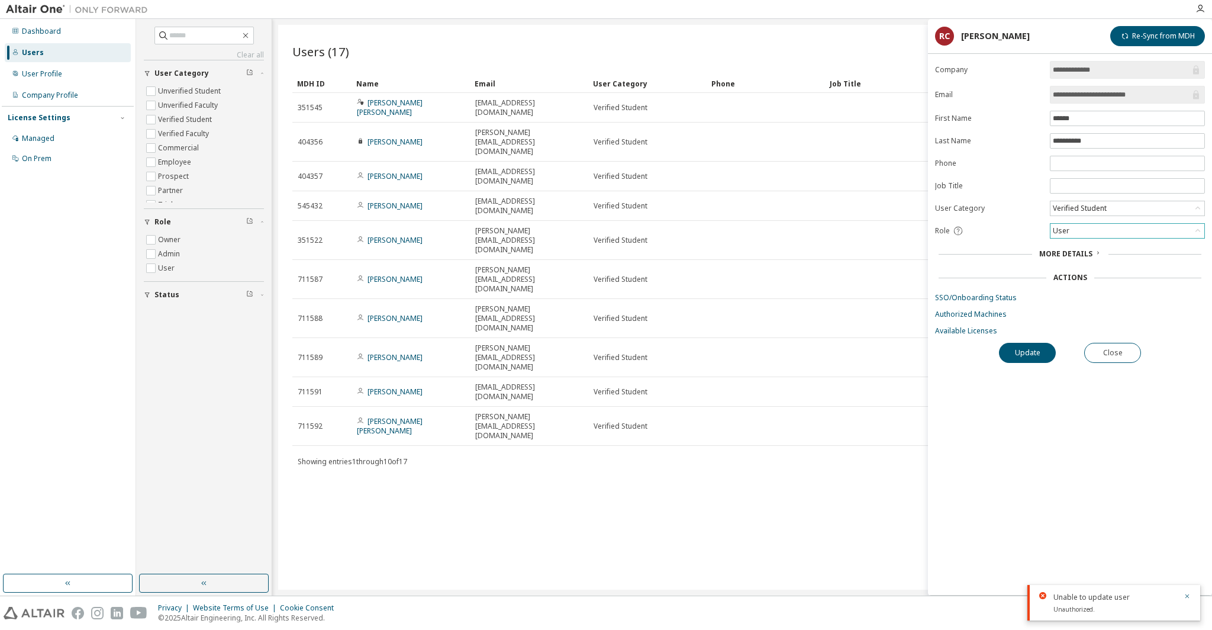
click at [1098, 228] on div "User" at bounding box center [1128, 231] width 154 height 14
click at [1100, 228] on div "User" at bounding box center [1128, 231] width 154 height 14
click at [1058, 250] on span "More Details" at bounding box center [1065, 254] width 53 height 10
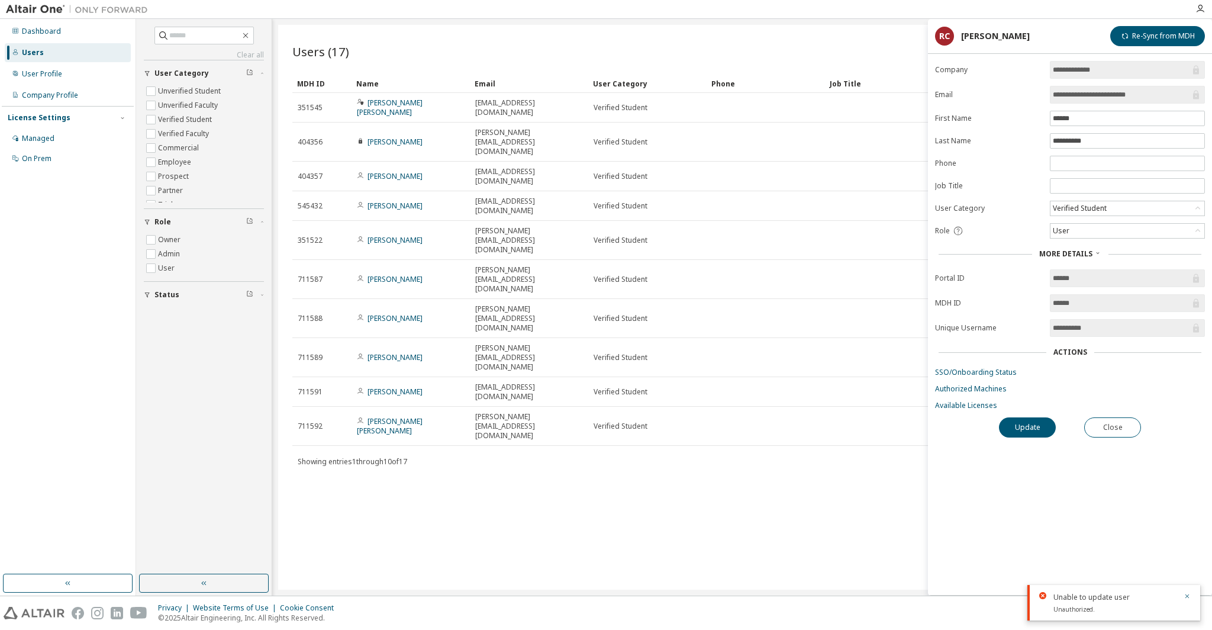
click at [1058, 250] on span "More Details" at bounding box center [1065, 254] width 53 height 10
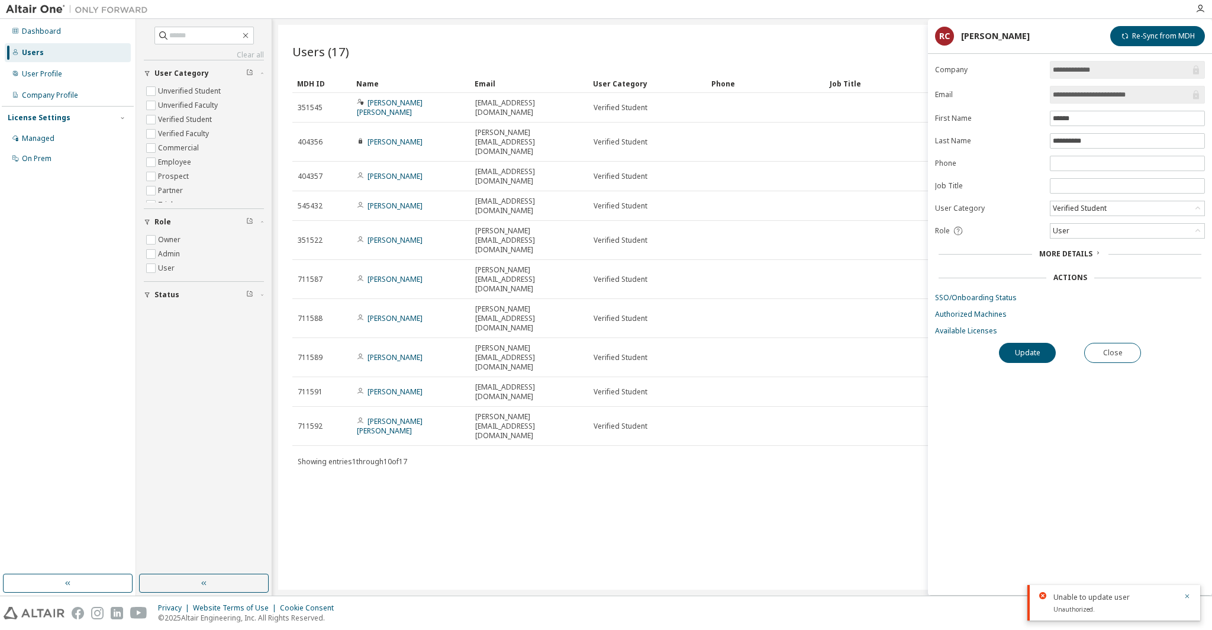
click at [1072, 282] on div "Actions" at bounding box center [1070, 277] width 270 height 17
click at [1065, 276] on div "Actions" at bounding box center [1071, 277] width 34 height 9
click at [945, 330] on link "Available Licenses" at bounding box center [1070, 330] width 270 height 9
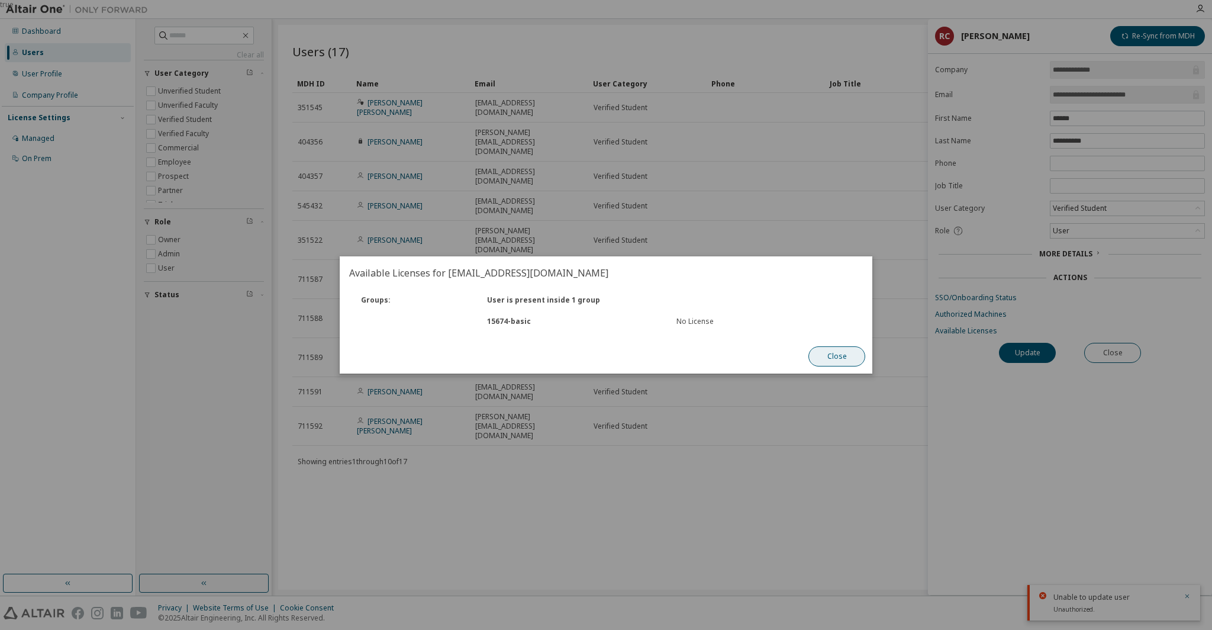
click at [831, 358] on button "Close" at bounding box center [837, 356] width 57 height 20
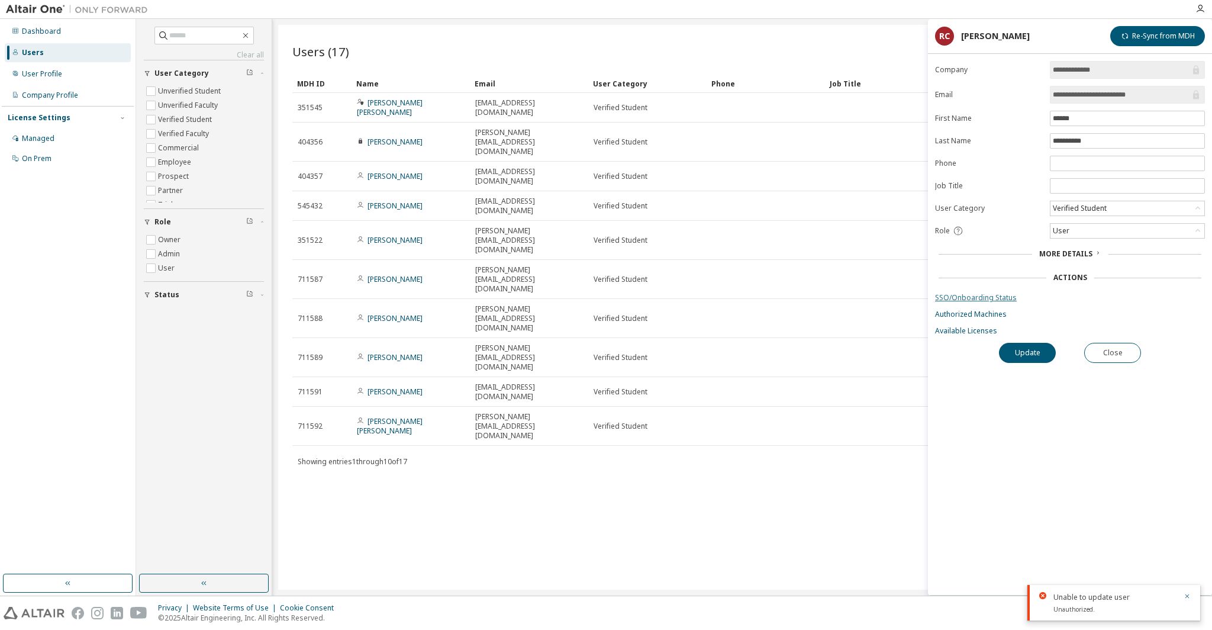
click at [951, 294] on link "SSO/Onboarding Status" at bounding box center [1070, 297] width 270 height 9
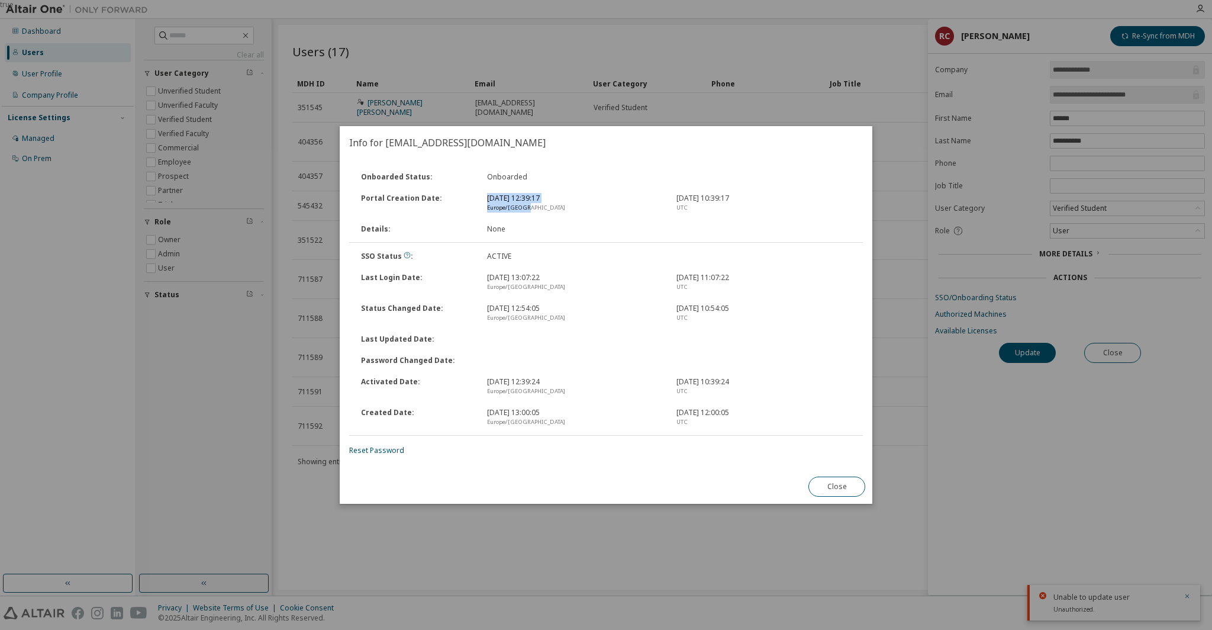
drag, startPoint x: 448, startPoint y: 224, endPoint x: 548, endPoint y: 212, distance: 100.1
click at [548, 212] on div "Portal Creation Date : 13 oct 2025, 12:39:17 Europe/Madrid 13 oct 2025, 10:39:1…" at bounding box center [606, 203] width 516 height 31
click at [493, 279] on div "13 oct 2025, 13:07:22 Europe/Madrid" at bounding box center [574, 282] width 189 height 19
drag, startPoint x: 488, startPoint y: 276, endPoint x: 566, endPoint y: 289, distance: 79.9
click at [566, 289] on div "13 oct 2025, 13:07:22 Europe/Madrid" at bounding box center [574, 282] width 189 height 19
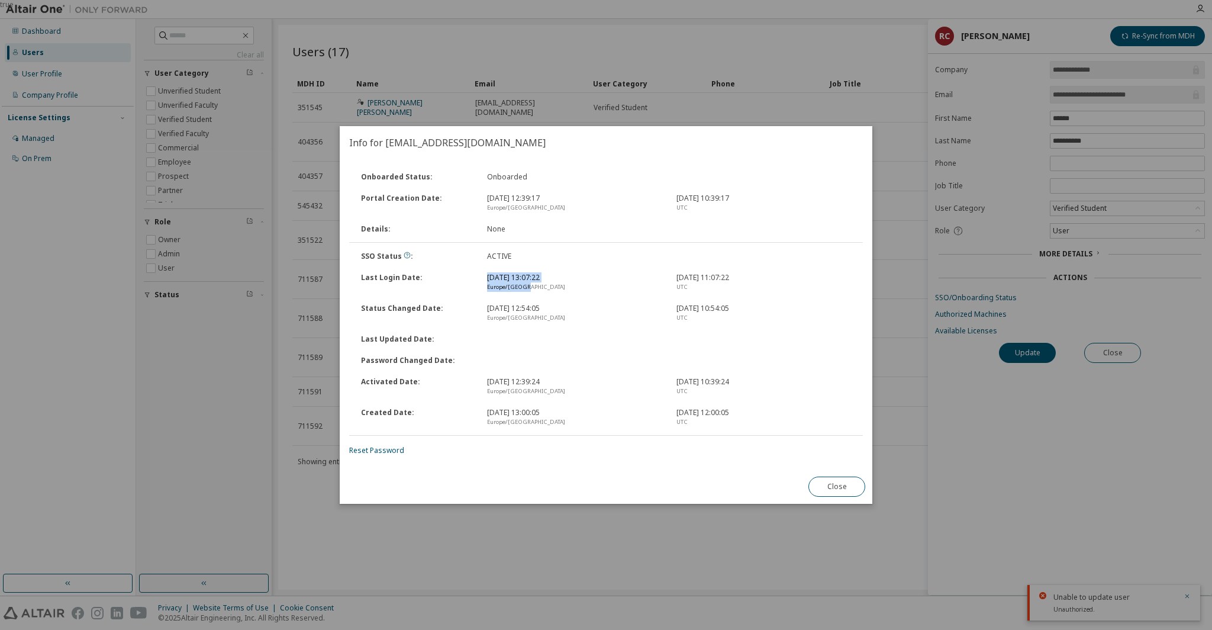
click at [566, 289] on div "Europe/Madrid" at bounding box center [574, 286] width 175 height 9
drag, startPoint x: 479, startPoint y: 251, endPoint x: 527, endPoint y: 263, distance: 50.1
click at [527, 263] on div "SSO Status : ACTIVE" at bounding box center [606, 256] width 516 height 21
drag, startPoint x: 485, startPoint y: 304, endPoint x: 542, endPoint y: 325, distance: 59.9
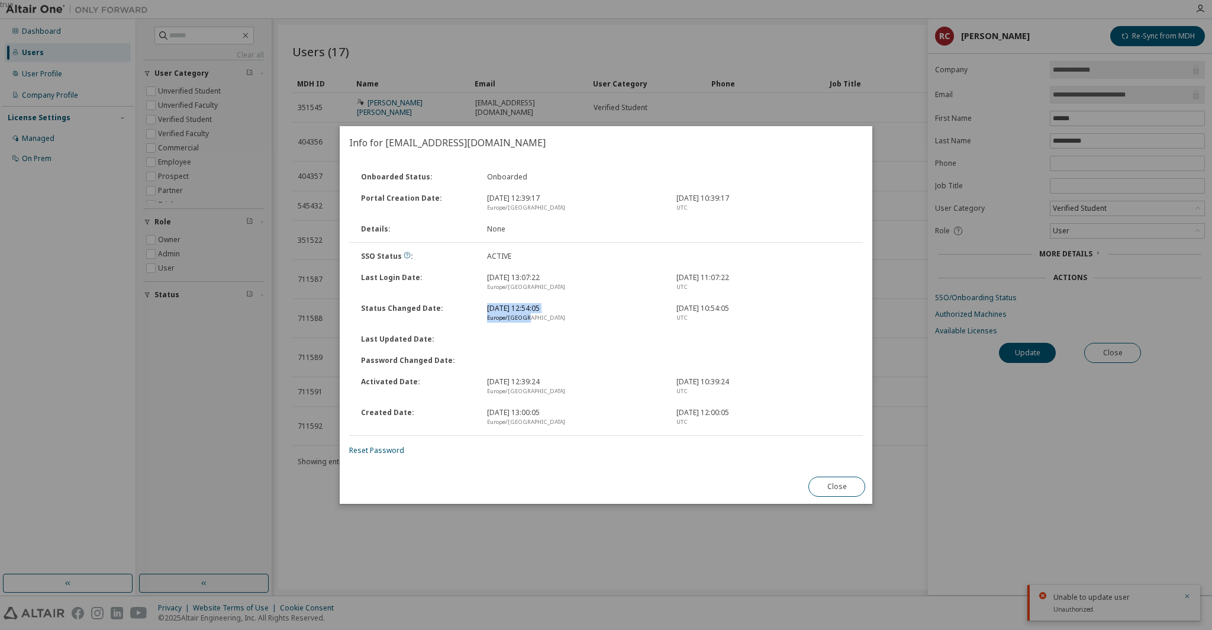
click at [542, 325] on div "Status Changed Date : 13 oct 2025, 12:54:05 Europe/Madrid 13 oct 2025, 10:54:05…" at bounding box center [606, 313] width 516 height 31
drag, startPoint x: 488, startPoint y: 378, endPoint x: 561, endPoint y: 383, distance: 73.0
click at [562, 383] on div "13 oct 2025, 12:39:24 Europe/Madrid" at bounding box center [574, 386] width 189 height 19
click at [521, 387] on div "Europe/Madrid" at bounding box center [574, 391] width 175 height 9
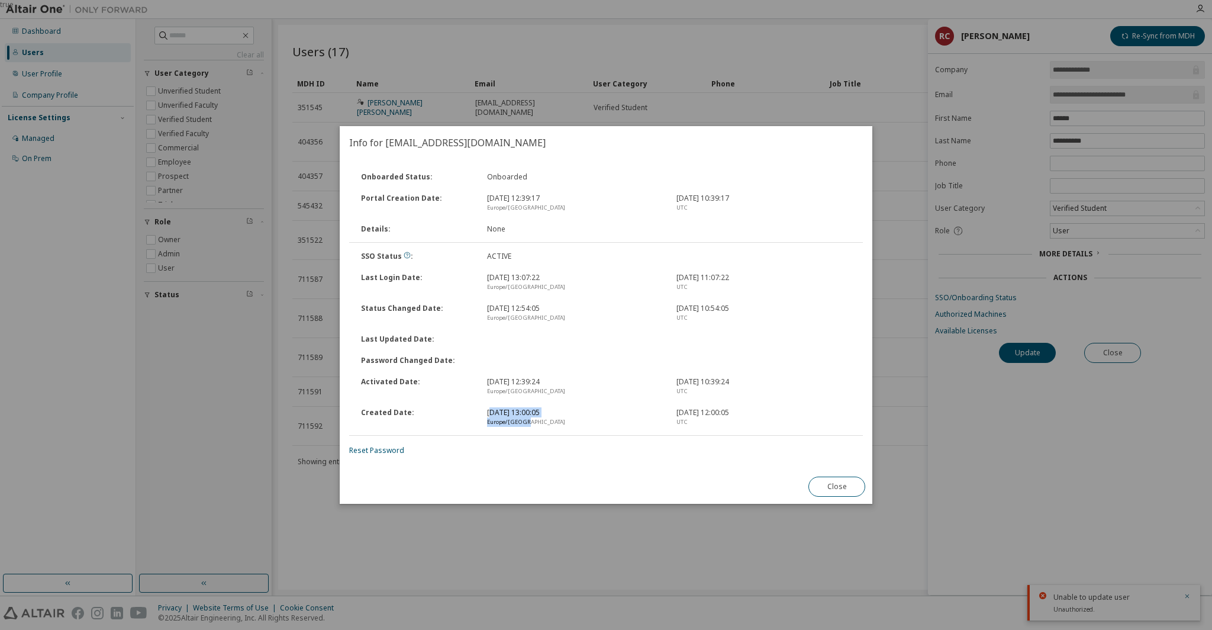
drag, startPoint x: 490, startPoint y: 413, endPoint x: 549, endPoint y: 429, distance: 61.2
click at [549, 429] on div "Created Date : 5 nov 2024, 13:00:05 Europe/Madrid 5 nov 2024, 12:00:05 UTC" at bounding box center [606, 417] width 516 height 31
drag, startPoint x: 540, startPoint y: 420, endPoint x: 478, endPoint y: 409, distance: 62.6
click at [478, 409] on div "Created Date : 5 nov 2024, 13:00:05 Europe/Madrid 5 nov 2024, 12:00:05 UTC" at bounding box center [606, 417] width 516 height 31
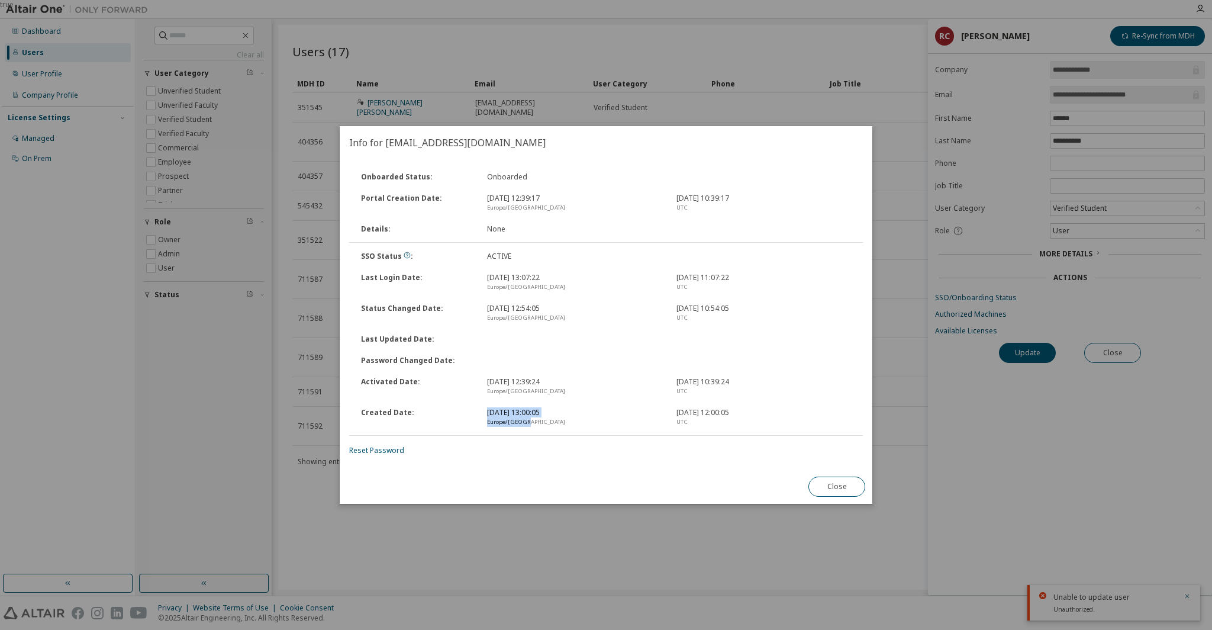
click at [478, 409] on div "Created Date :" at bounding box center [417, 417] width 126 height 19
drag, startPoint x: 482, startPoint y: 404, endPoint x: 547, endPoint y: 424, distance: 68.0
click at [547, 424] on div "Created Date : 5 nov 2024, 13:00:05 Europe/Madrid 5 nov 2024, 12:00:05 UTC" at bounding box center [606, 417] width 516 height 31
click at [547, 424] on div "Europe/Madrid" at bounding box center [574, 421] width 175 height 9
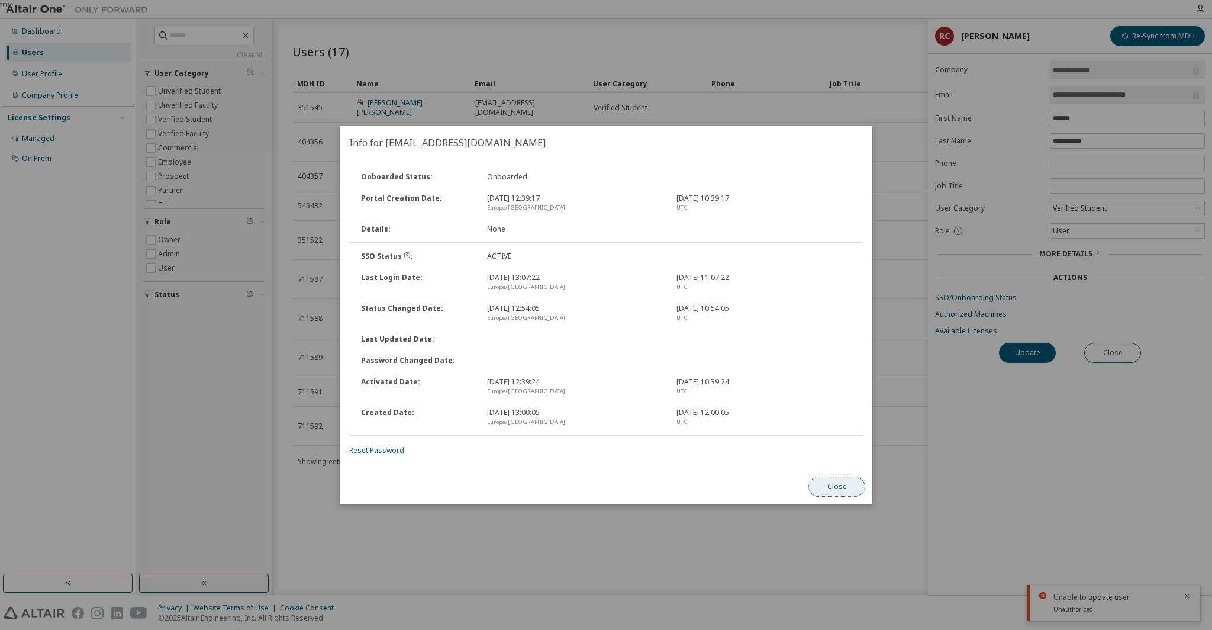
click at [834, 488] on button "Close" at bounding box center [837, 486] width 57 height 20
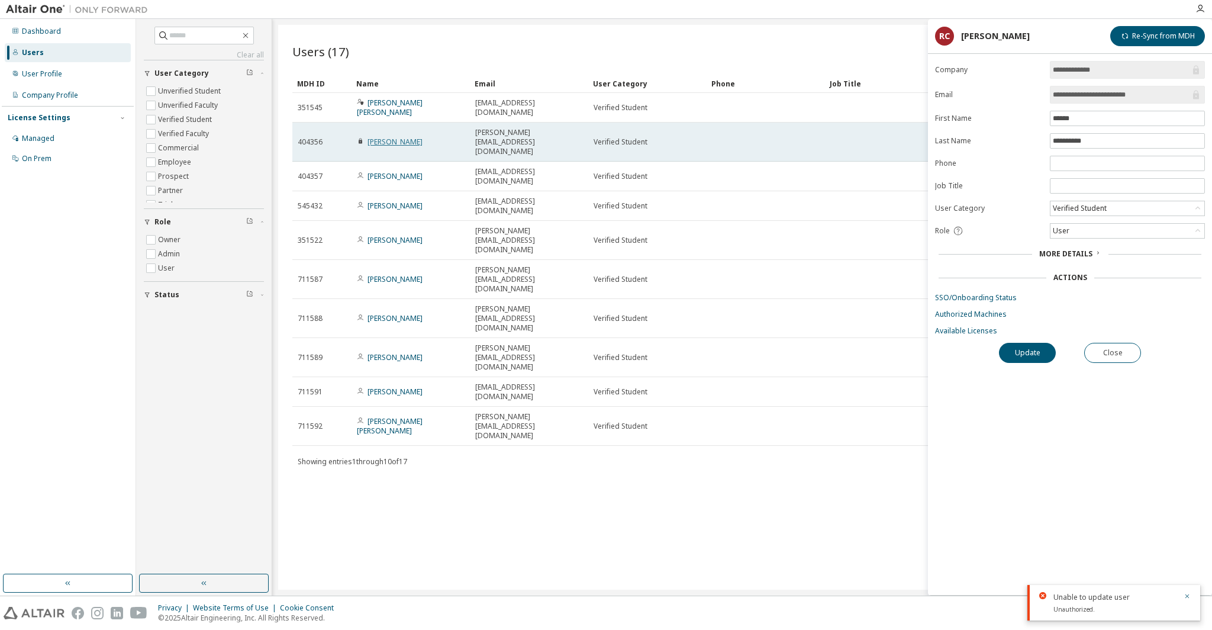
click at [382, 137] on link "[PERSON_NAME]" at bounding box center [395, 142] width 55 height 10
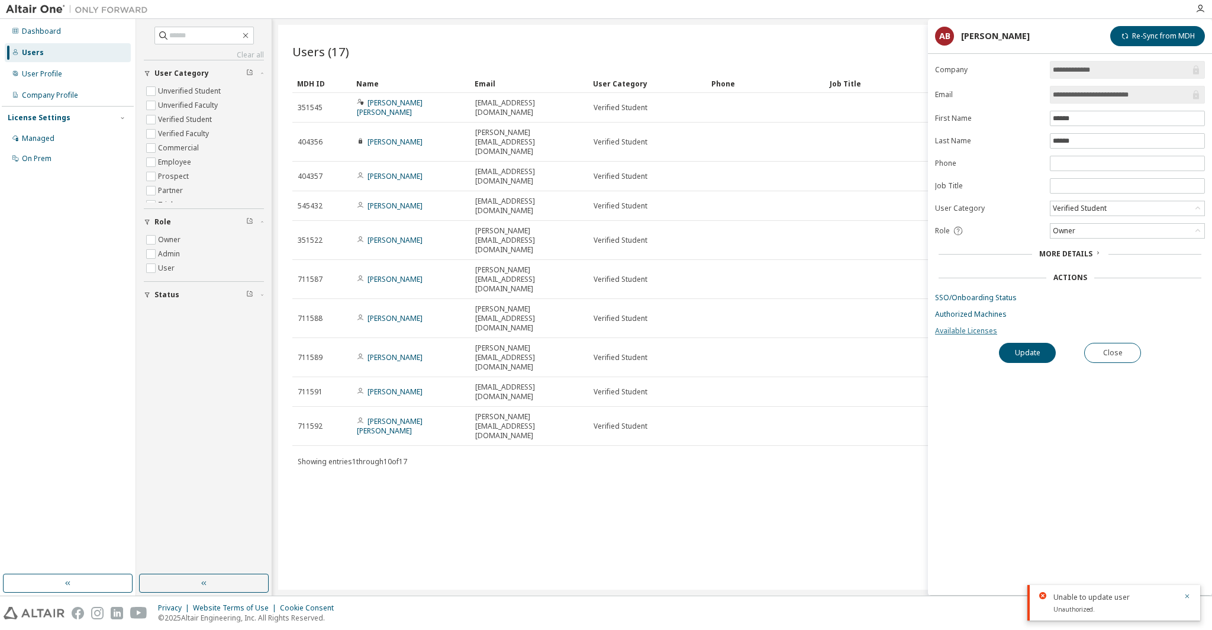
click at [954, 327] on link "Available Licenses" at bounding box center [1070, 330] width 270 height 9
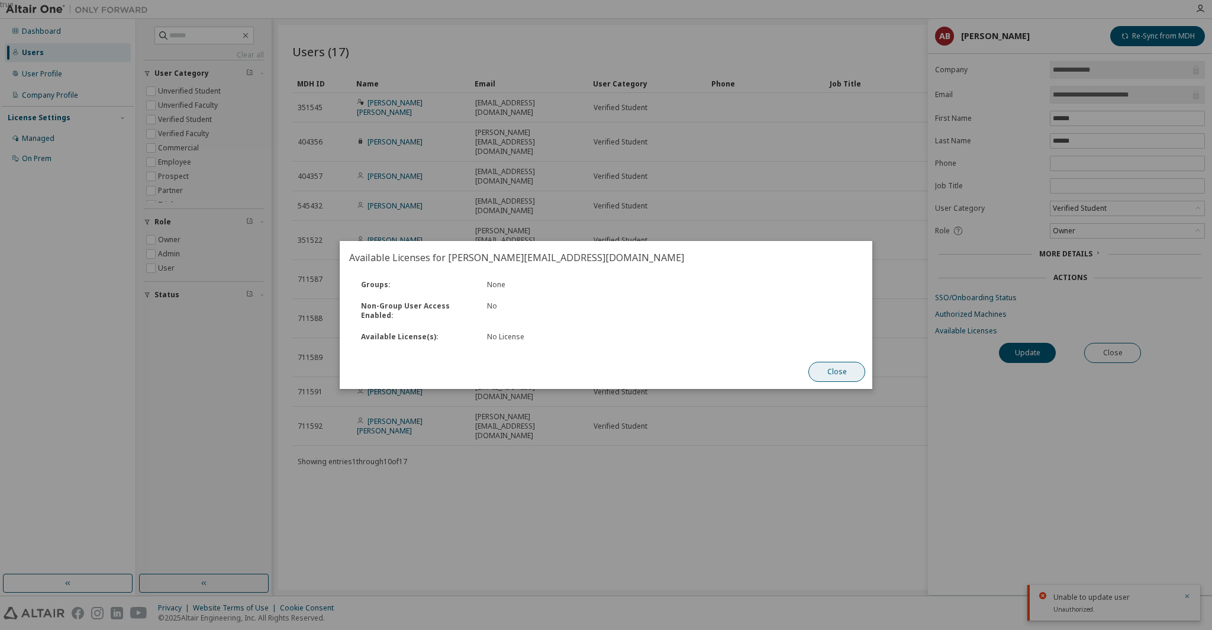
click at [832, 370] on button "Close" at bounding box center [837, 372] width 57 height 20
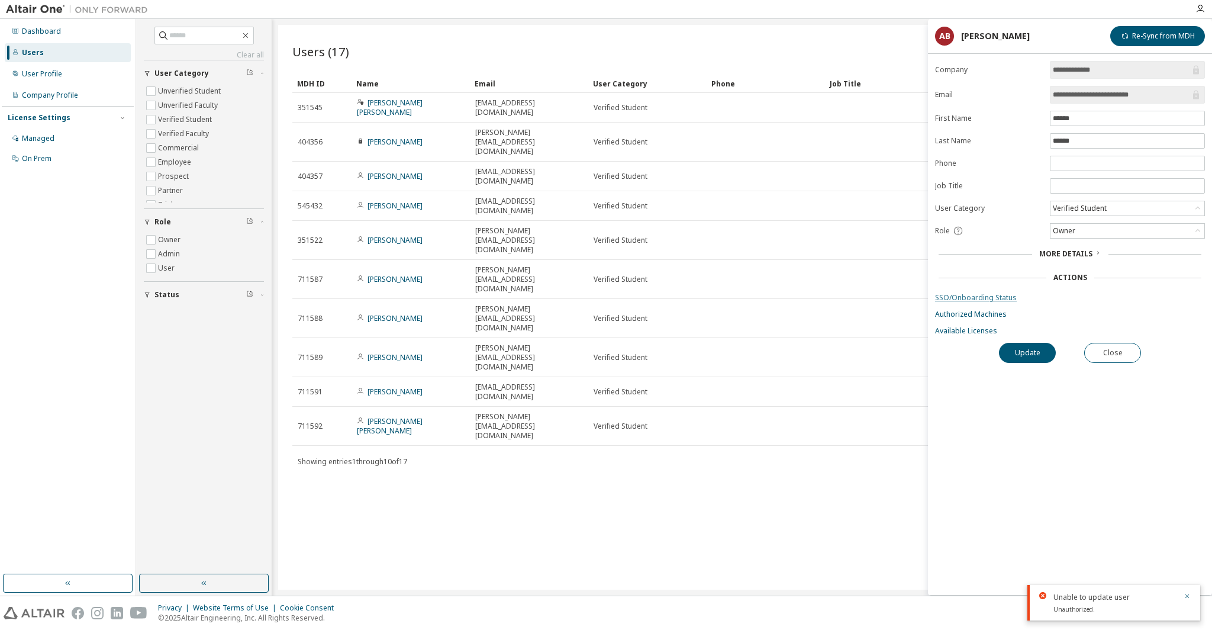
click at [963, 294] on link "SSO/Onboarding Status" at bounding box center [1070, 297] width 270 height 9
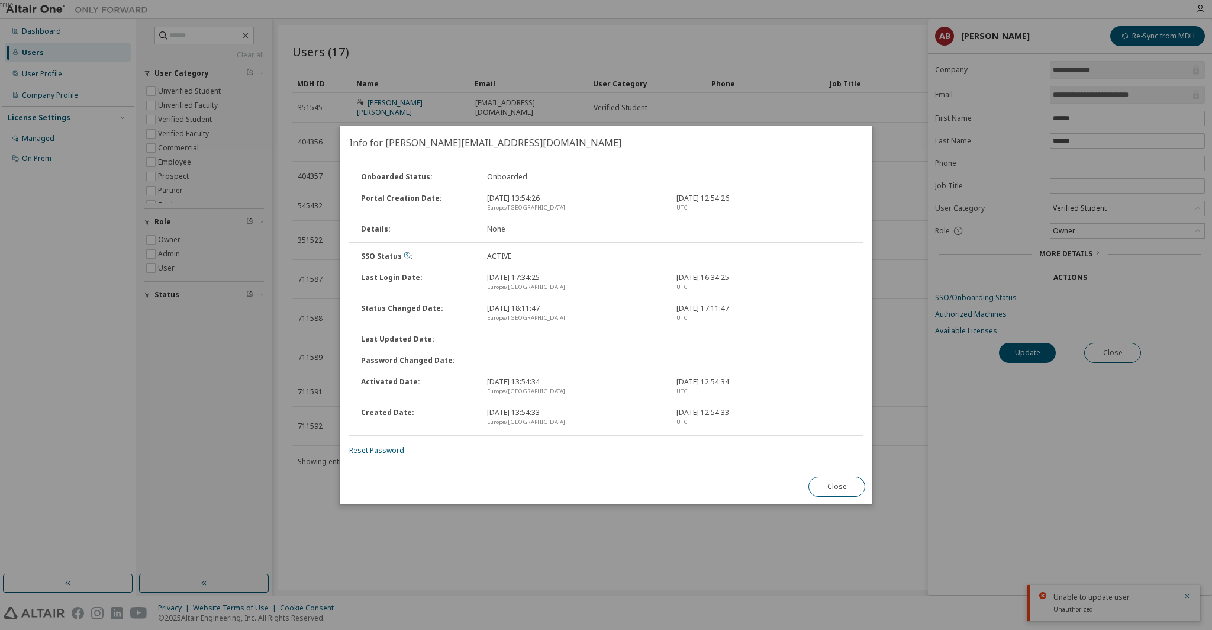
drag, startPoint x: 487, startPoint y: 278, endPoint x: 575, endPoint y: 275, distance: 88.2
click at [575, 275] on div "29 nov 2024, 17:34:25 Europe/Madrid" at bounding box center [574, 282] width 189 height 19
click at [841, 491] on button "Close" at bounding box center [837, 486] width 57 height 20
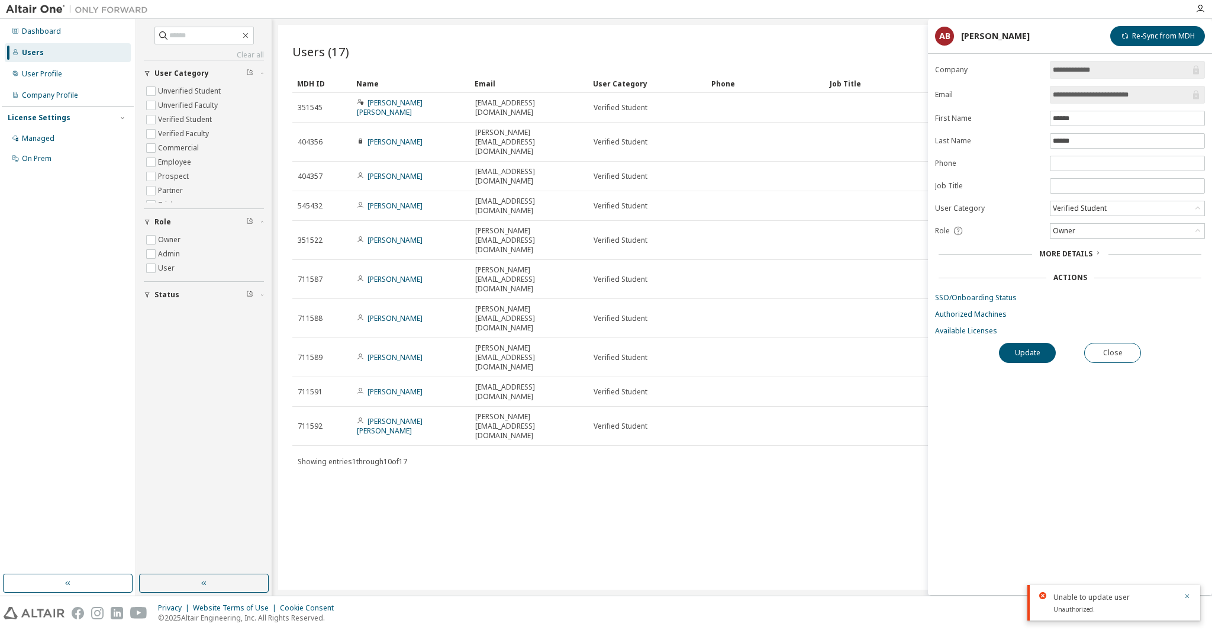
click at [736, 389] on div "Users (17) Import From CSV Export To CSV Add User Clear Load Save Save As Field…" at bounding box center [742, 307] width 928 height 565
click at [1097, 355] on button "Close" at bounding box center [1112, 353] width 57 height 20
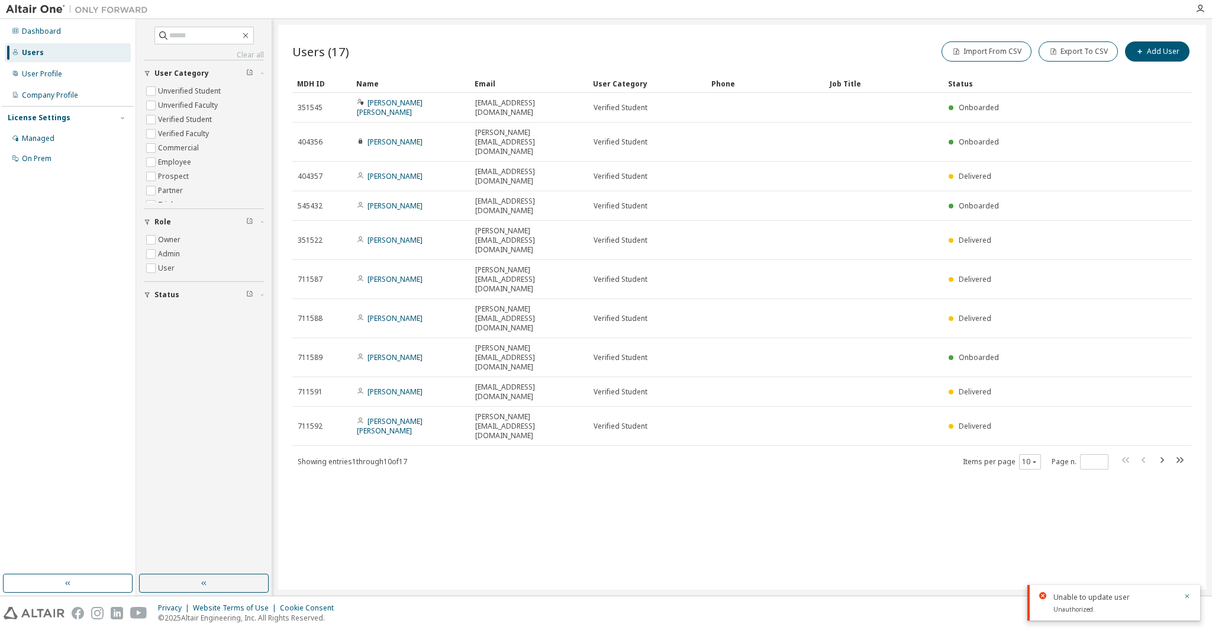
click at [427, 402] on div "Users (17) Import From CSV Export To CSV Add User Clear Load Save Save As Field…" at bounding box center [742, 307] width 928 height 565
click at [1187, 592] on button "button" at bounding box center [1187, 597] width 7 height 11
click at [1030, 457] on button "10" at bounding box center [1030, 461] width 16 height 9
click at [1028, 342] on div "20" at bounding box center [1066, 340] width 95 height 14
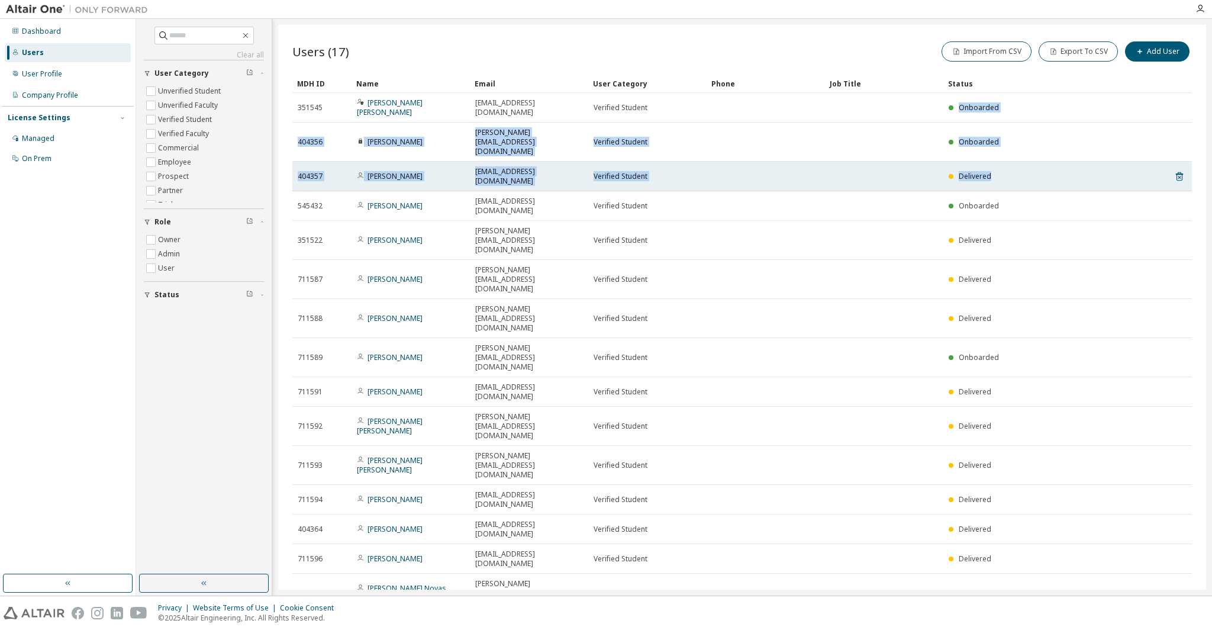
drag, startPoint x: 945, startPoint y: 100, endPoint x: 1000, endPoint y: 144, distance: 70.7
click at [1000, 144] on tbody "351545 Jose Ignacio Alejo Martinez joseignacio.alejomartinez@alum.uca.es Verifi…" at bounding box center [742, 387] width 900 height 588
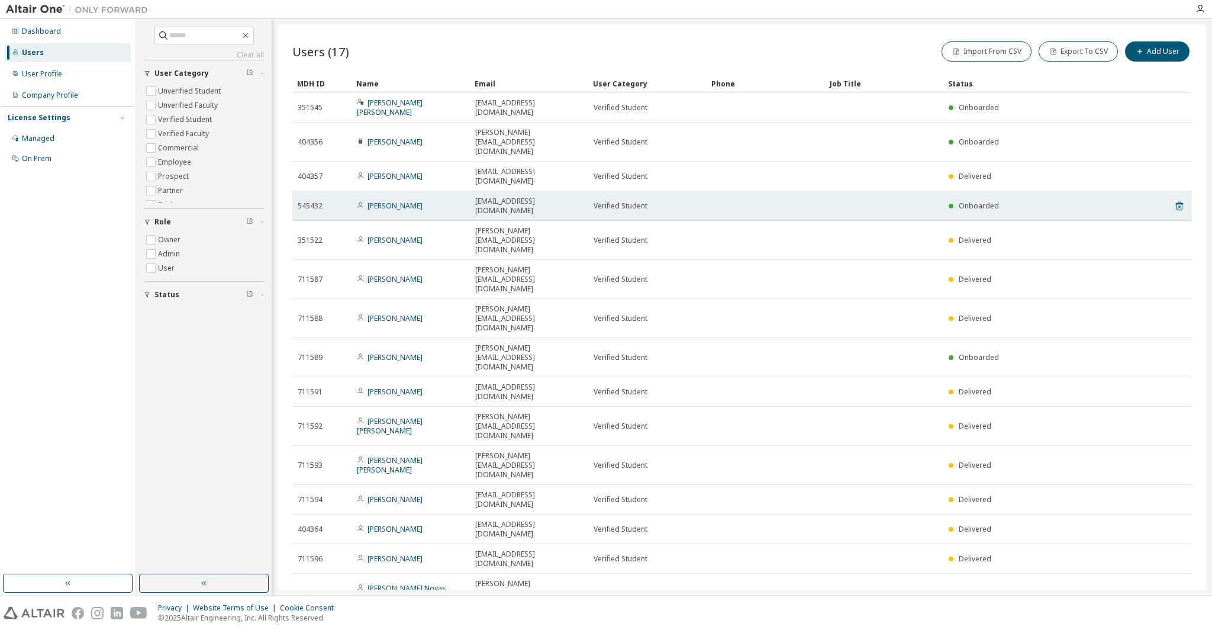
click at [1002, 201] on div "Onboarded" at bounding box center [1035, 205] width 172 height 9
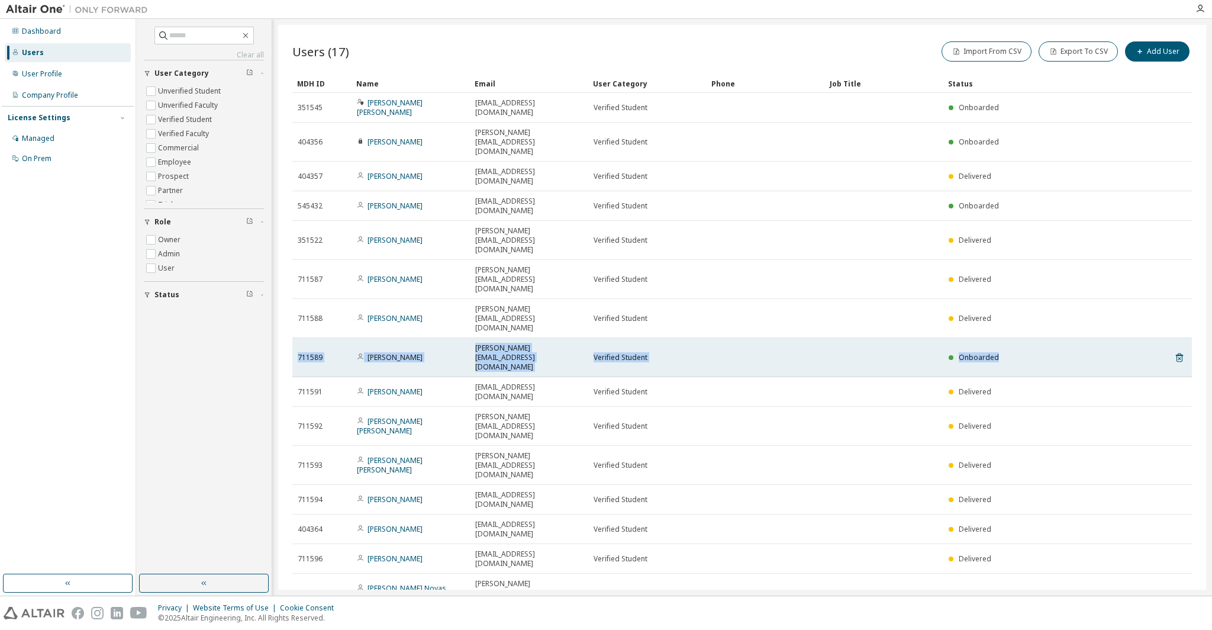
drag, startPoint x: 1002, startPoint y: 250, endPoint x: 297, endPoint y: 247, distance: 705.6
click at [297, 338] on tr "711589 Pablo Alcántara Ramírez pablo.alcantararamirez@alum.uca.es Verified Stud…" at bounding box center [742, 357] width 900 height 39
click at [297, 338] on td "711589" at bounding box center [321, 357] width 59 height 39
click at [423, 352] on link "[PERSON_NAME]" at bounding box center [395, 357] width 55 height 10
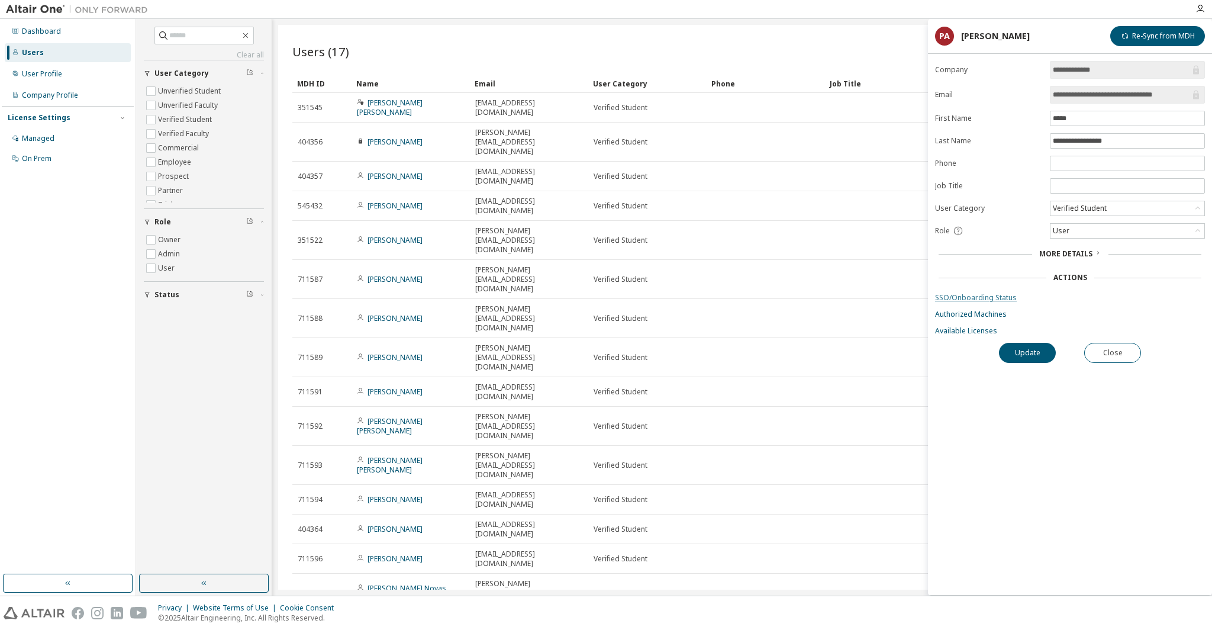
click at [948, 293] on link "SSO/Onboarding Status" at bounding box center [1070, 297] width 270 height 9
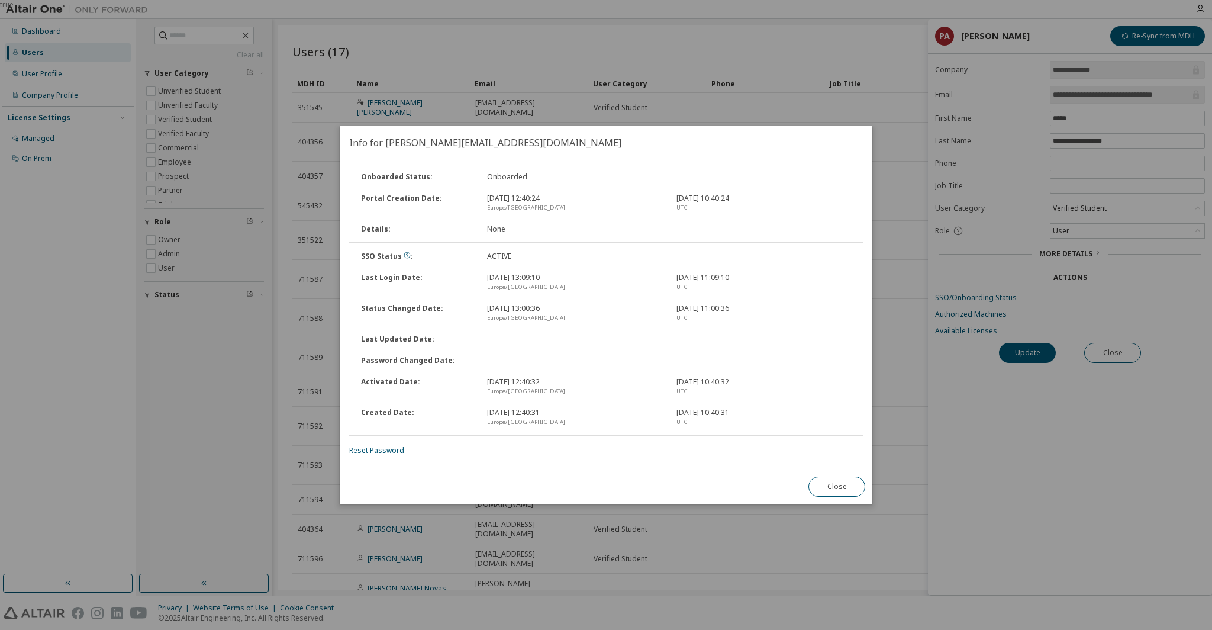
drag, startPoint x: 484, startPoint y: 279, endPoint x: 581, endPoint y: 281, distance: 97.7
click at [581, 281] on div "13 oct 2025, 13:09:10 Europe/Madrid" at bounding box center [574, 282] width 189 height 19
drag, startPoint x: 578, startPoint y: 280, endPoint x: 476, endPoint y: 278, distance: 101.8
click at [476, 278] on div "Last Login Date : 13 oct 2025, 13:09:10 Europe/Madrid 13 oct 2025, 11:09:10 UTC" at bounding box center [606, 282] width 516 height 31
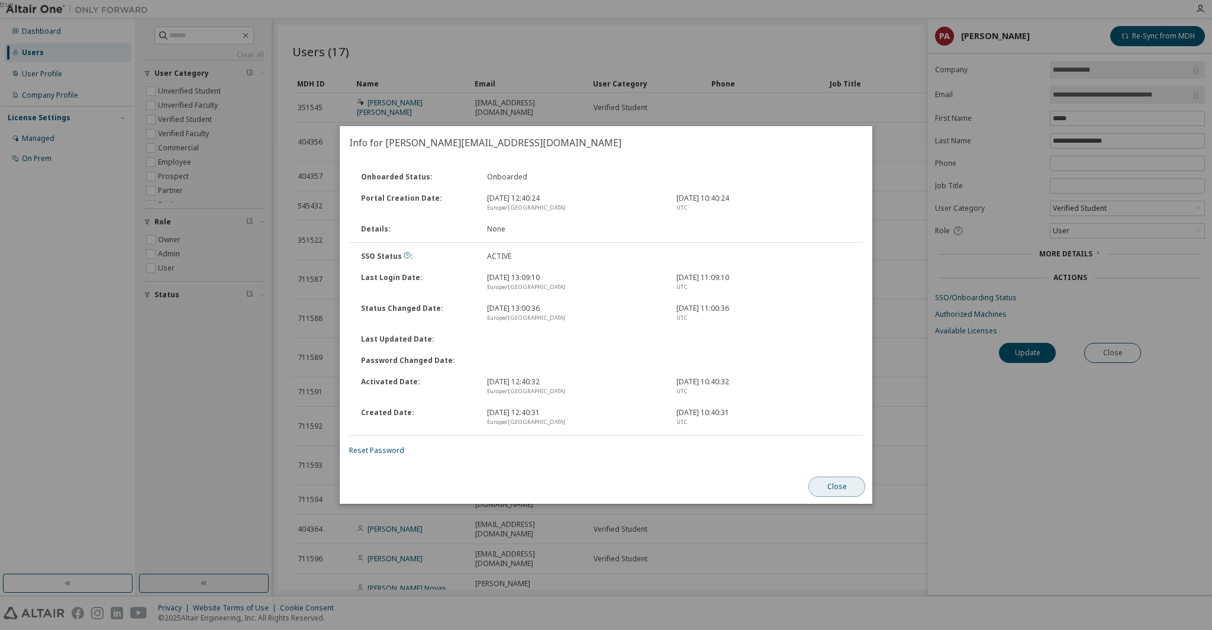
click at [848, 489] on button "Close" at bounding box center [837, 486] width 57 height 20
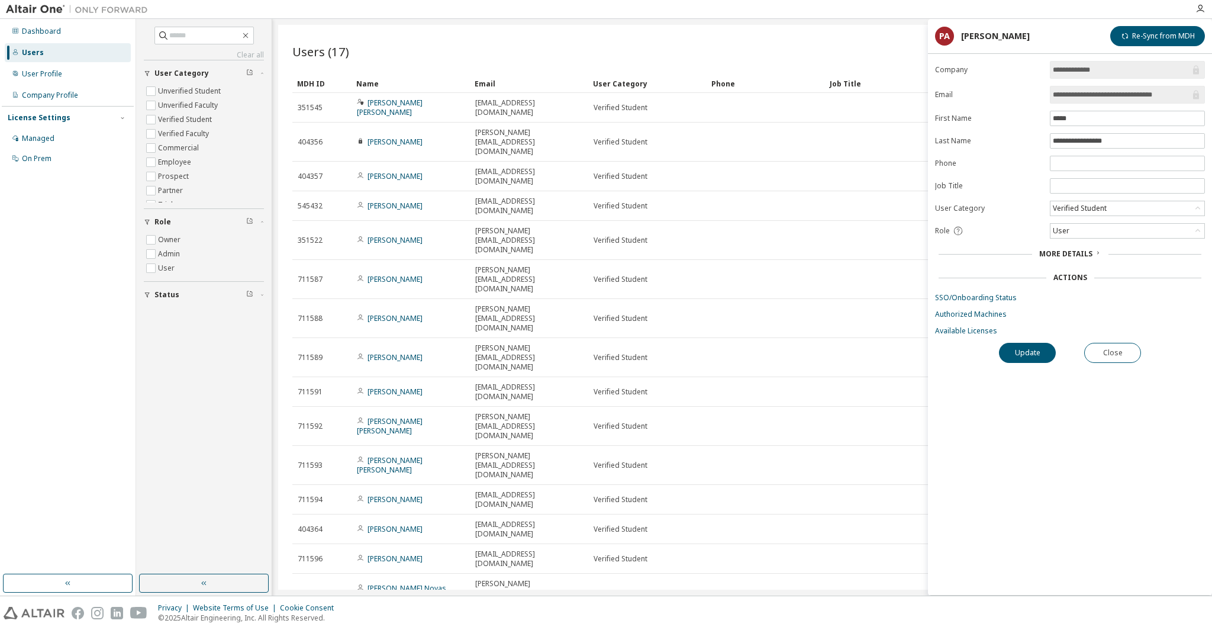
click at [544, 500] on div "Users (17) Import From CSV Export To CSV Add User Clear Load Save Save As Field…" at bounding box center [742, 307] width 928 height 565
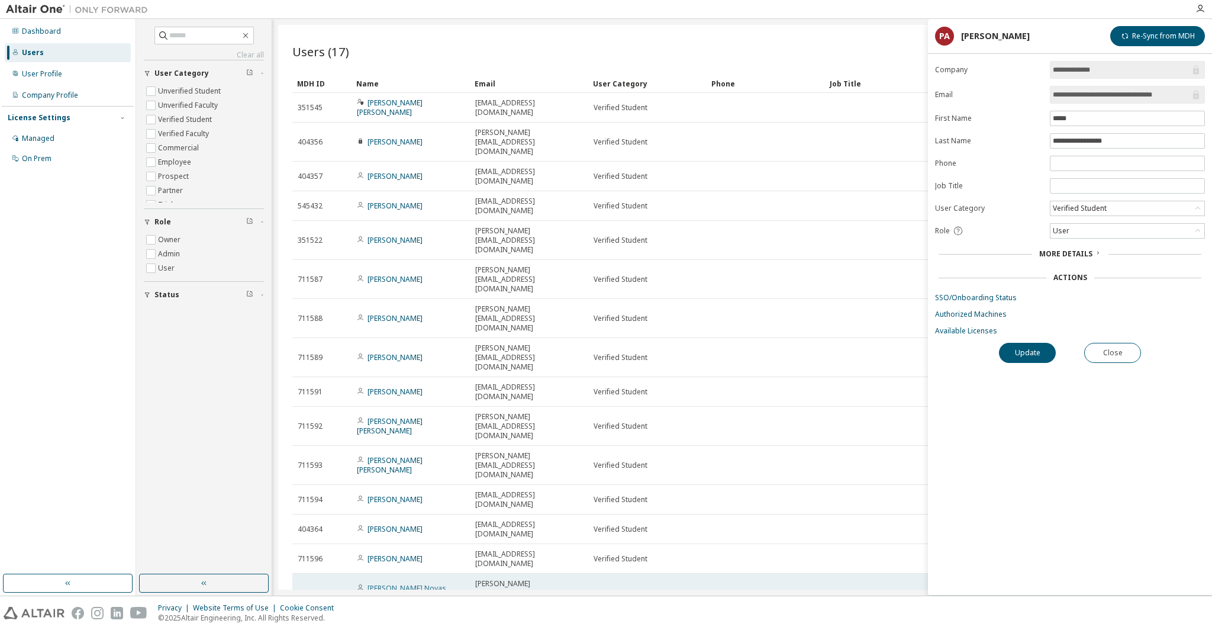
click at [394, 583] on link "[PERSON_NAME] Novas [PERSON_NAME]" at bounding box center [401, 593] width 89 height 20
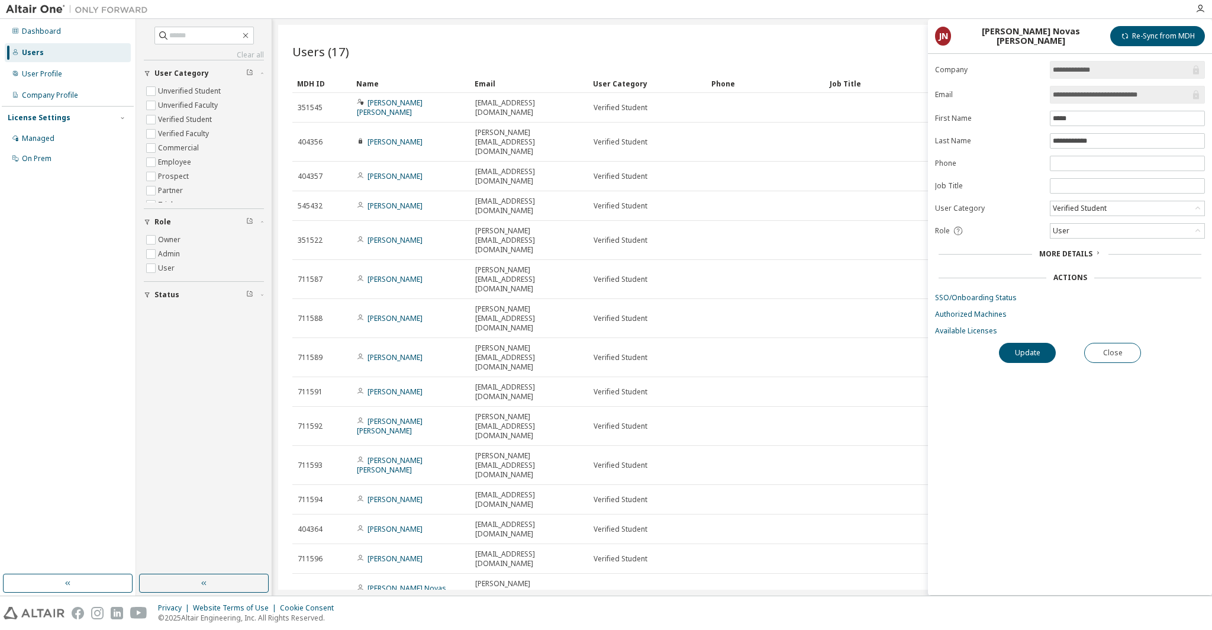
click at [739, 43] on div "Users (17) Import From CSV Export To CSV Add User" at bounding box center [742, 51] width 900 height 25
click at [1115, 355] on button "Close" at bounding box center [1112, 353] width 57 height 20
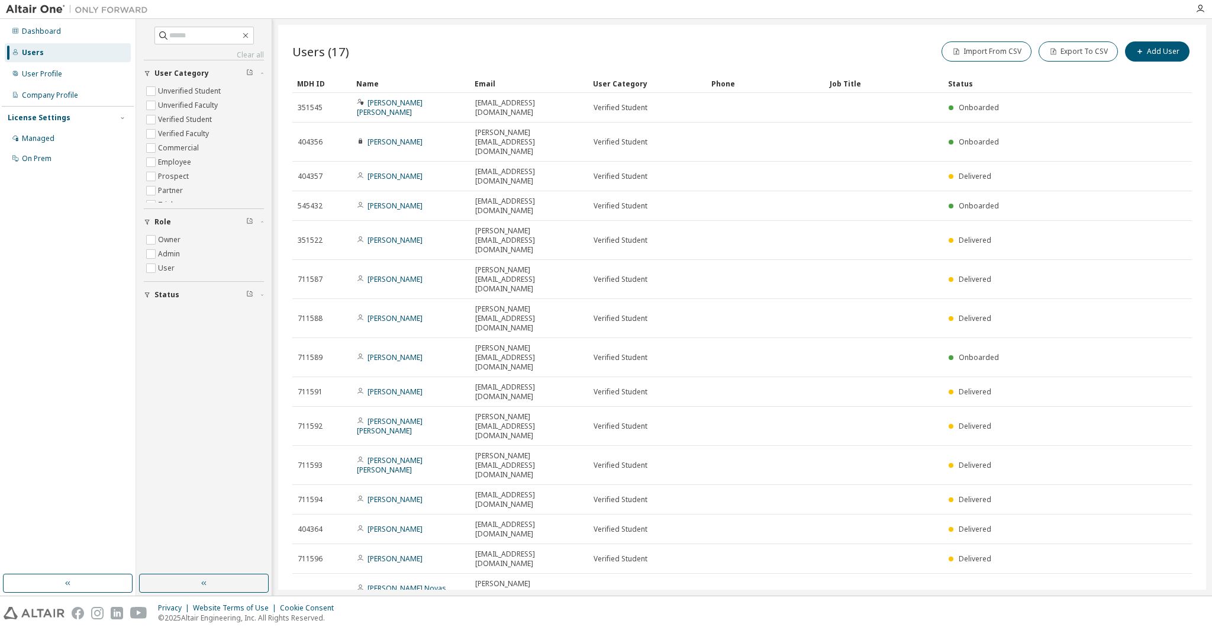
click at [551, 485] on div "Users (17) Import From CSV Export To CSV Add User Clear Load Save Save As Field…" at bounding box center [742, 307] width 928 height 565
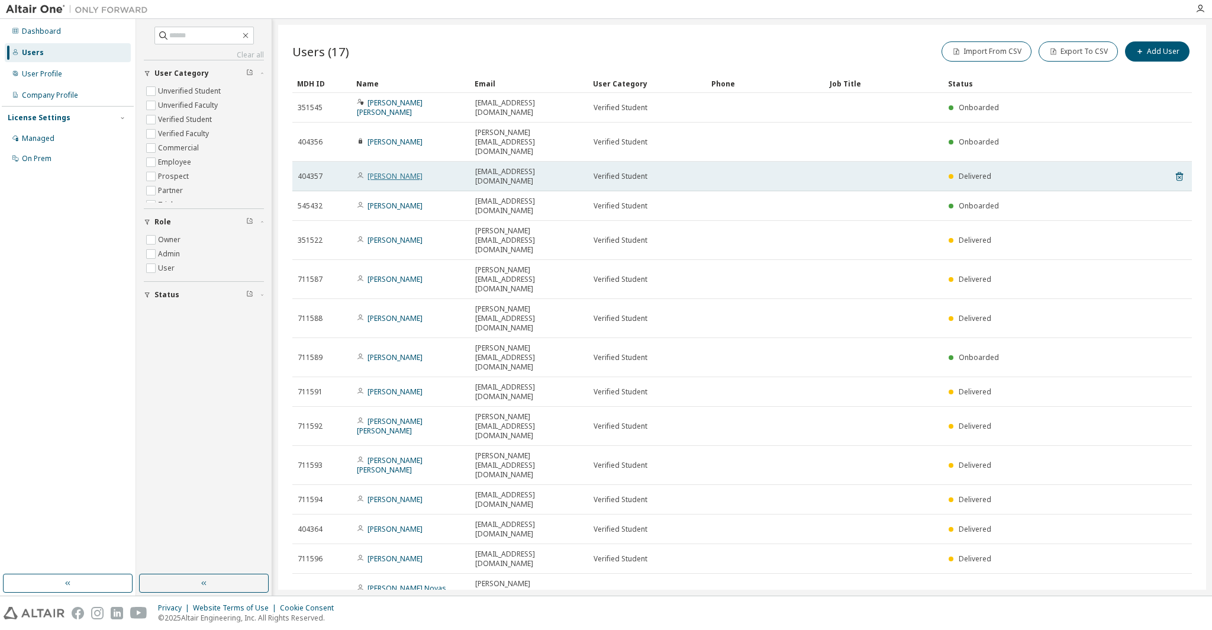
click at [387, 171] on link "[PERSON_NAME]" at bounding box center [395, 176] width 55 height 10
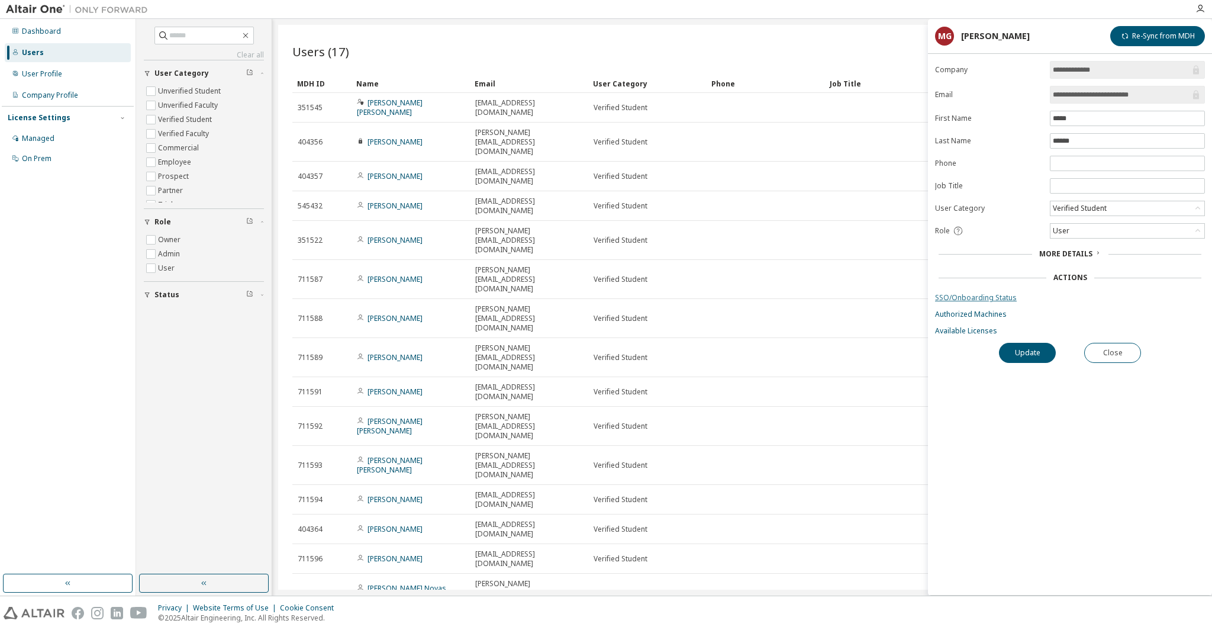
click at [949, 294] on link "SSO/Onboarding Status" at bounding box center [1070, 297] width 270 height 9
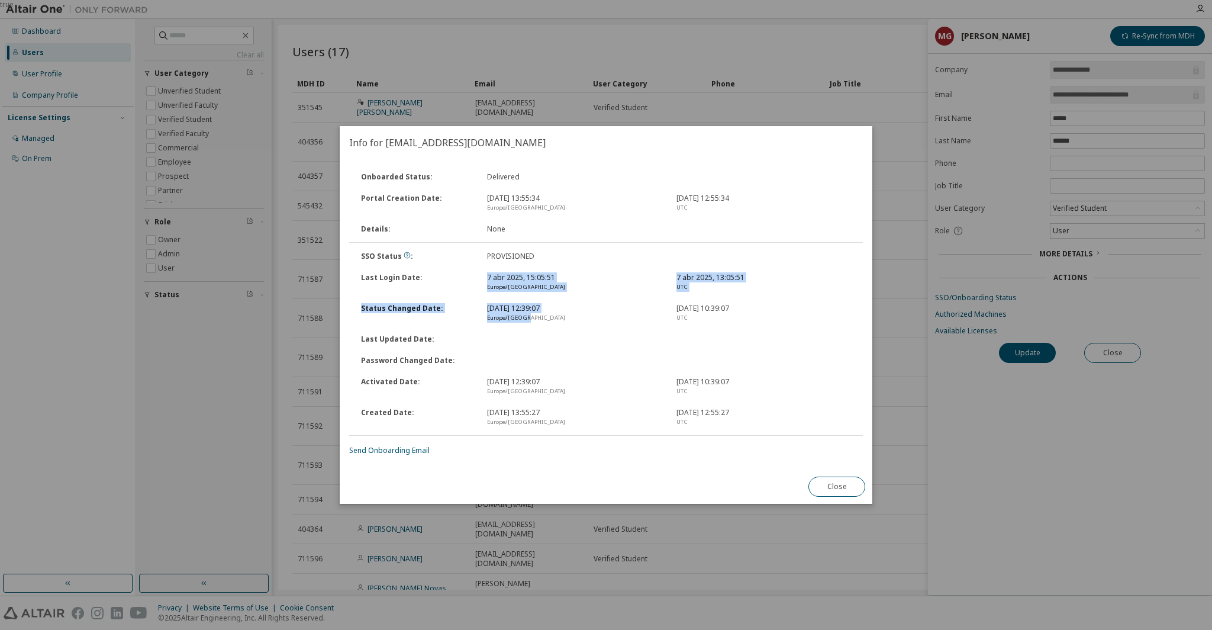
drag, startPoint x: 484, startPoint y: 278, endPoint x: 566, endPoint y: 317, distance: 91.9
click at [566, 317] on div "SSO Status : PROVISIONED Last Login Date : 7 abr 2025, 15:05:51 Europe/Madrid 7…" at bounding box center [606, 339] width 528 height 187
click at [566, 317] on div "Europe/Madrid" at bounding box center [574, 317] width 175 height 9
click at [803, 82] on div "true" at bounding box center [606, 315] width 1212 height 630
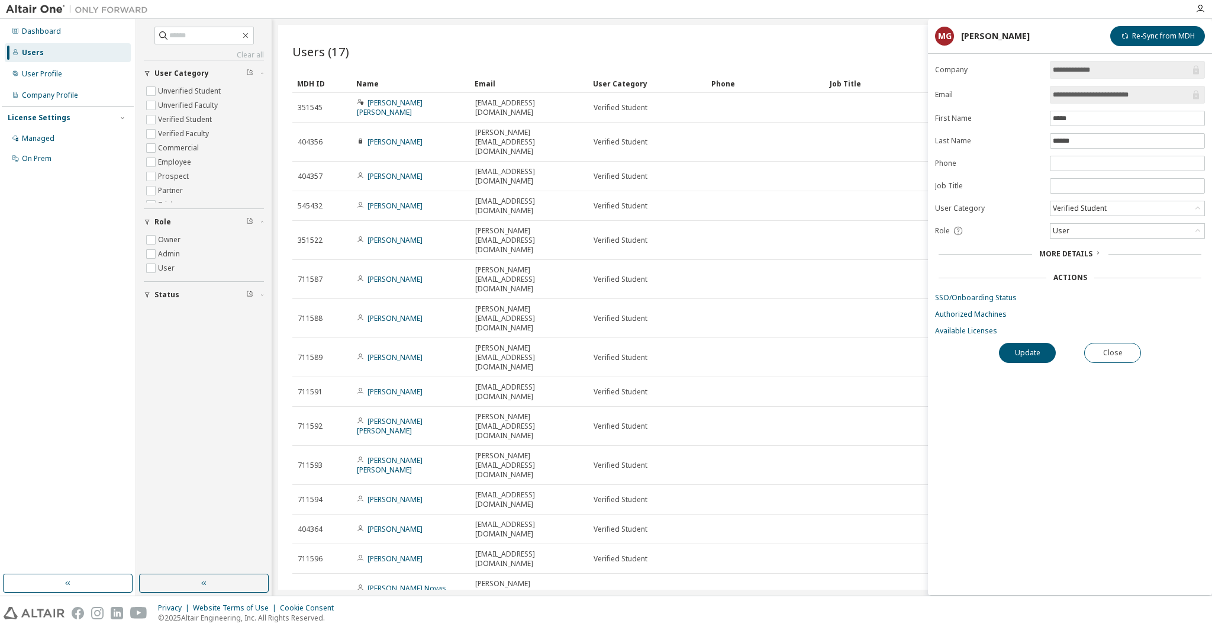
click at [519, 505] on div "Users (17) Import From CSV Export To CSV Add User Clear Load Save Save As Field…" at bounding box center [742, 307] width 928 height 565
click at [1200, 8] on icon "button" at bounding box center [1200, 8] width 9 height 9
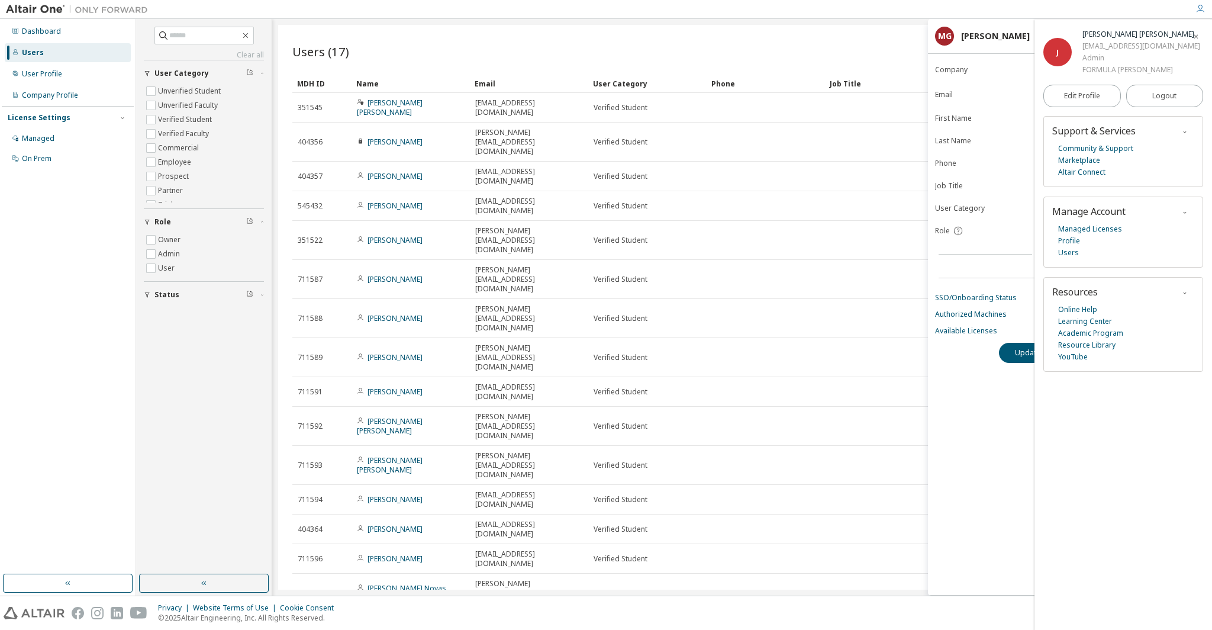
click at [880, 54] on div "Import From CSV Export To CSV Add User" at bounding box center [967, 51] width 450 height 25
click at [870, 45] on div "Import From CSV Export To CSV Add User" at bounding box center [967, 51] width 450 height 25
click at [1194, 34] on icon "button" at bounding box center [1196, 36] width 7 height 7
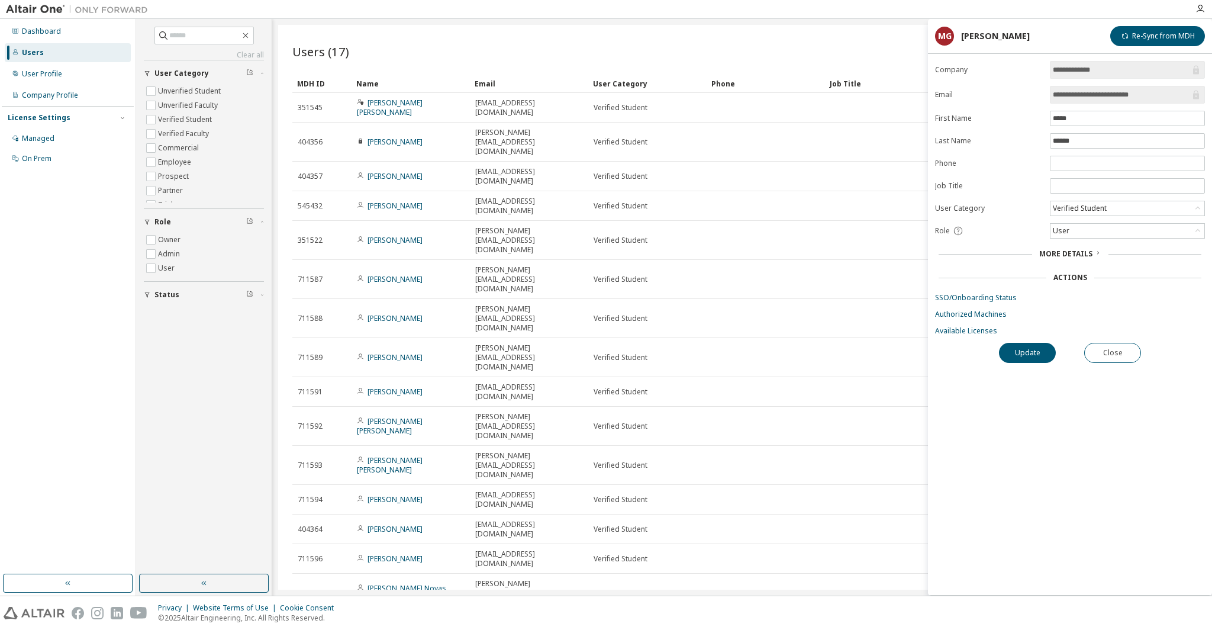
click at [872, 33] on div "Users (17) Import From CSV Export To CSV Add User Clear Load Save Save As Field…" at bounding box center [742, 307] width 928 height 565
click at [1118, 351] on button "Close" at bounding box center [1112, 353] width 57 height 20
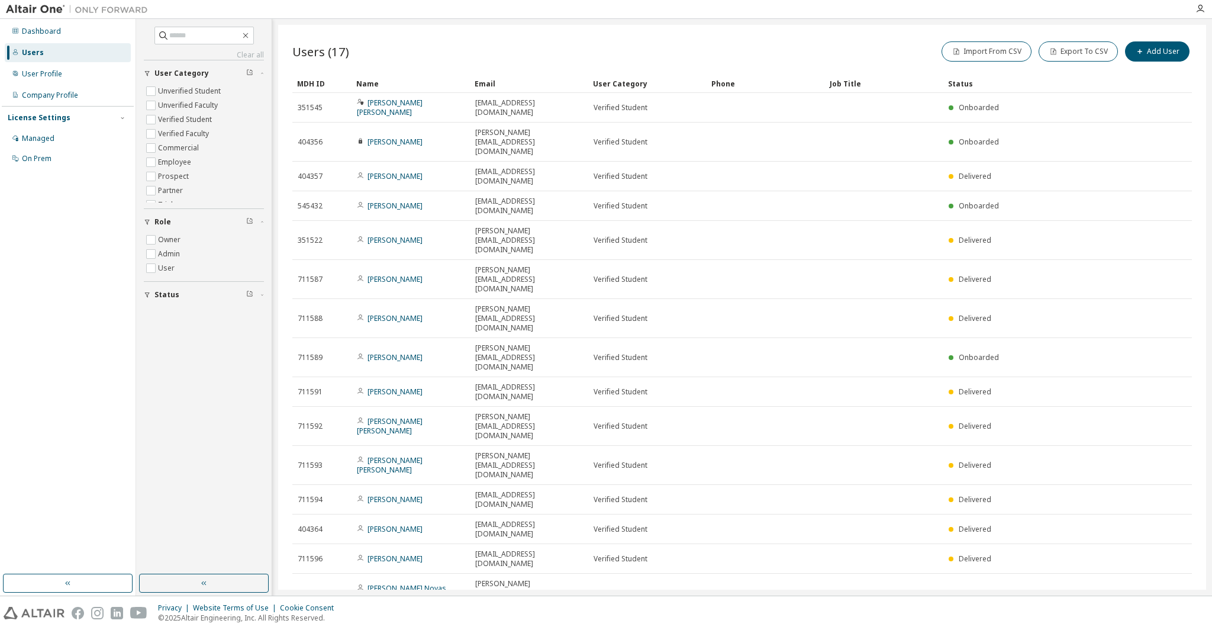
drag, startPoint x: 291, startPoint y: 451, endPoint x: 427, endPoint y: 453, distance: 135.6
click at [427, 453] on div "Users (17) Import From CSV Export To CSV Add User Clear Load Save Save As Field…" at bounding box center [742, 307] width 928 height 565
click at [431, 465] on div "Users (17) Import From CSV Export To CSV Add User Clear Load Save Save As Field…" at bounding box center [742, 307] width 928 height 565
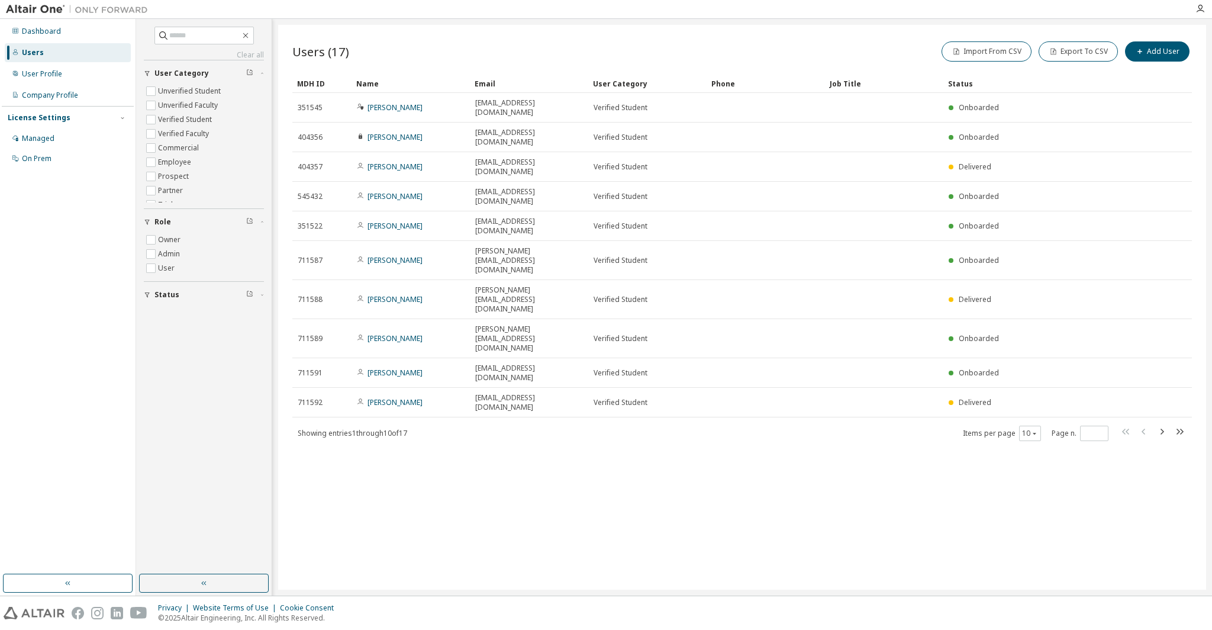
click at [1018, 426] on span "Items per page 10" at bounding box center [1002, 433] width 78 height 15
click at [1031, 430] on icon "button" at bounding box center [1034, 433] width 7 height 7
click at [1028, 342] on div "20" at bounding box center [1066, 340] width 95 height 14
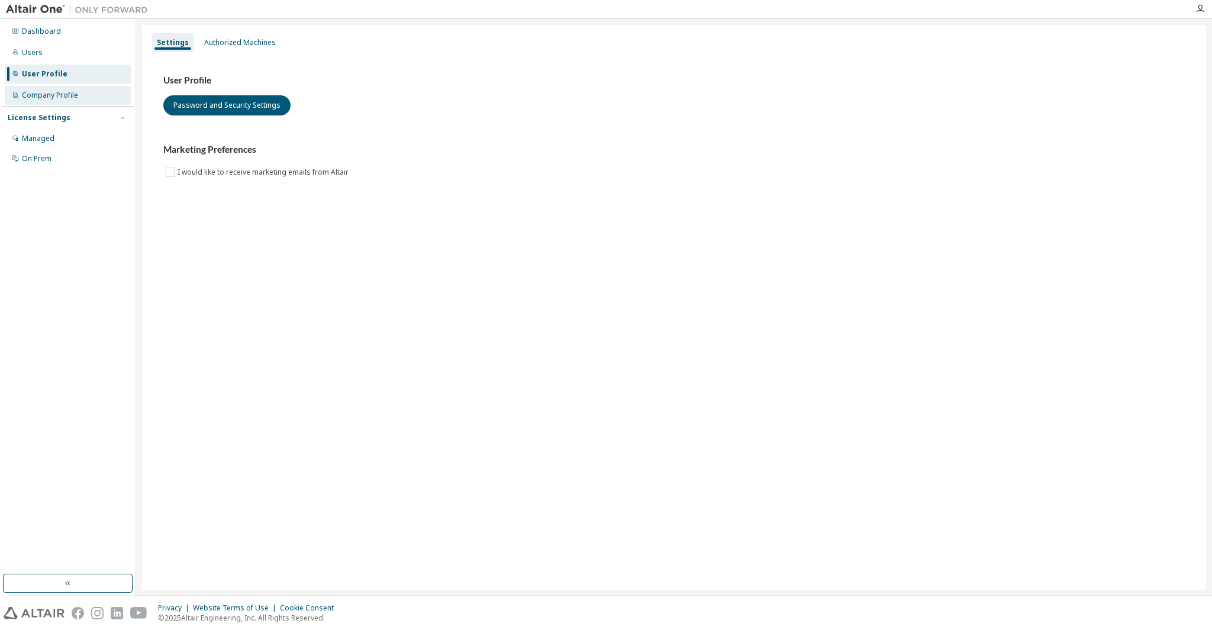
click at [52, 96] on div "Company Profile" at bounding box center [50, 95] width 56 height 9
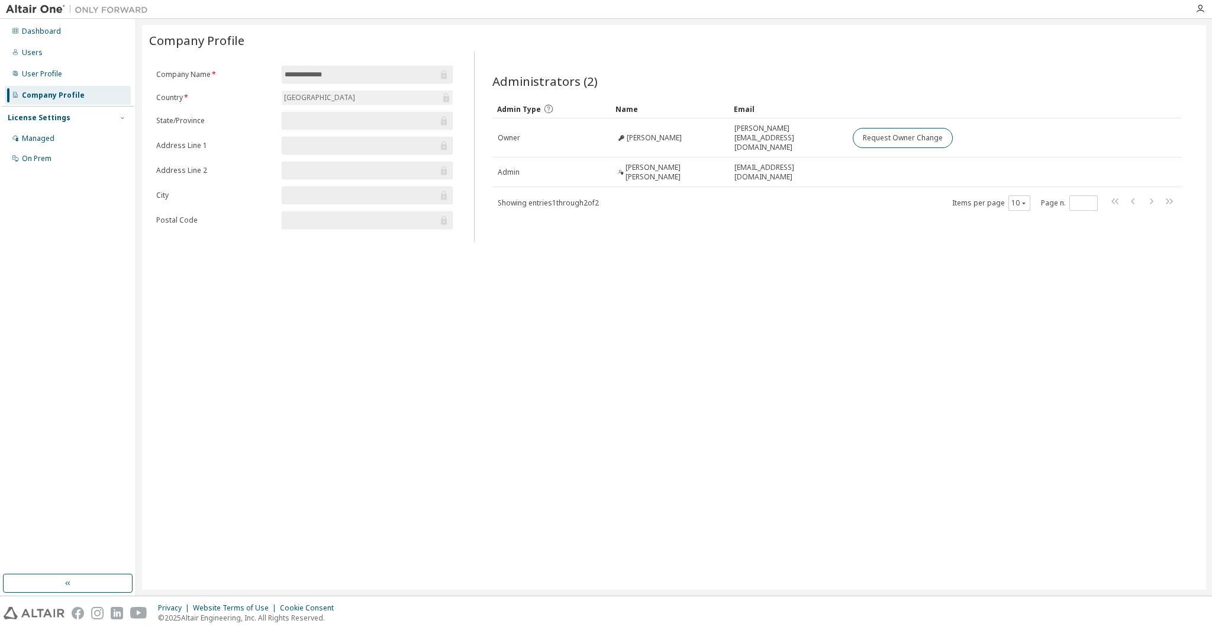
click at [344, 124] on input "text" at bounding box center [361, 121] width 153 height 12
click at [44, 138] on div "Managed" at bounding box center [38, 138] width 33 height 9
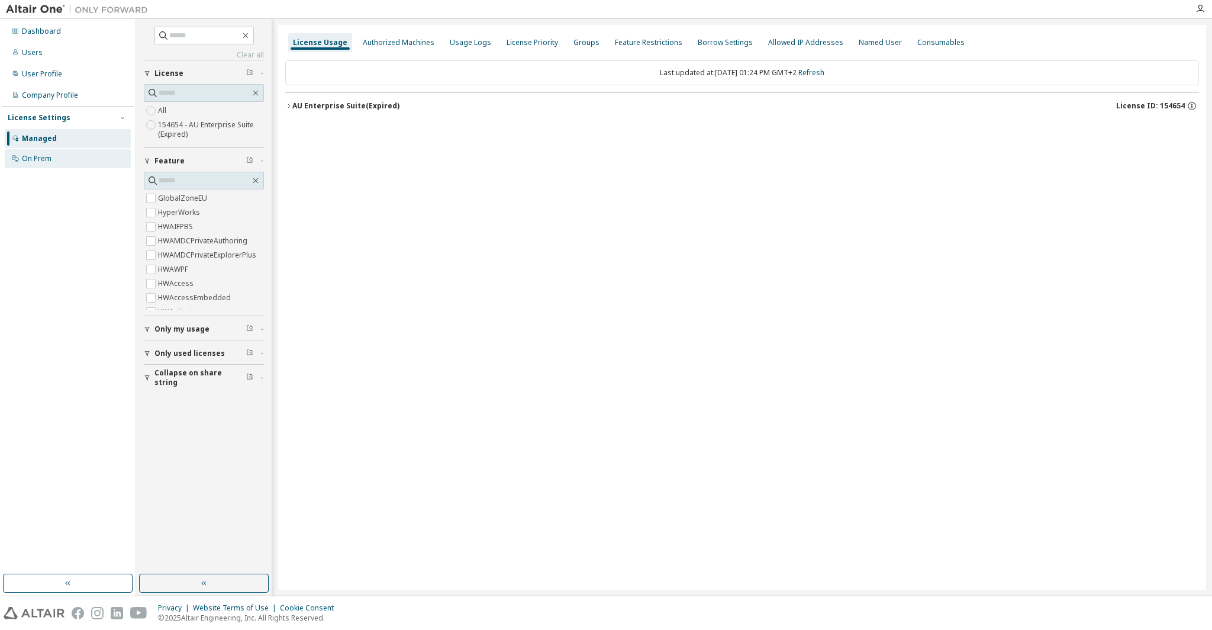
click at [62, 159] on div "On Prem" at bounding box center [68, 158] width 126 height 19
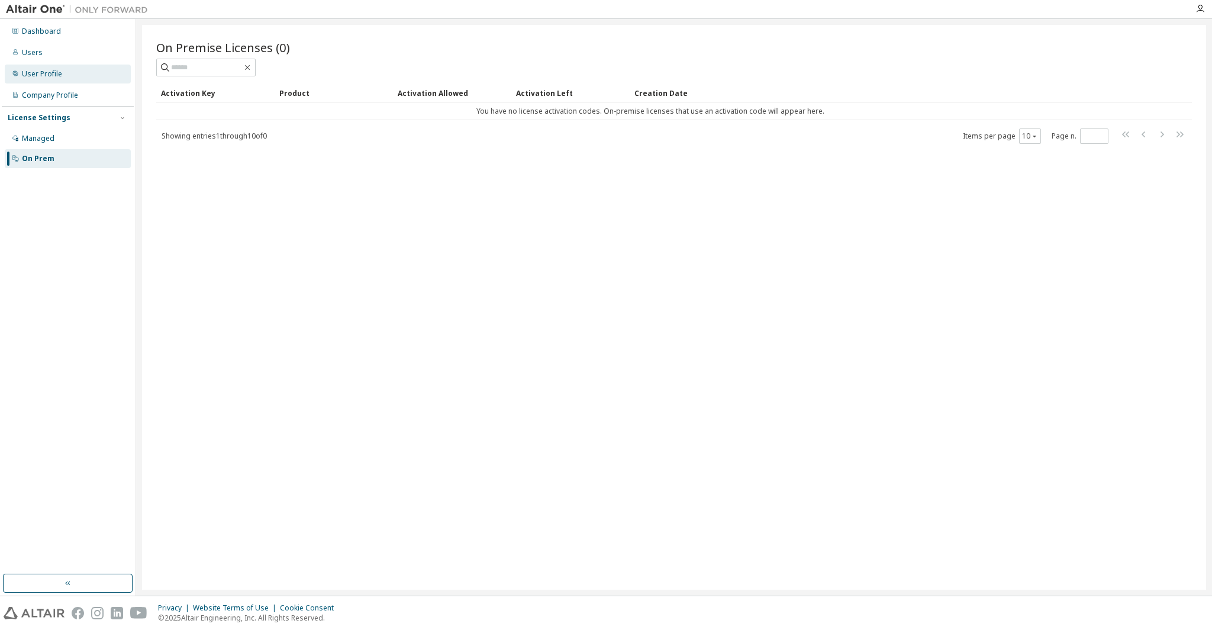
click at [52, 71] on div "User Profile" at bounding box center [42, 73] width 40 height 9
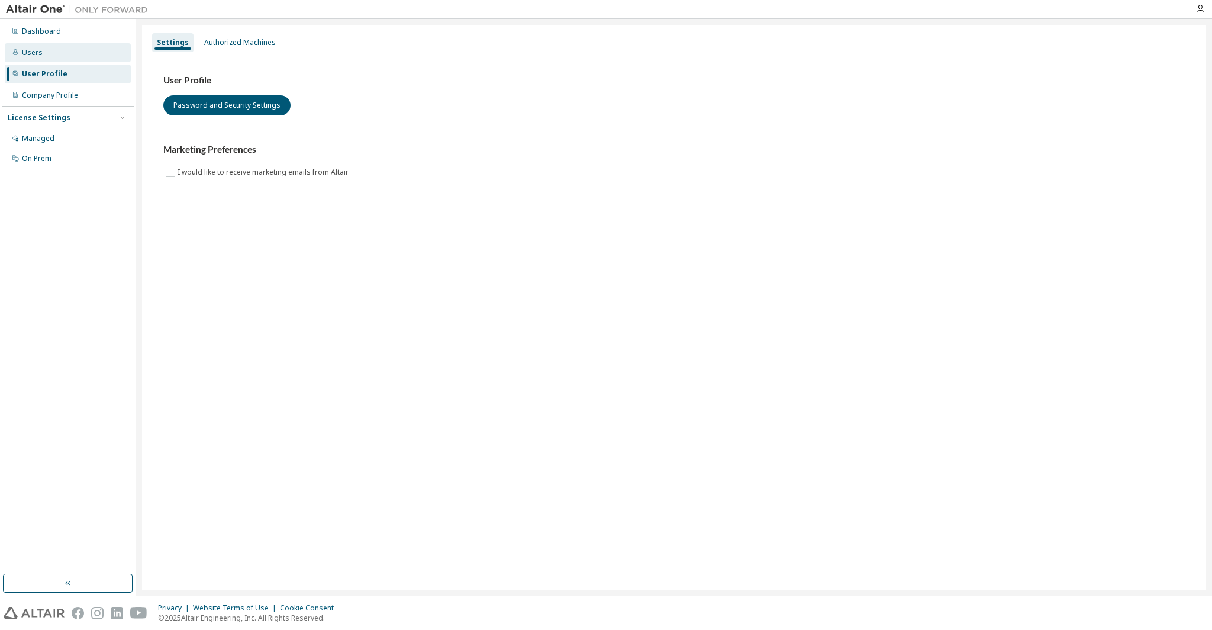
click at [54, 49] on div "Users" at bounding box center [68, 52] width 126 height 19
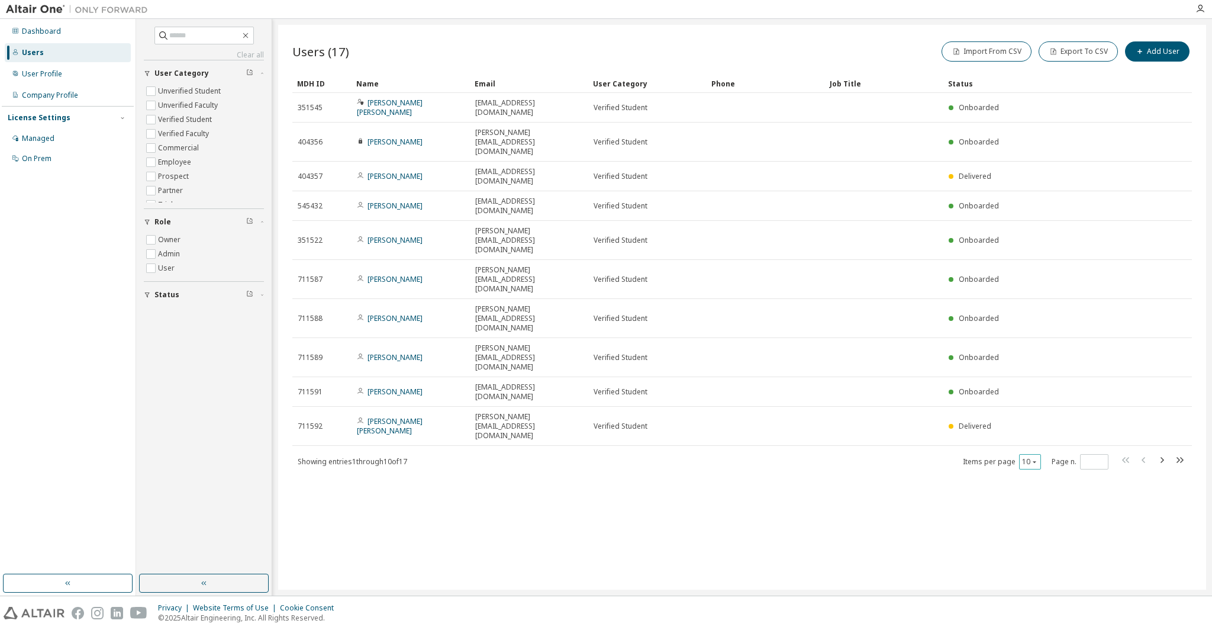
click at [1031, 458] on icon "button" at bounding box center [1034, 461] width 7 height 7
click at [1033, 337] on div "20" at bounding box center [1066, 340] width 95 height 14
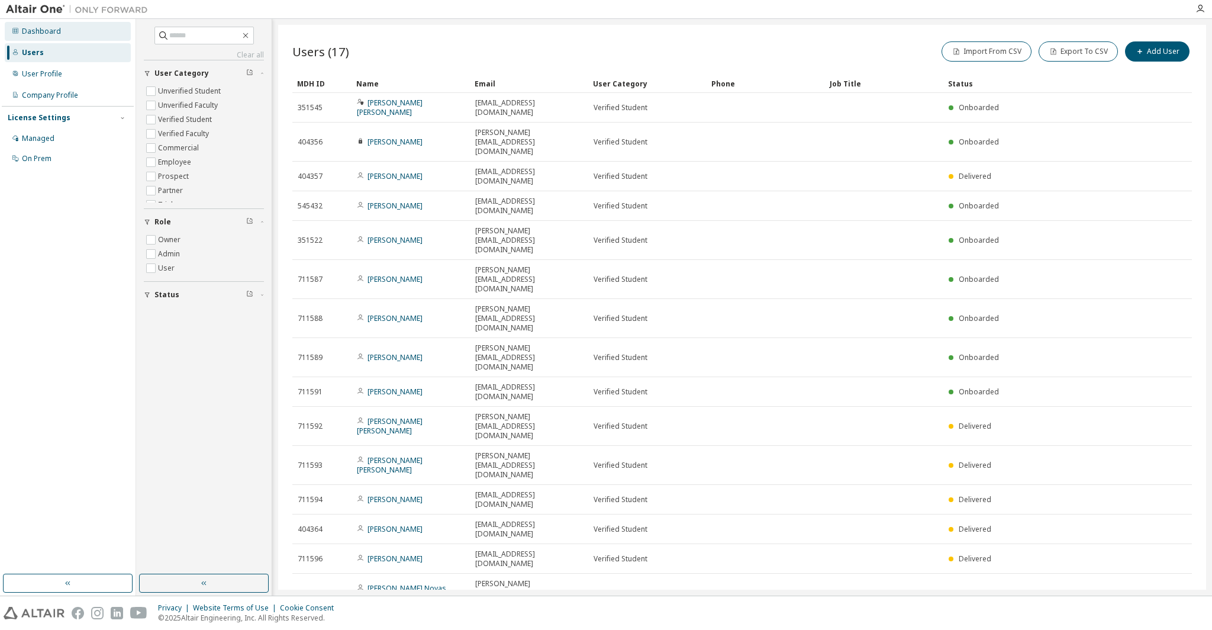
click at [41, 24] on div "Dashboard" at bounding box center [68, 31] width 126 height 19
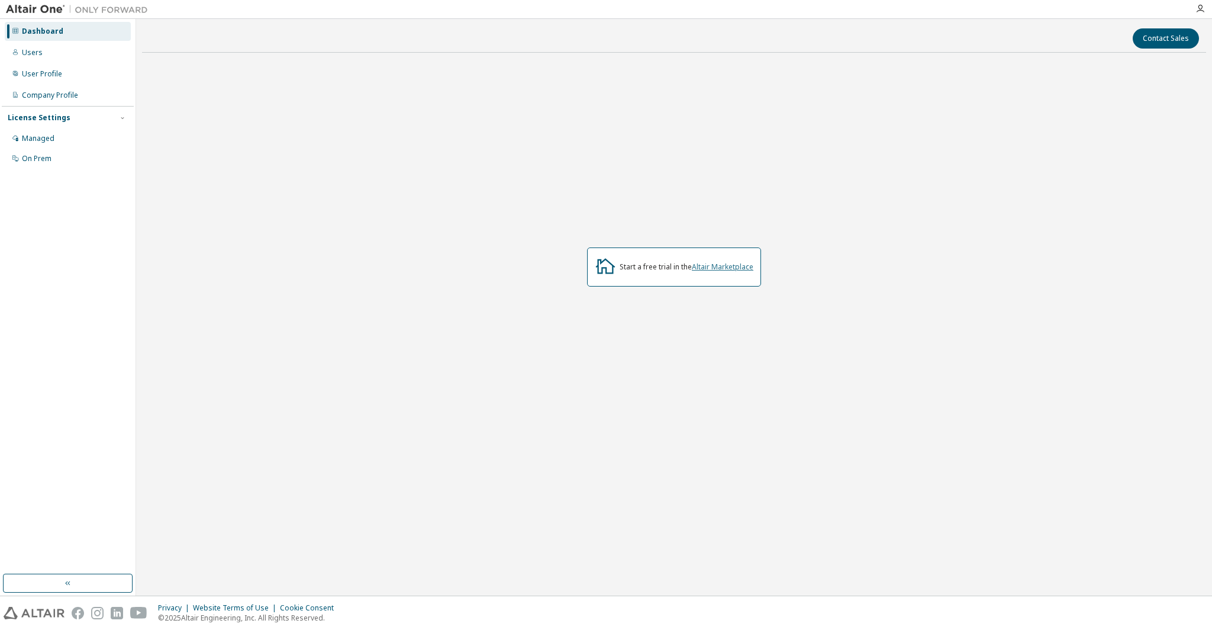
click at [705, 265] on link "Altair Marketplace" at bounding box center [723, 267] width 62 height 10
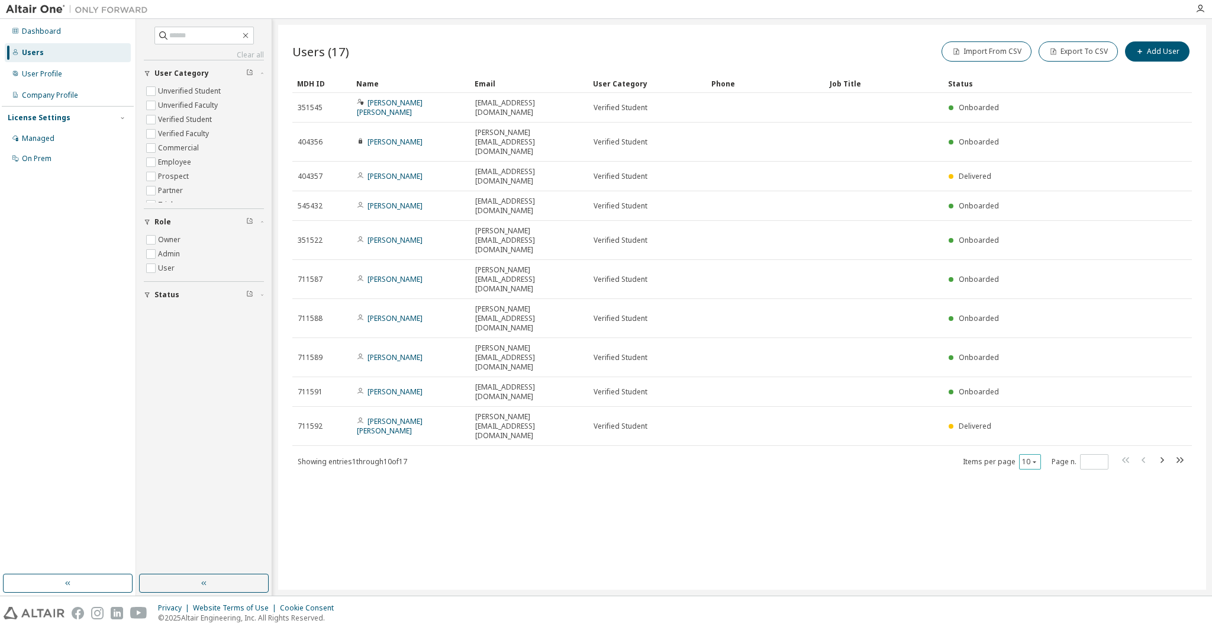
click at [1028, 454] on div "10" at bounding box center [1030, 461] width 22 height 15
click at [1032, 458] on icon "button" at bounding box center [1034, 461] width 7 height 7
click at [1027, 334] on div "20" at bounding box center [1066, 340] width 95 height 14
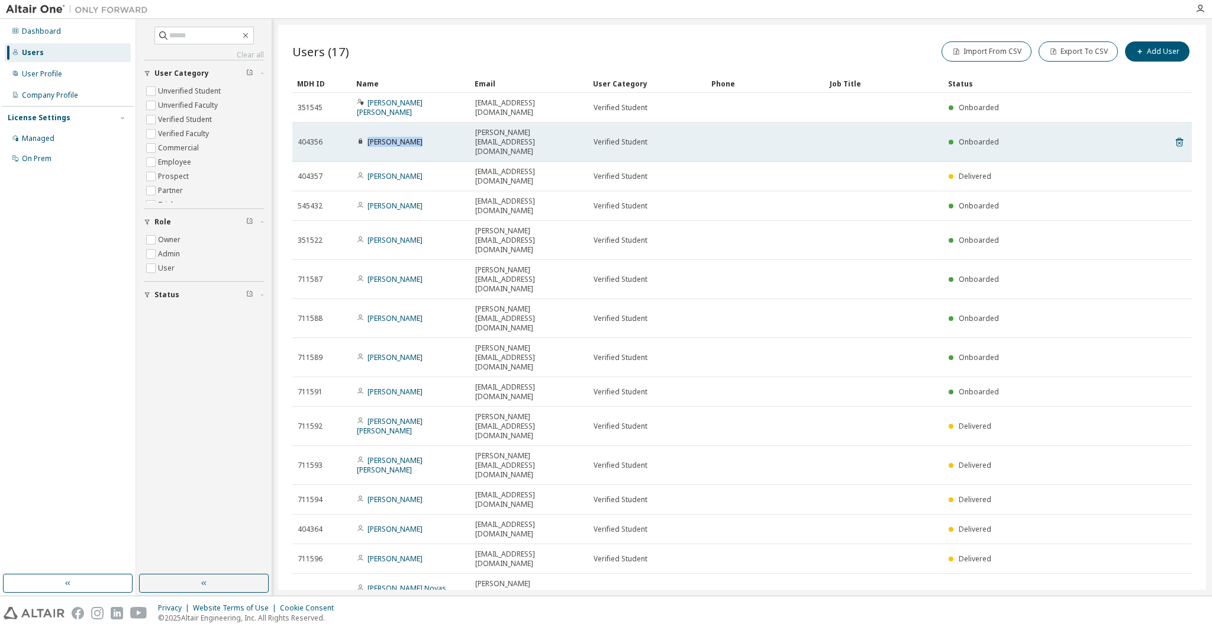
drag, startPoint x: 367, startPoint y: 121, endPoint x: 430, endPoint y: 123, distance: 63.3
click at [430, 137] on div "[PERSON_NAME]" at bounding box center [411, 141] width 108 height 9
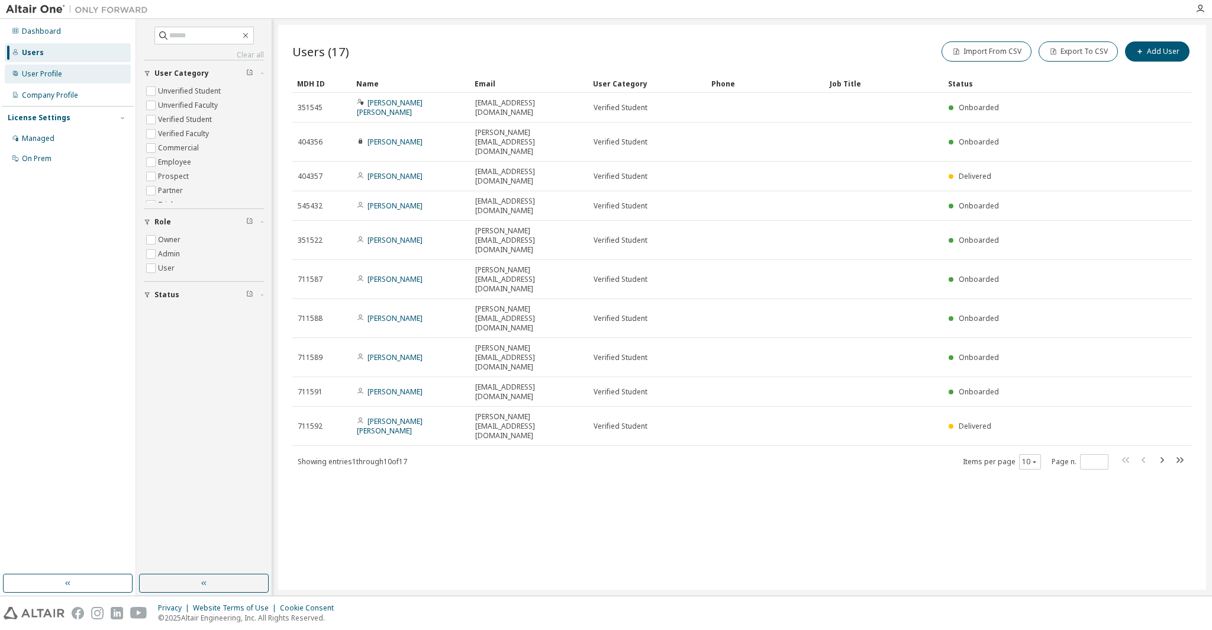
click at [41, 79] on div "User Profile" at bounding box center [68, 74] width 126 height 19
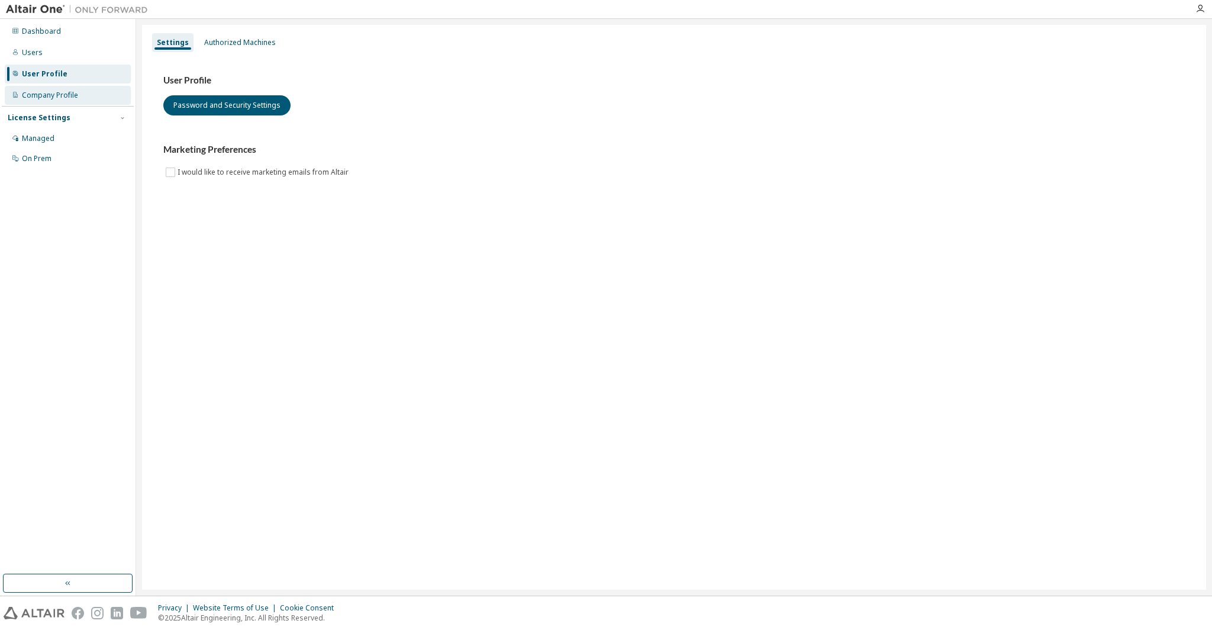
click at [58, 104] on div "Company Profile" at bounding box center [68, 95] width 126 height 19
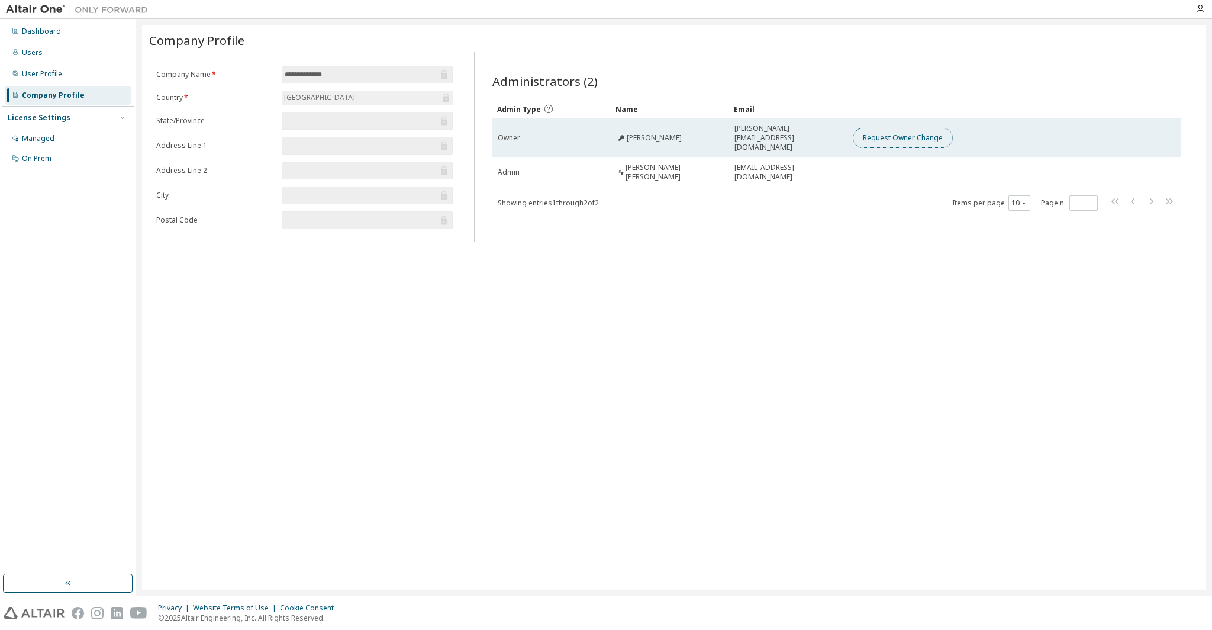
click at [919, 137] on button "Request Owner Change" at bounding box center [903, 138] width 100 height 20
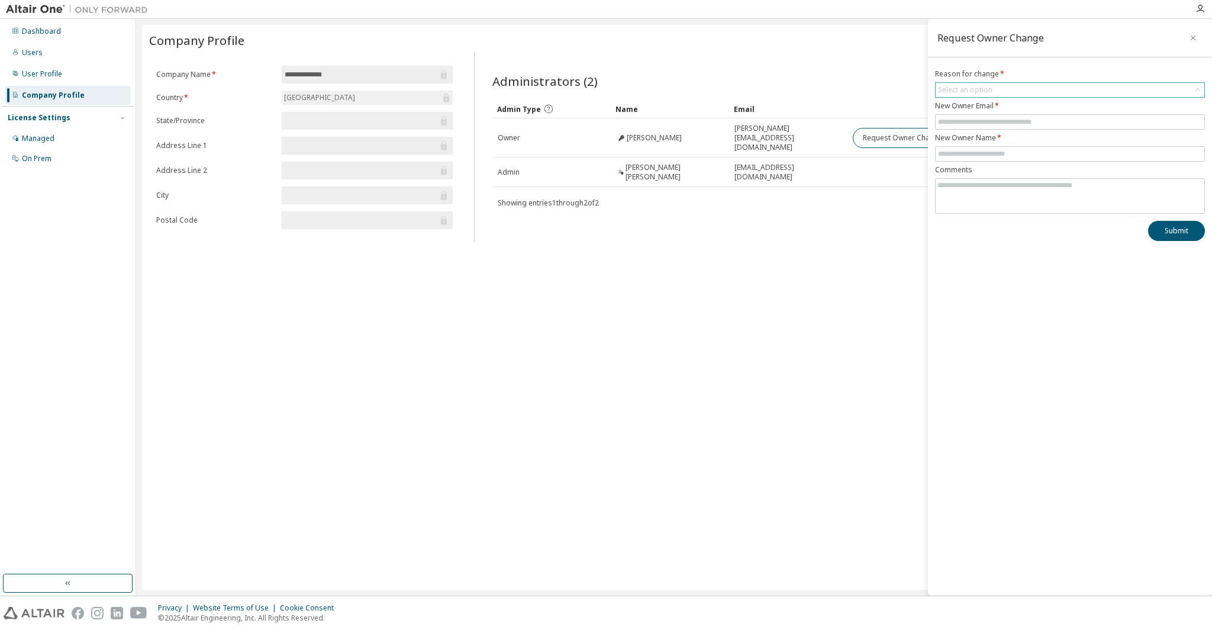
click at [1003, 89] on div "Select an option" at bounding box center [1070, 90] width 269 height 14
click at [1011, 123] on li "User has left organisation" at bounding box center [1069, 122] width 266 height 15
click at [969, 123] on input "text" at bounding box center [1070, 121] width 264 height 9
click at [1192, 38] on icon "button" at bounding box center [1193, 37] width 8 height 9
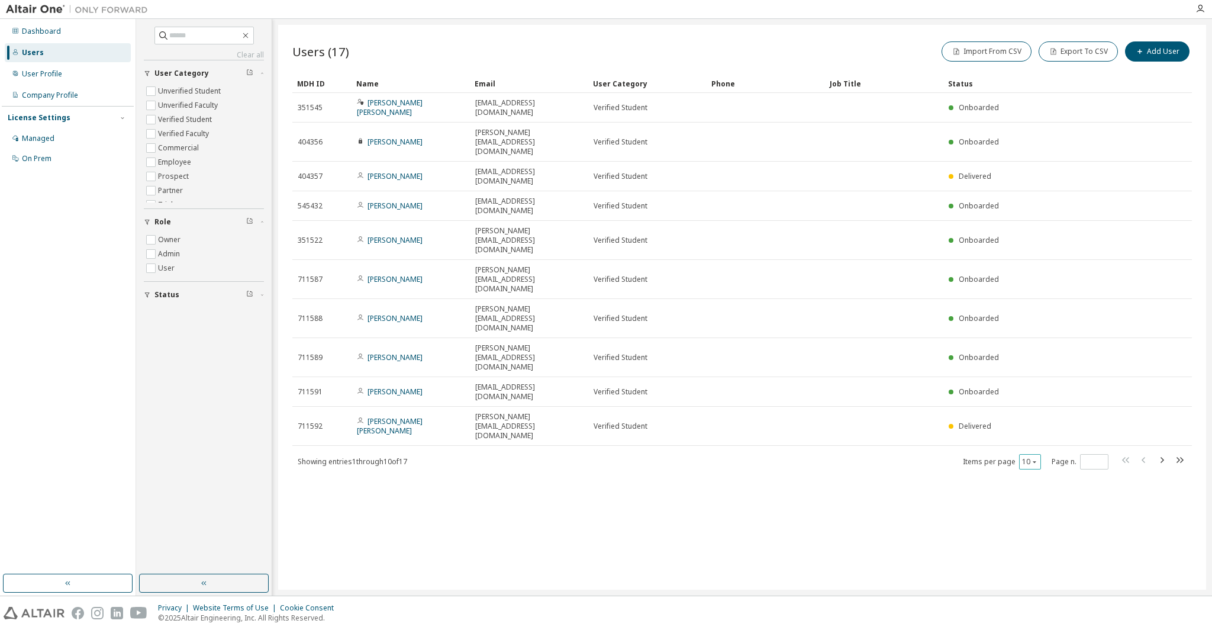
click at [1031, 458] on icon "button" at bounding box center [1034, 461] width 7 height 7
click at [1033, 346] on div "20" at bounding box center [1066, 340] width 95 height 14
